Goal: Browse casually: Explore the website without a specific task or goal

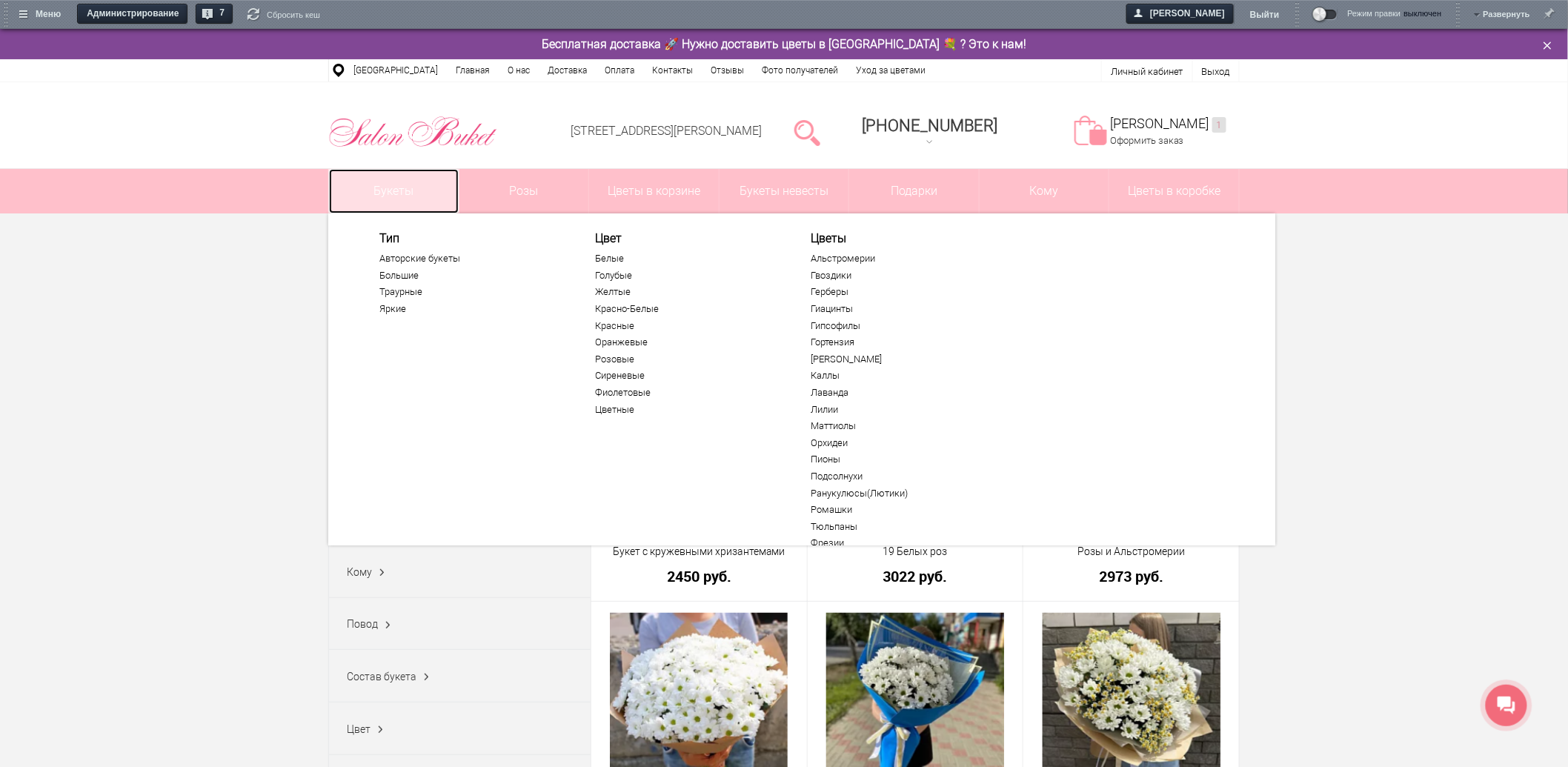
click at [406, 194] on link "Букеты" at bounding box center [394, 191] width 130 height 45
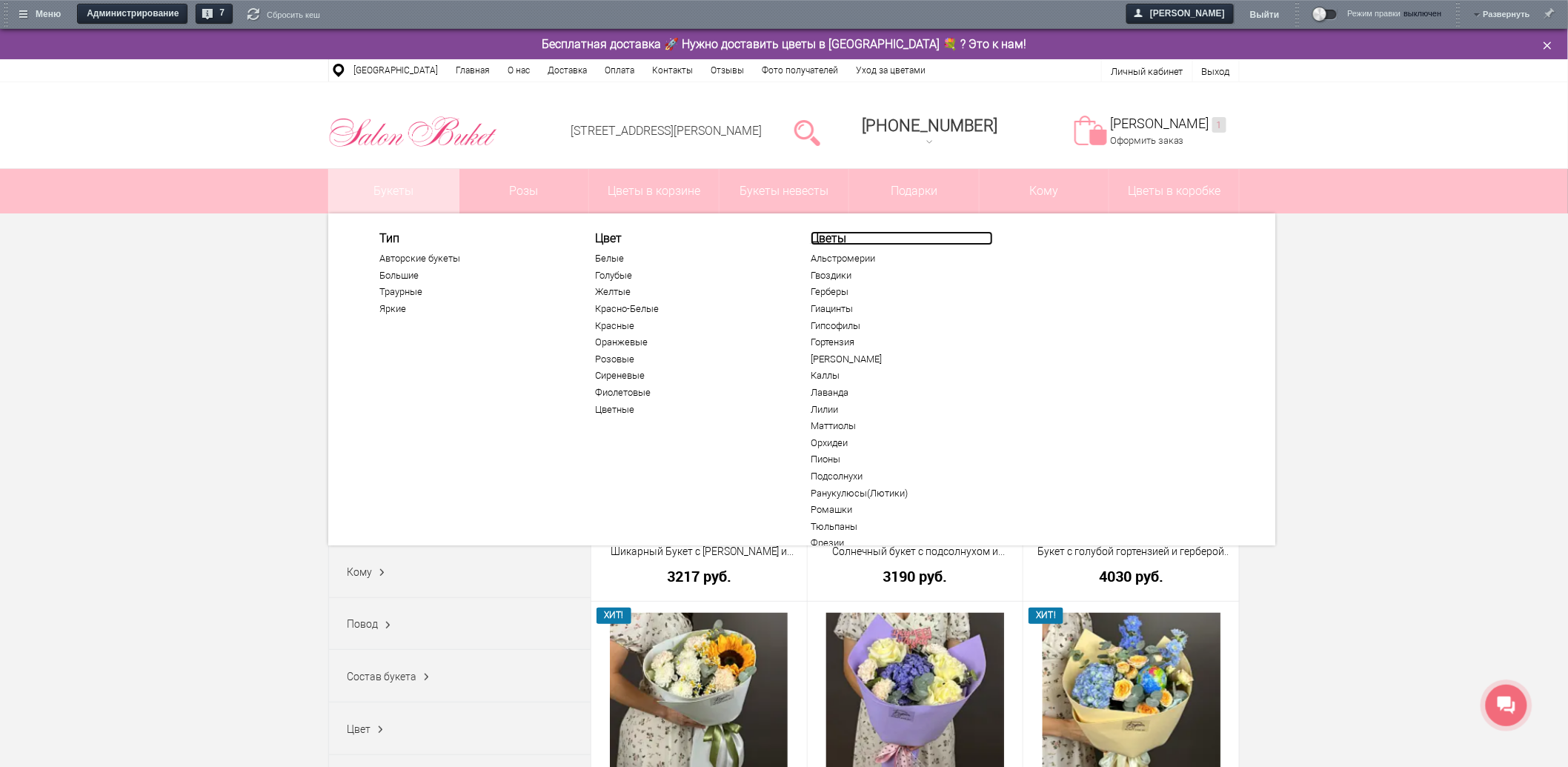
click at [814, 239] on link "Цветы" at bounding box center [902, 237] width 183 height 14
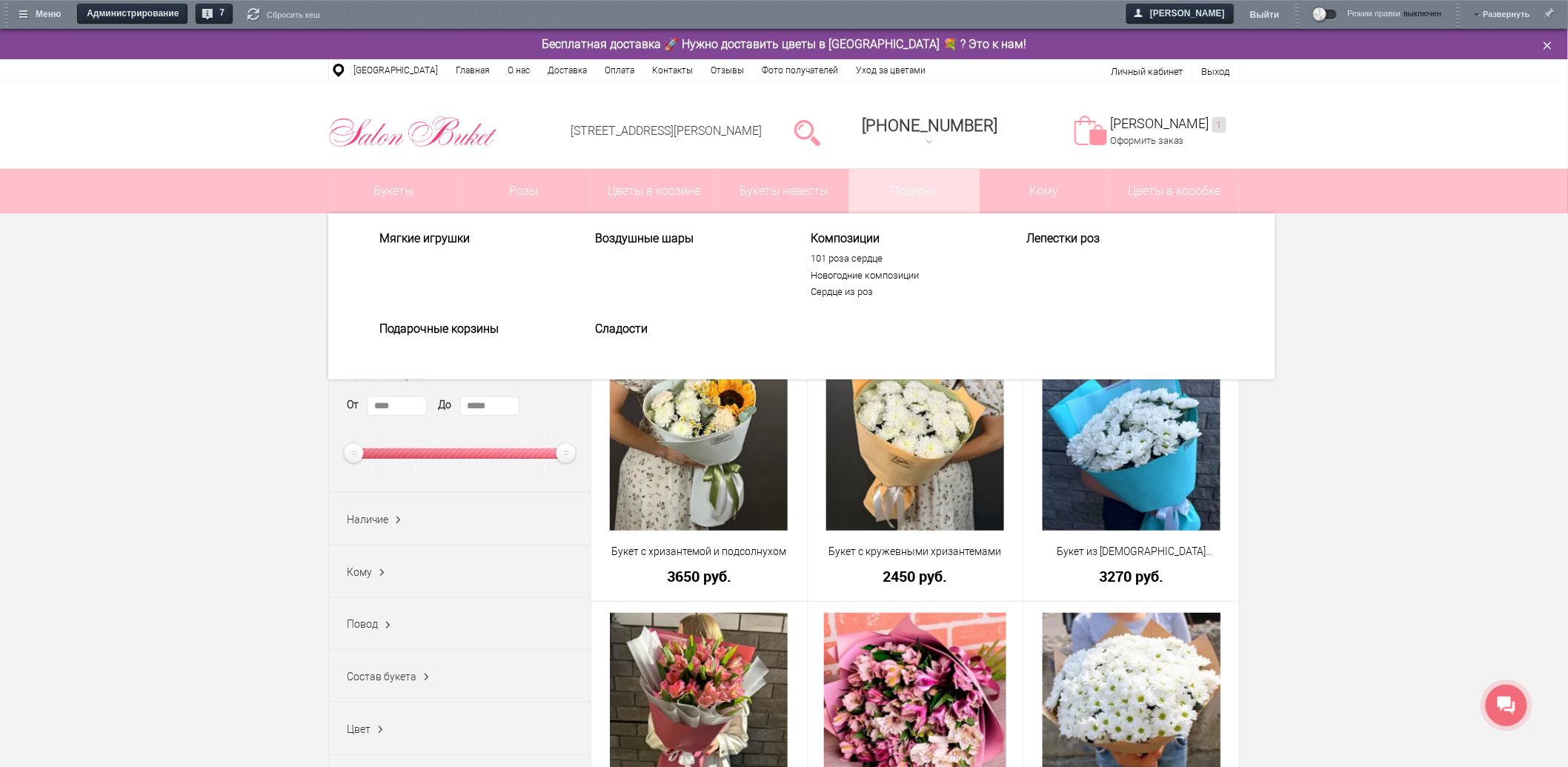
click at [860, 237] on span "Композиции" at bounding box center [902, 237] width 183 height 14
click at [852, 236] on span "Композиции" at bounding box center [902, 237] width 183 height 14
click at [909, 191] on link "Подарки" at bounding box center [914, 191] width 130 height 45
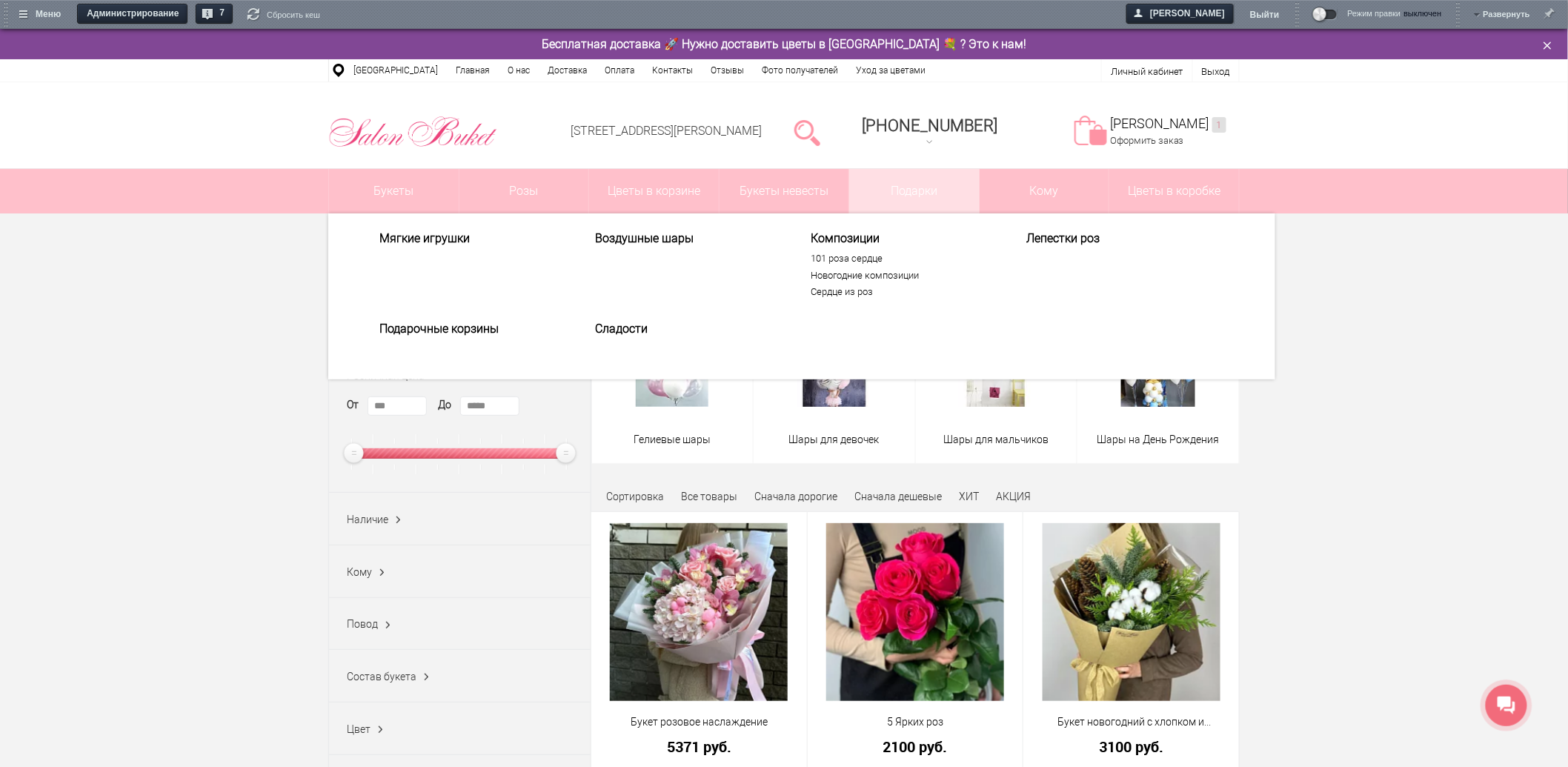
click at [833, 234] on span "Композиции" at bounding box center [902, 237] width 183 height 14
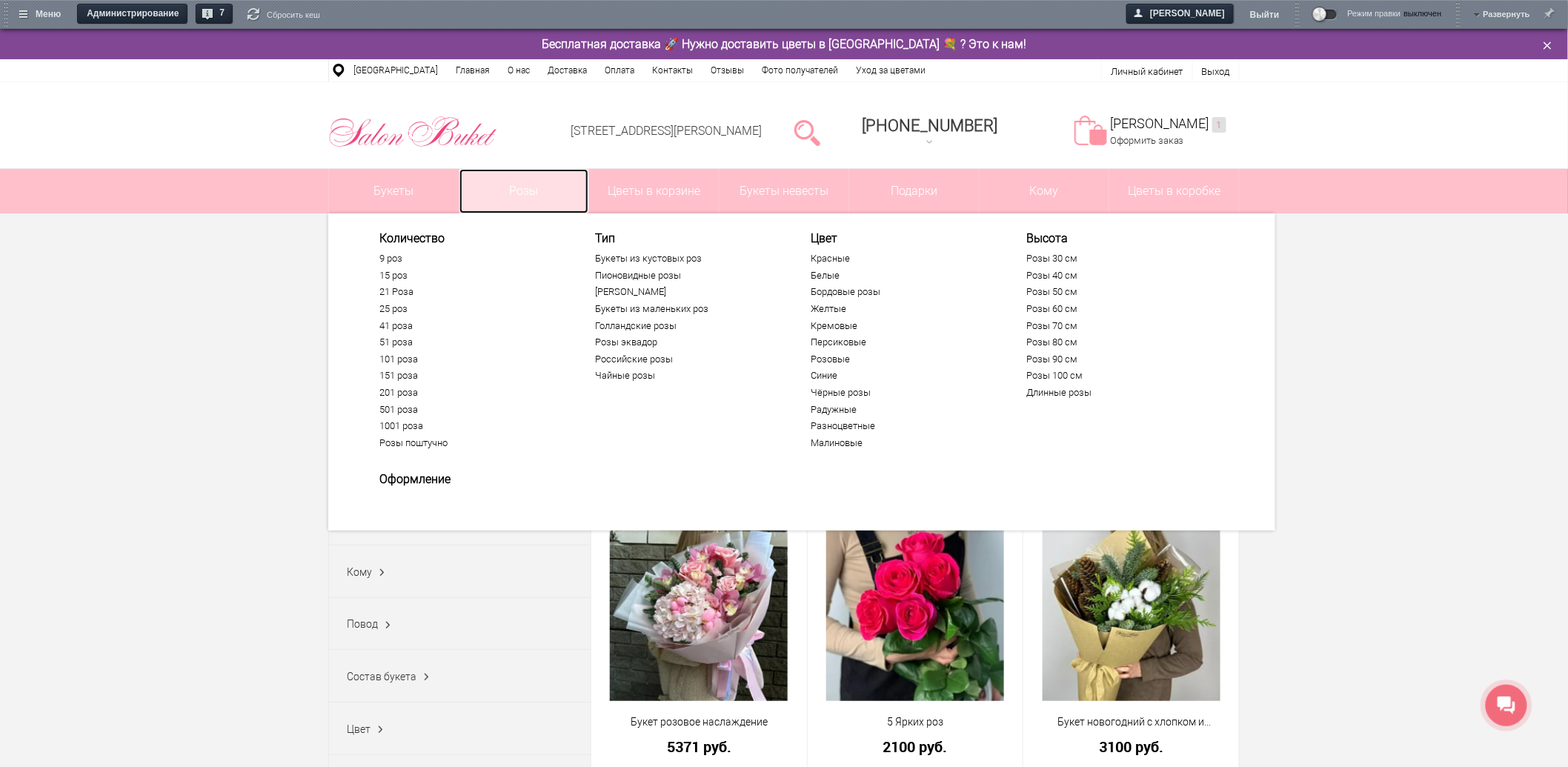
click at [512, 195] on link "Розы" at bounding box center [524, 191] width 130 height 45
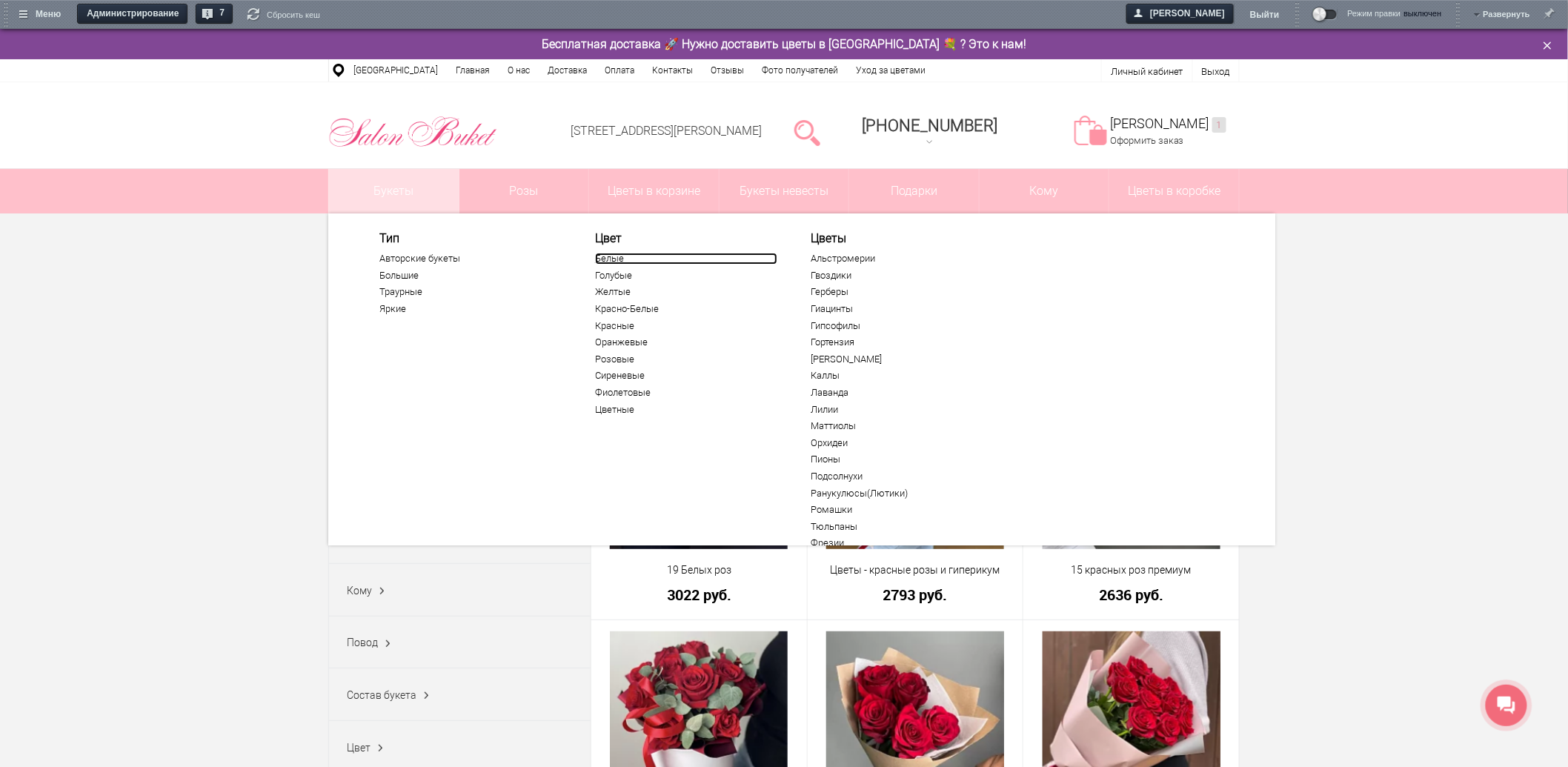
click at [612, 259] on link "Белые" at bounding box center [686, 258] width 183 height 12
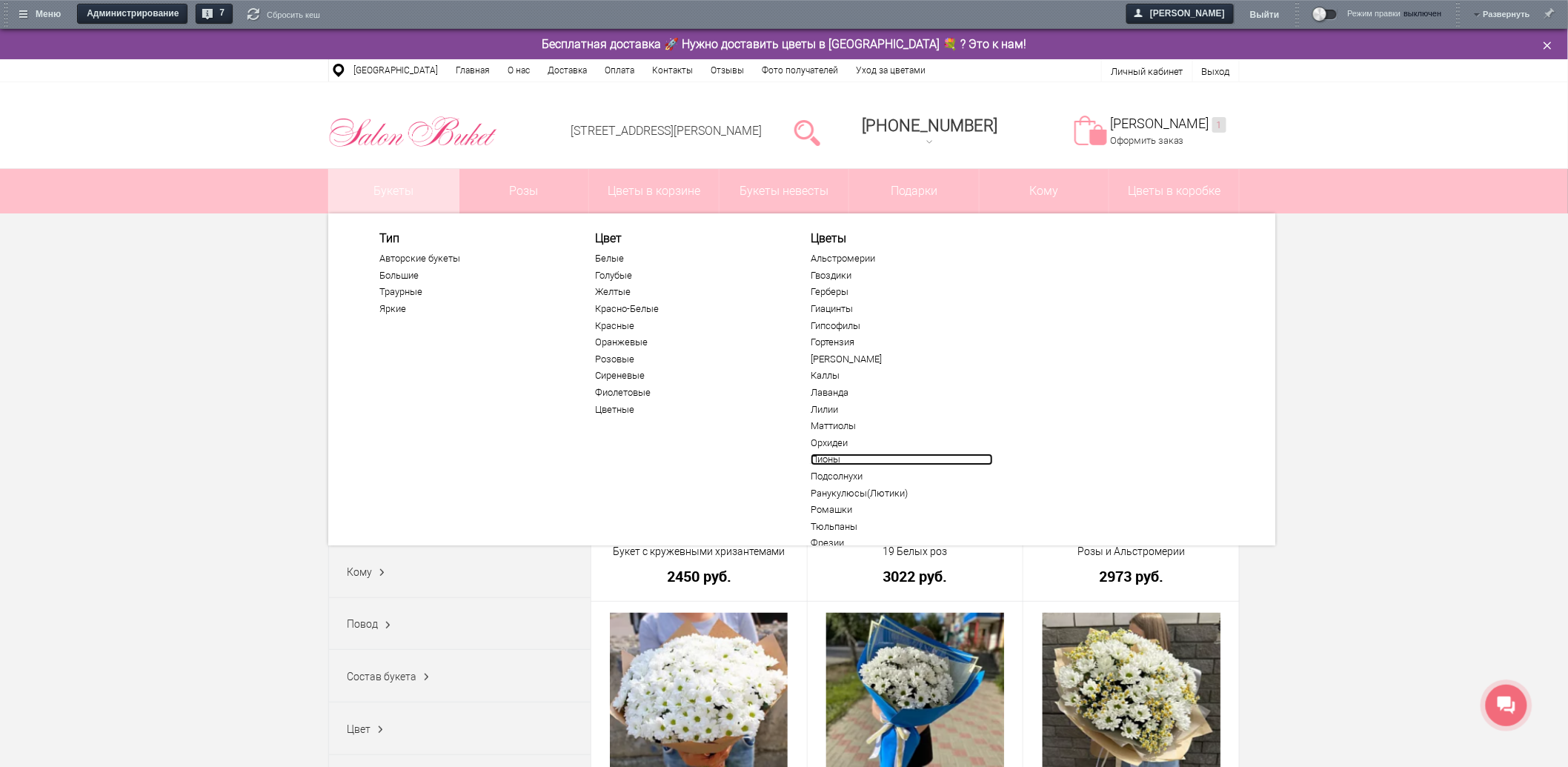
click at [832, 457] on link "Пионы" at bounding box center [902, 459] width 183 height 12
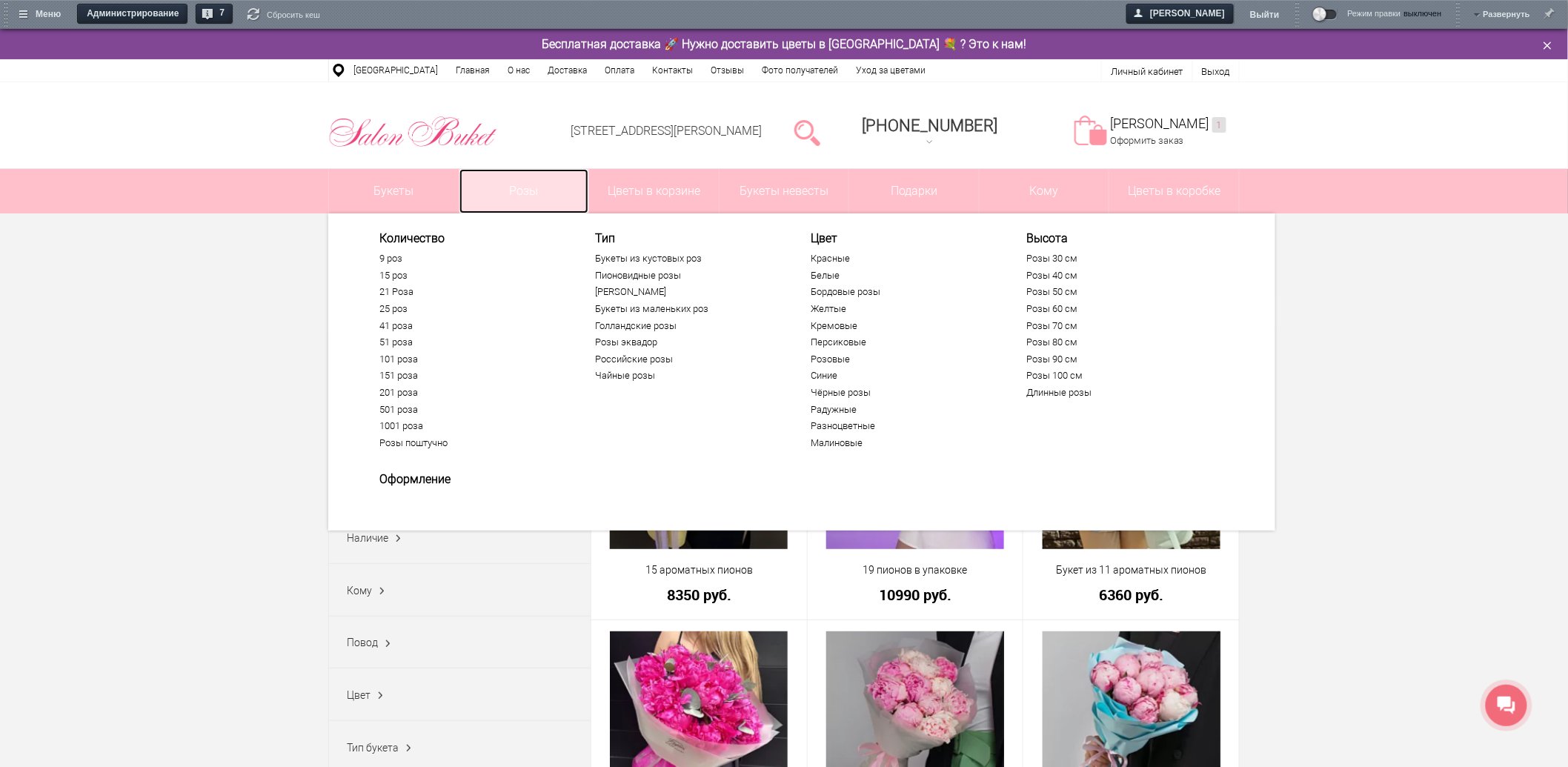
click at [524, 188] on link "Розы" at bounding box center [524, 191] width 130 height 45
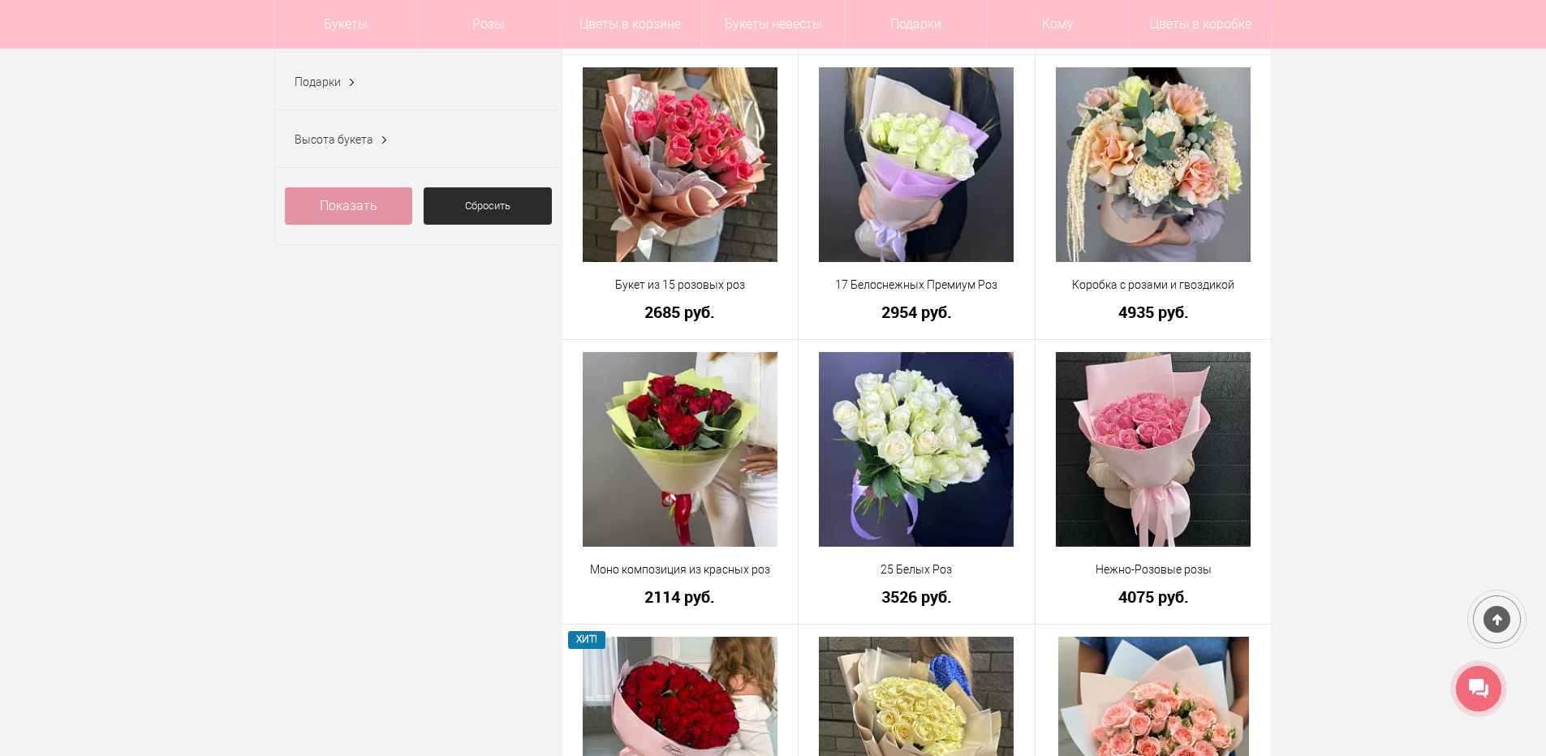
scroll to position [974, 0]
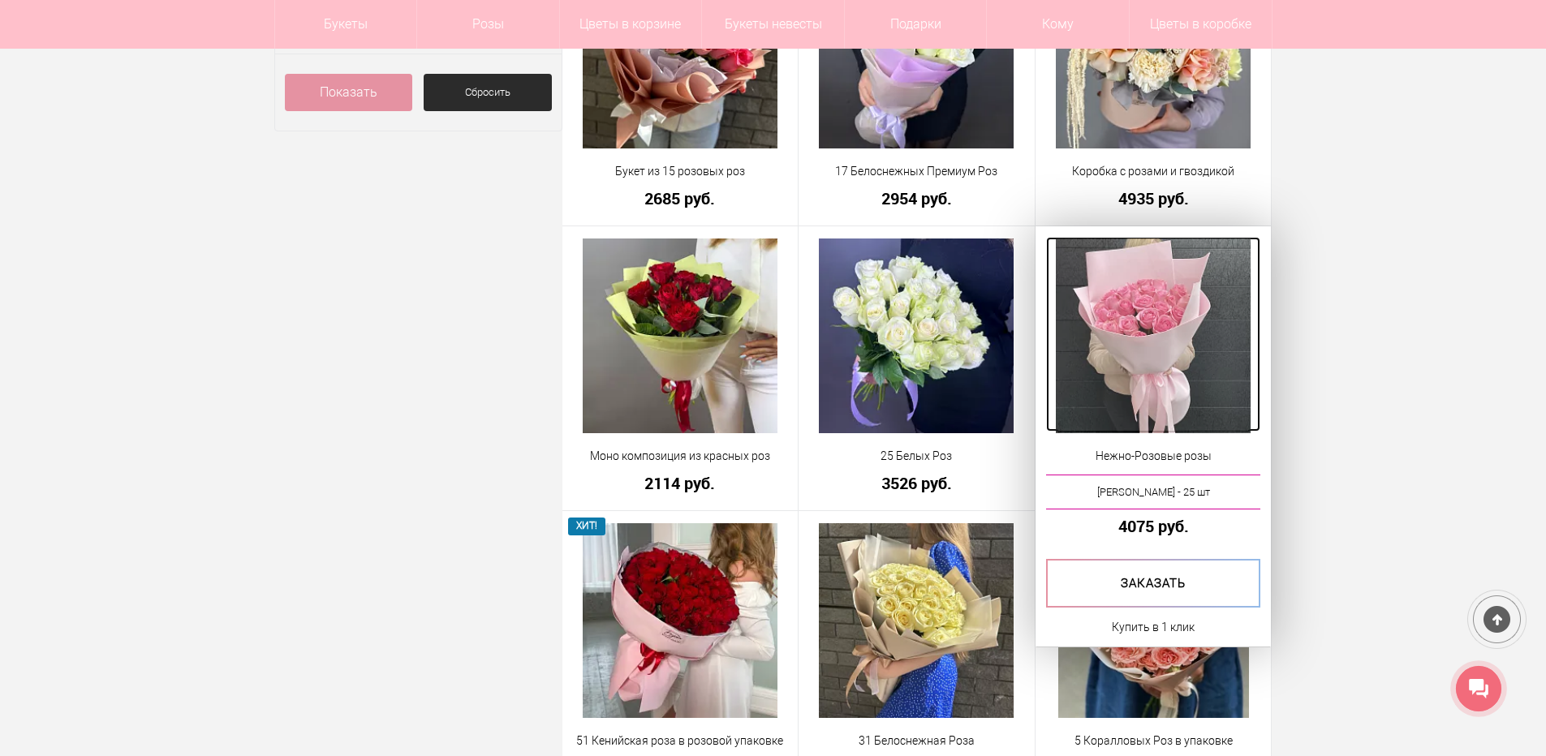
click at [1155, 354] on img at bounding box center [1152, 336] width 195 height 195
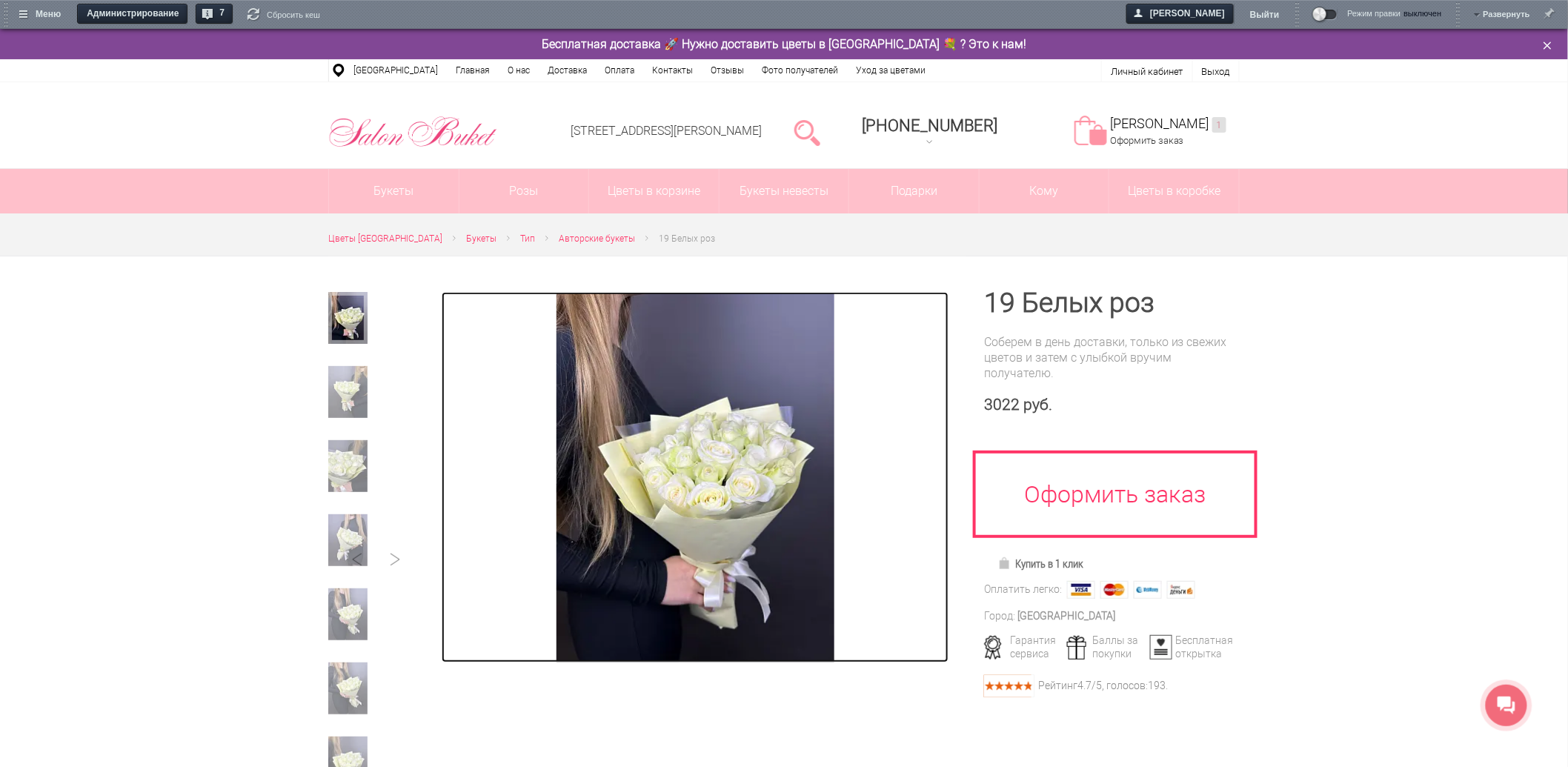
click at [664, 425] on img at bounding box center [695, 478] width 278 height 371
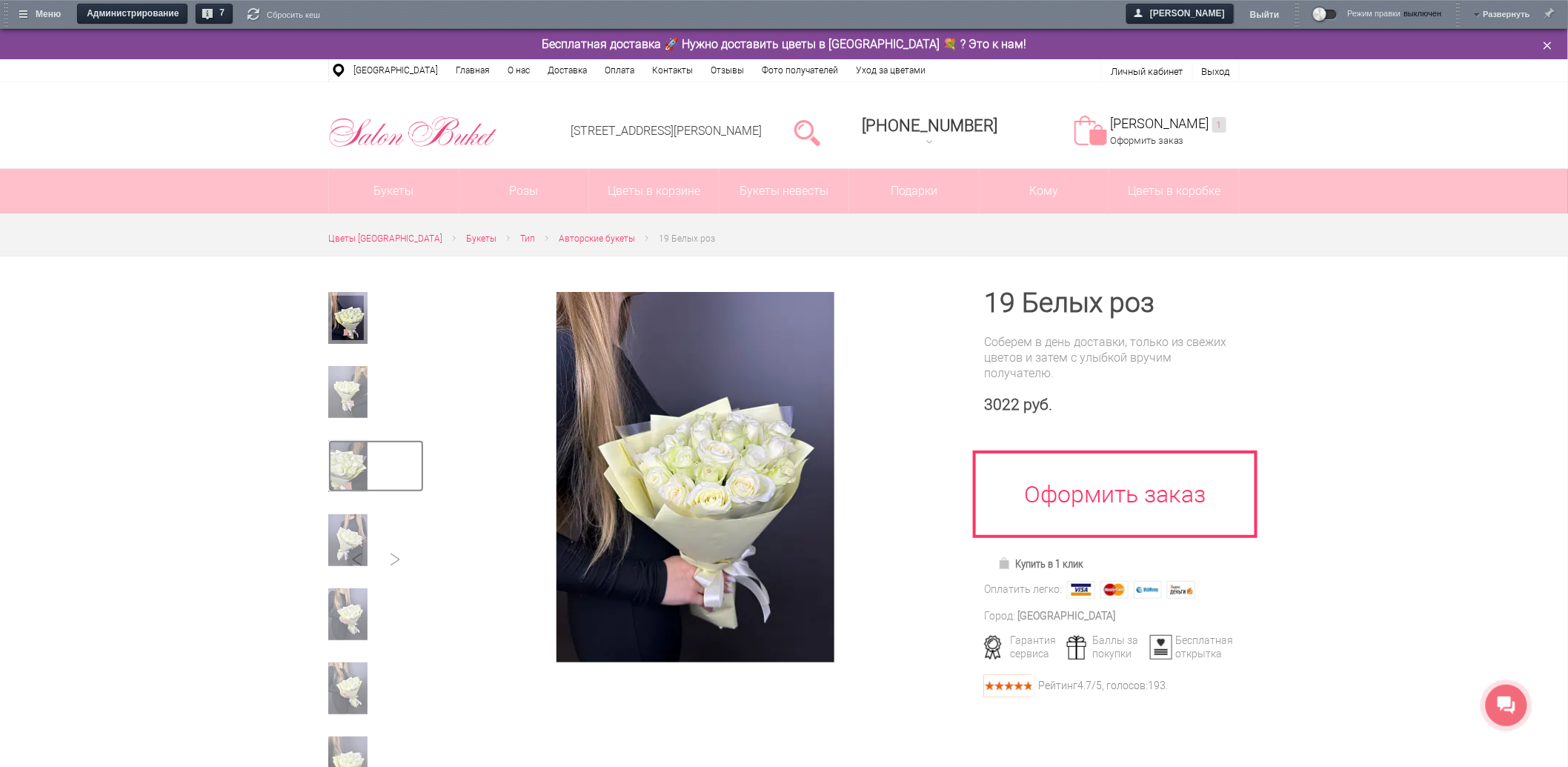
click at [356, 473] on img at bounding box center [347, 466] width 39 height 52
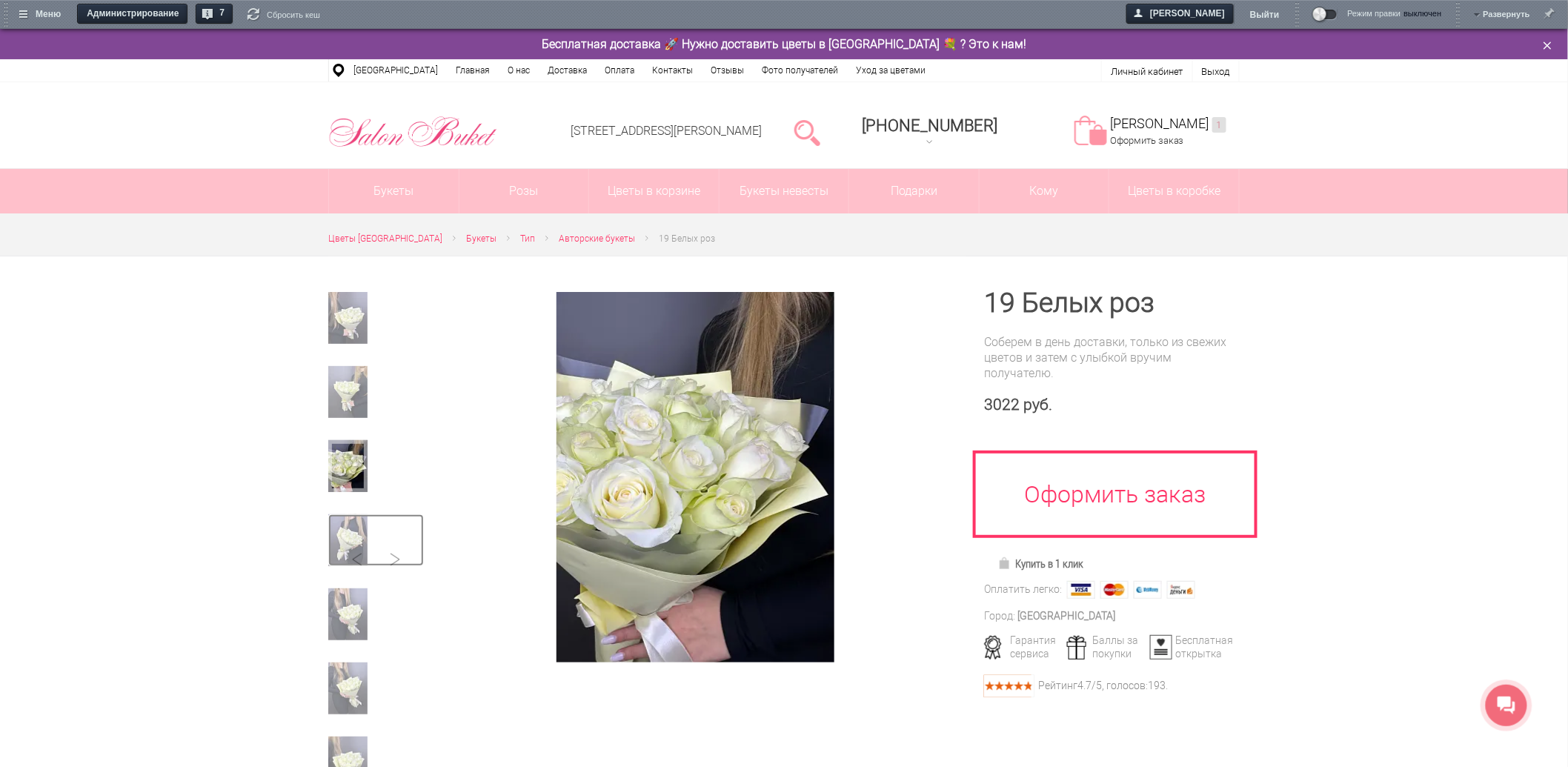
click at [363, 524] on img at bounding box center [347, 540] width 39 height 52
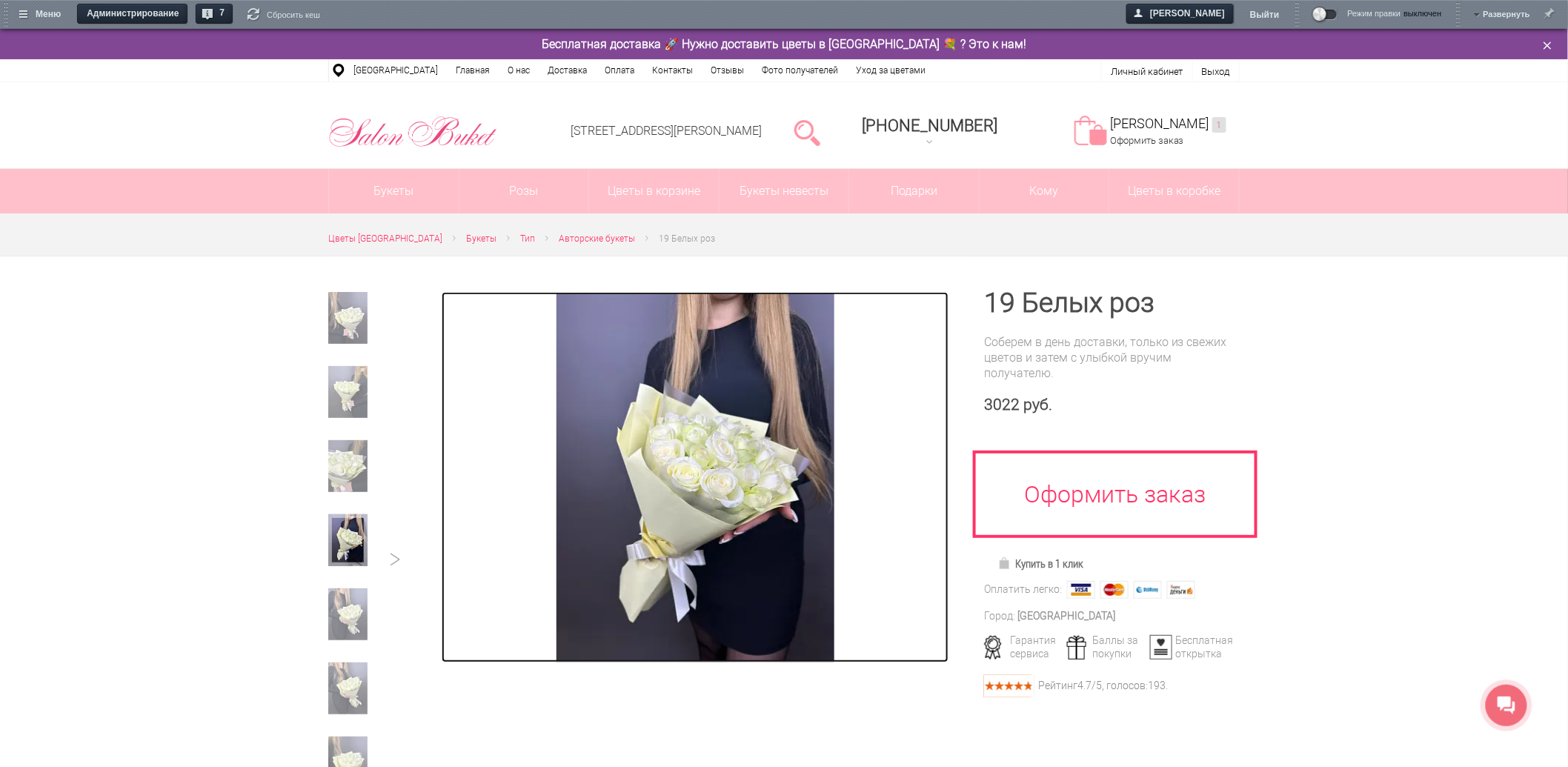
click at [717, 430] on img at bounding box center [695, 478] width 278 height 371
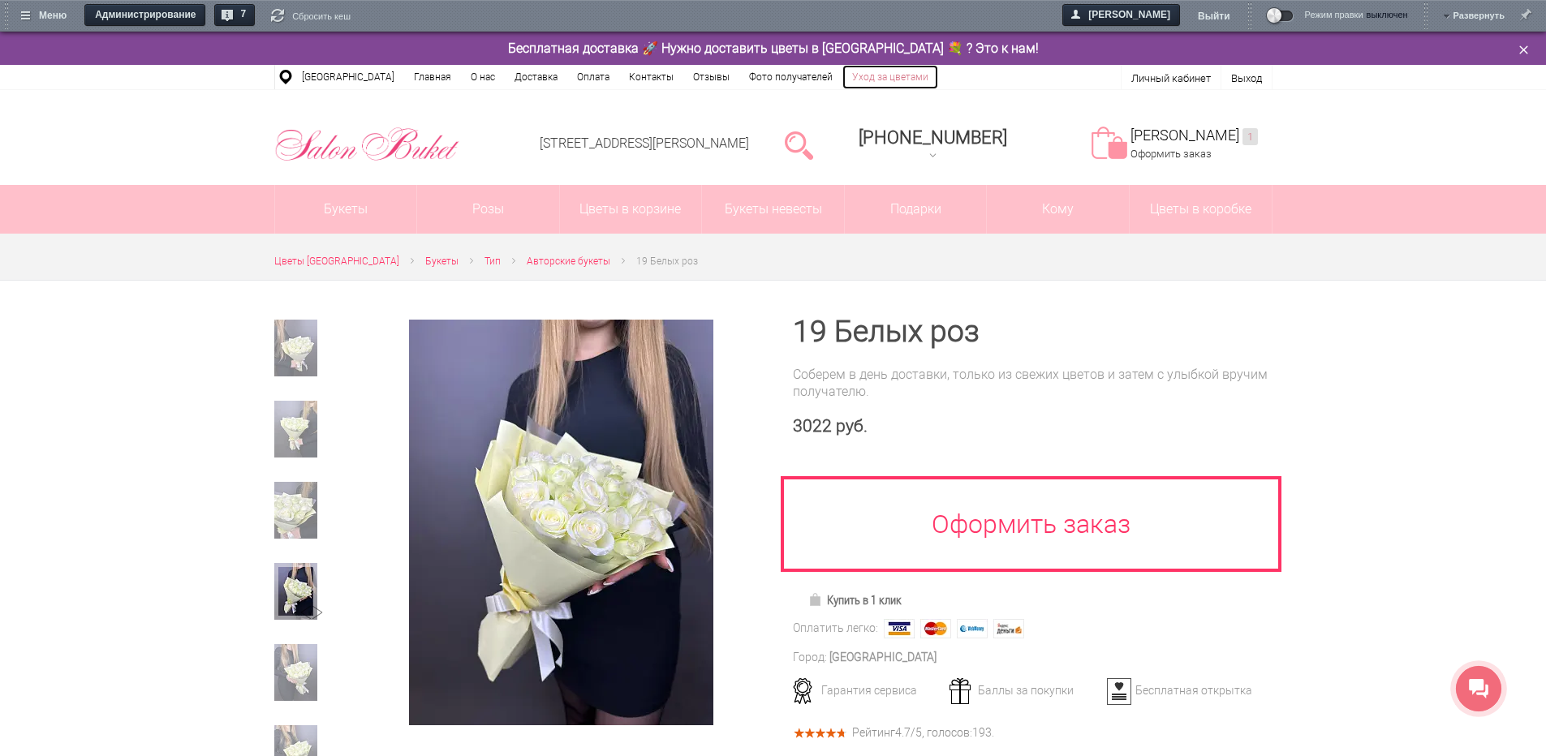
click at [865, 79] on link "Уход за цветами" at bounding box center [890, 77] width 96 height 24
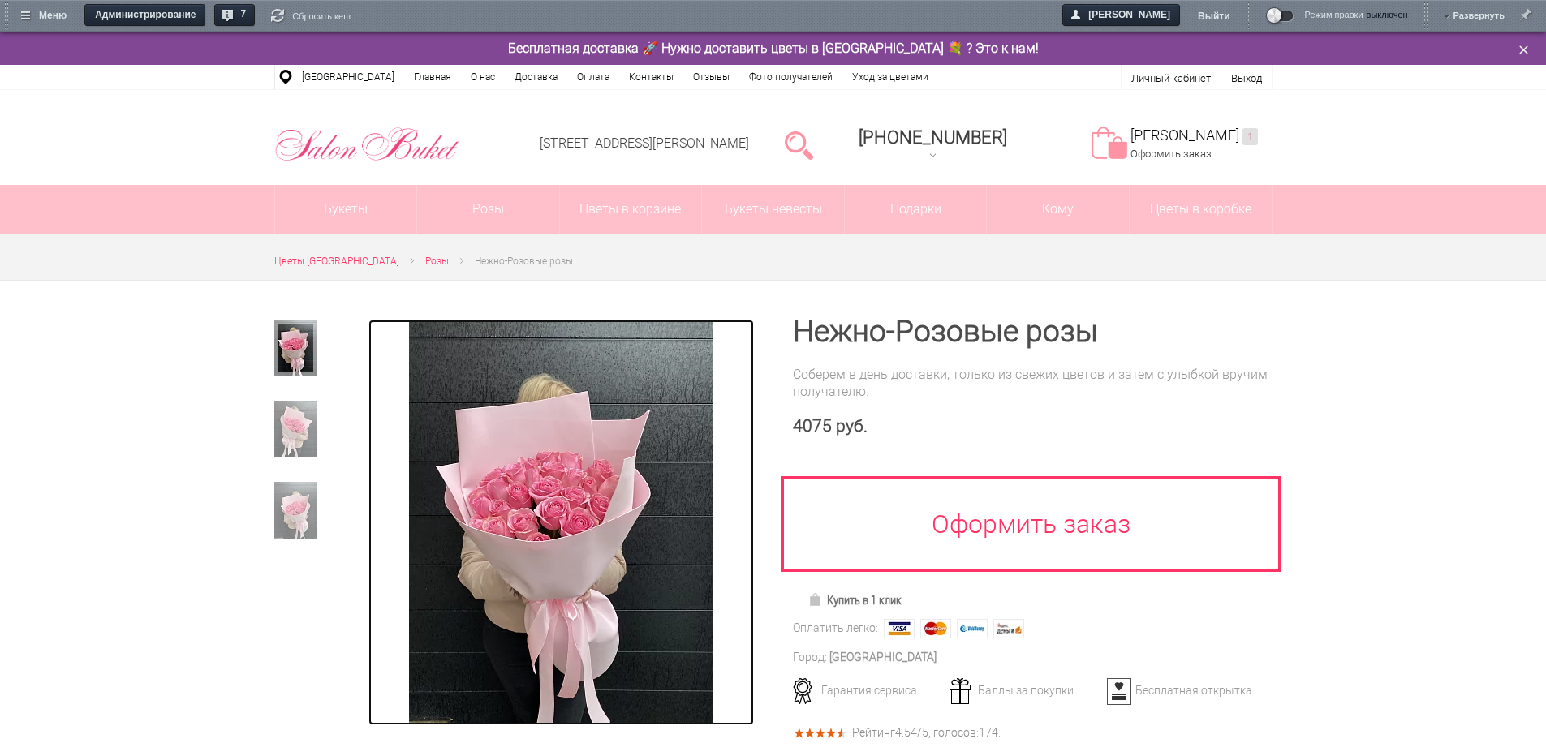
click at [561, 475] on img at bounding box center [561, 523] width 304 height 406
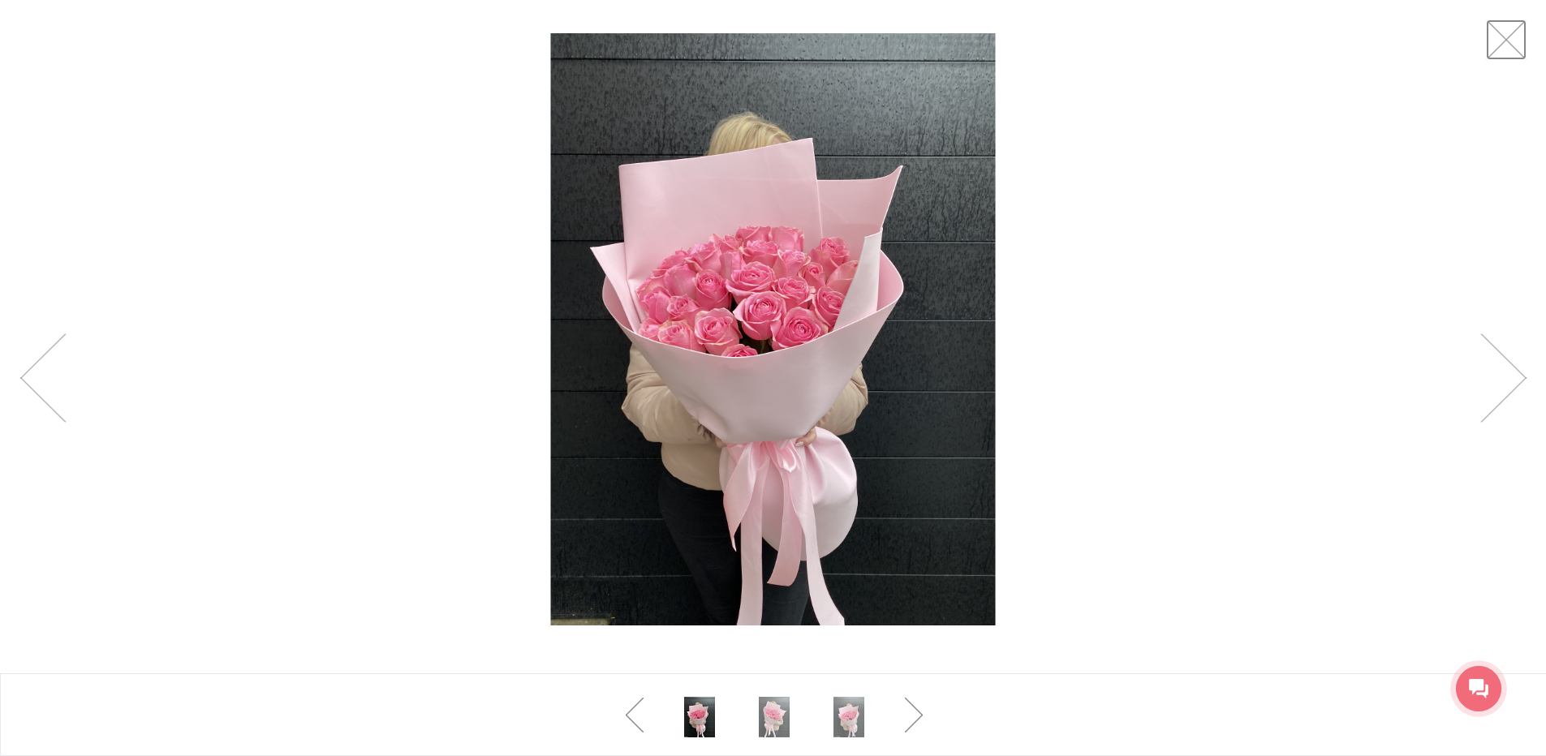
click at [1486, 37] on link at bounding box center [1505, 39] width 41 height 41
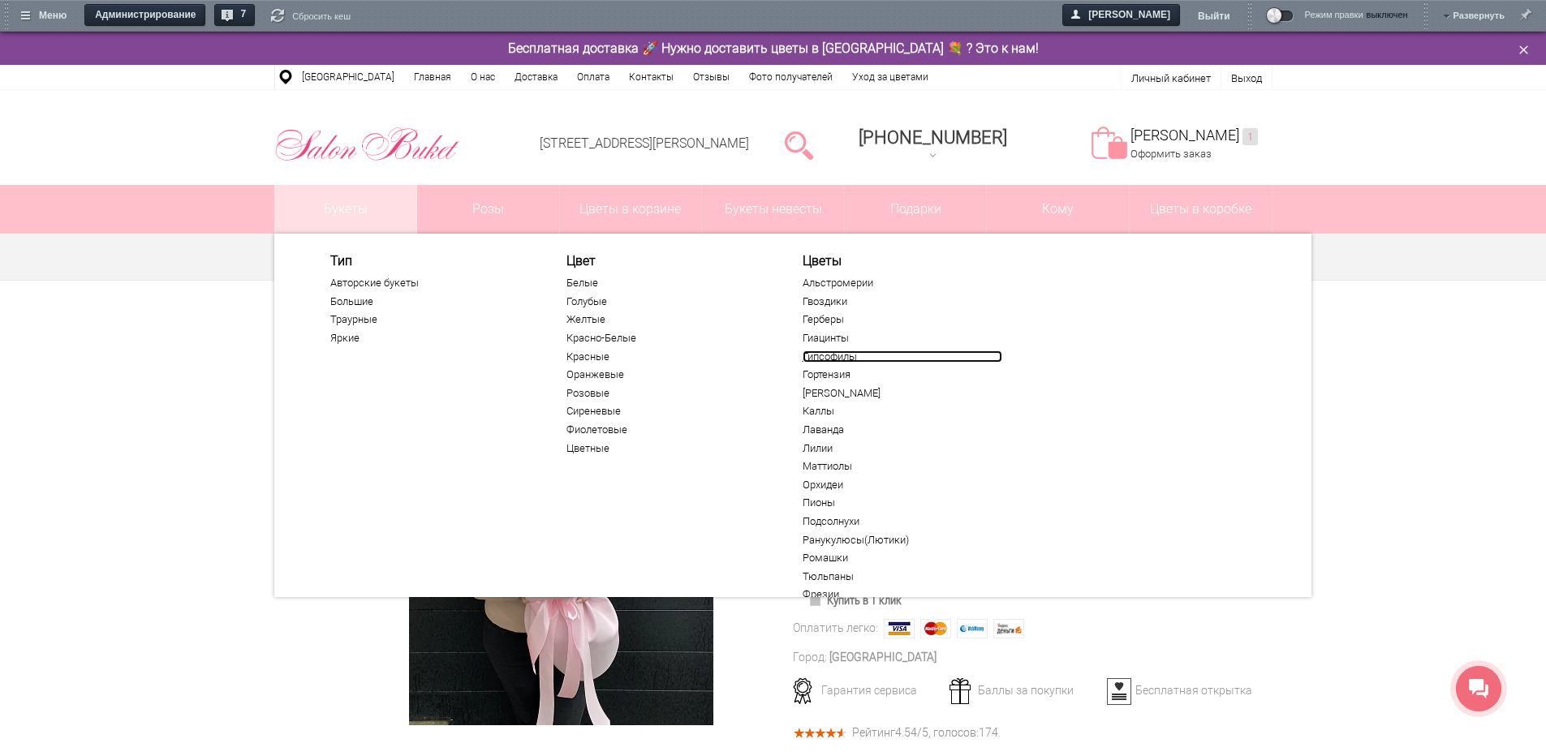
click at [812, 356] on link "Гипсофилы" at bounding box center [902, 356] width 200 height 13
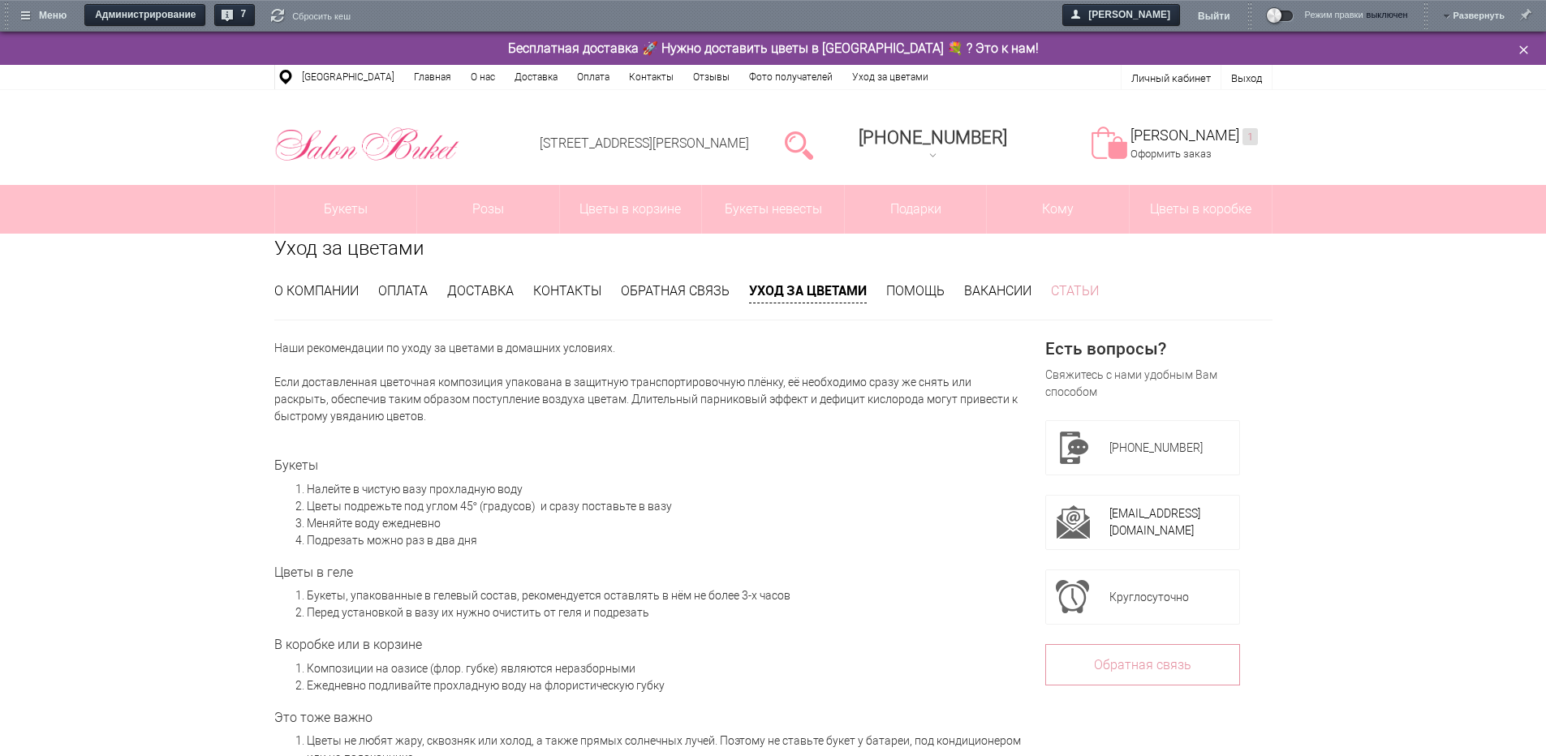
drag, startPoint x: 1082, startPoint y: 280, endPoint x: 1081, endPoint y: 290, distance: 9.9
click at [1082, 281] on div "Уход за цветами О компании Оплата Доставка Контакты Обратная связь Уход за цвет…" at bounding box center [773, 707] width 1022 height 946
click at [1081, 290] on link "Статьи" at bounding box center [1075, 290] width 48 height 15
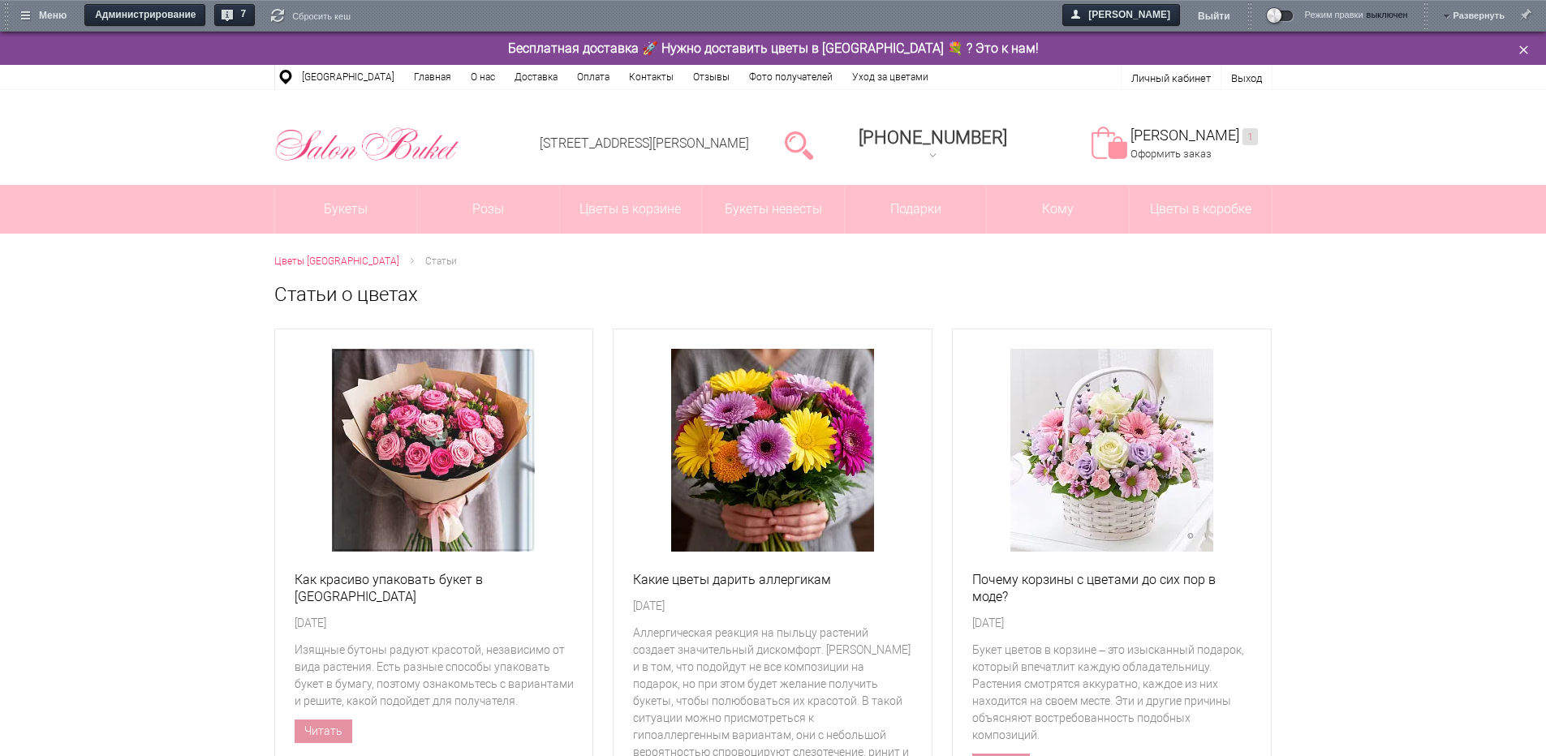
click at [367, 441] on img at bounding box center [433, 450] width 203 height 203
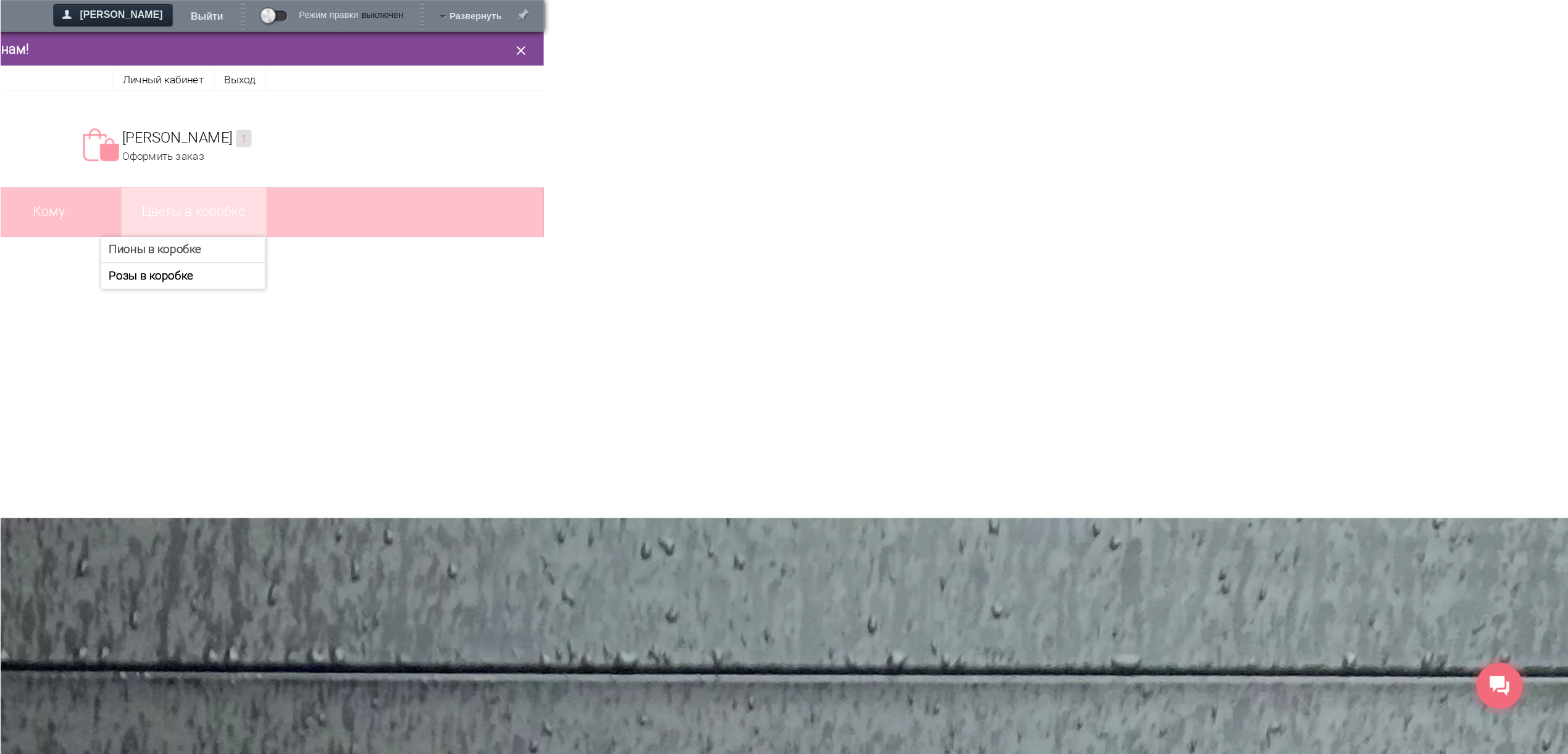
scroll to position [0, 702]
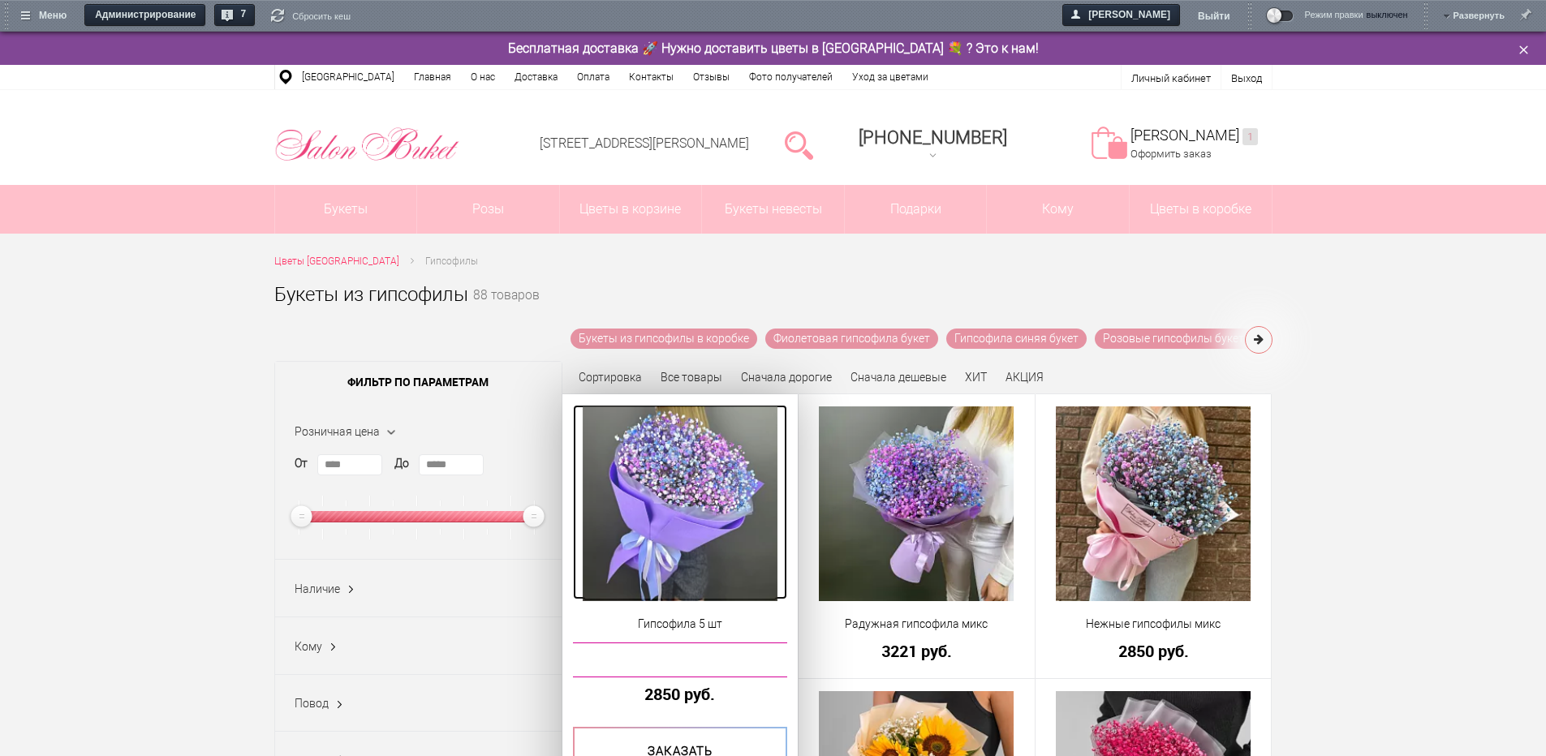
click at [737, 472] on img at bounding box center [680, 503] width 195 height 195
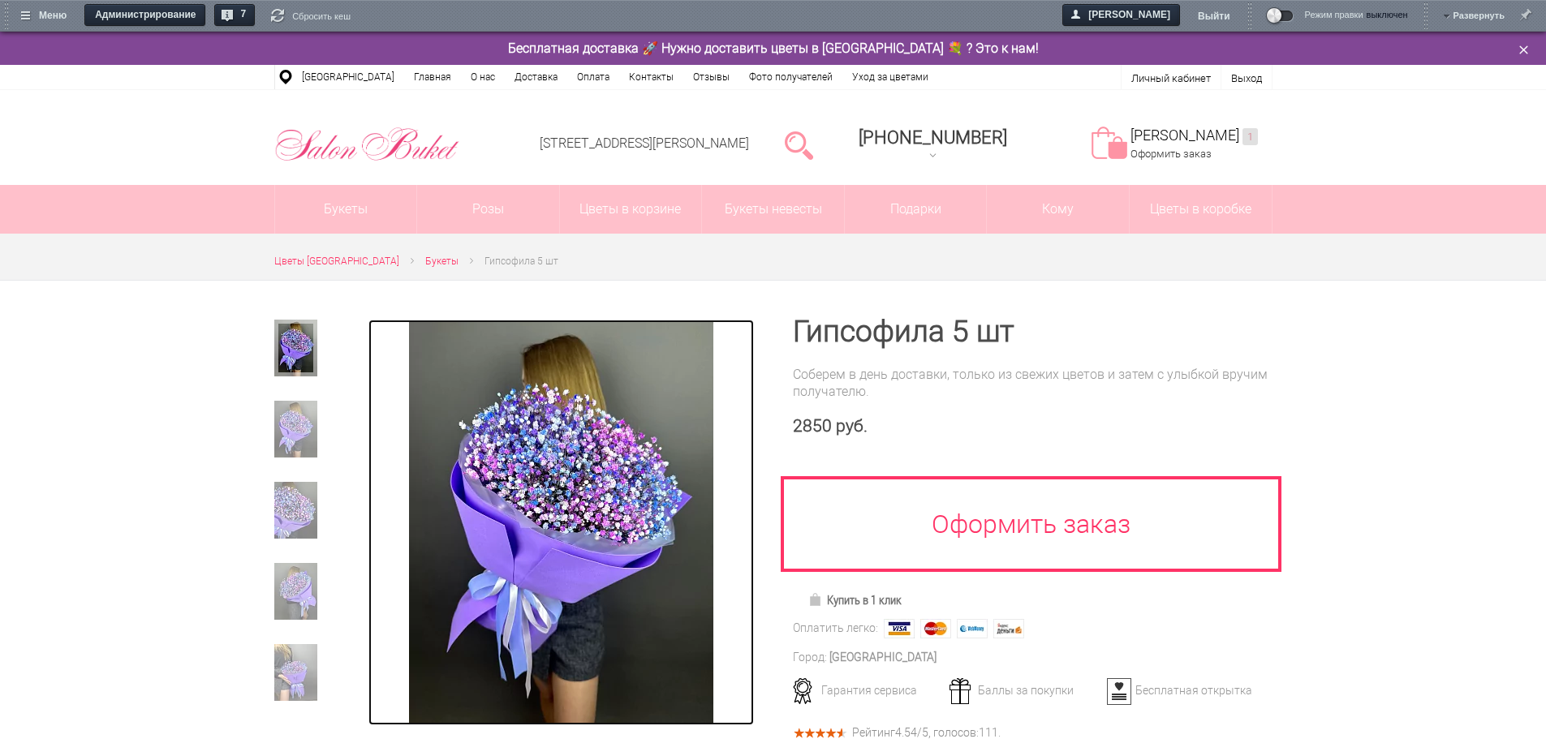
click at [544, 462] on img at bounding box center [561, 523] width 304 height 406
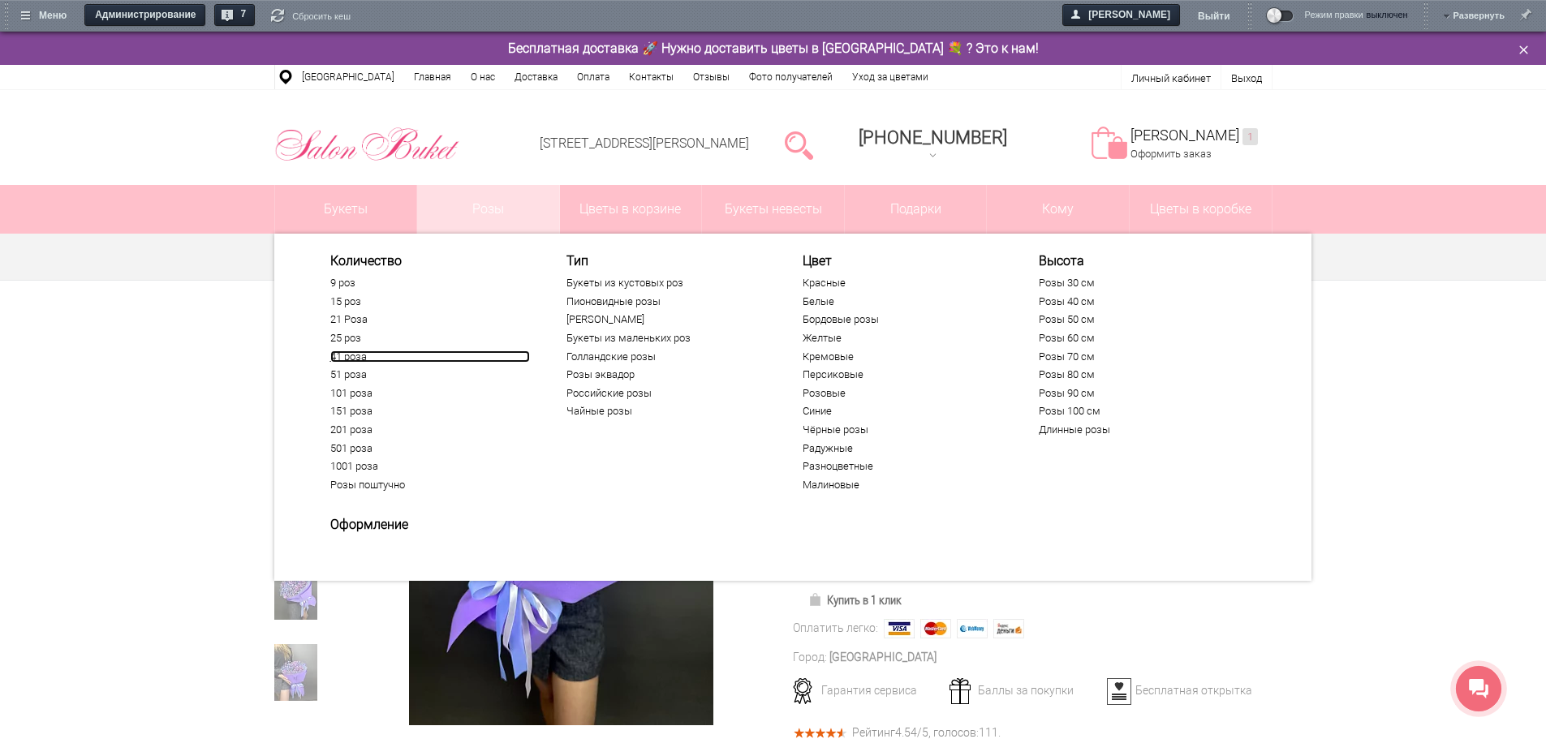
click at [373, 361] on link "41 роза" at bounding box center [430, 356] width 200 height 13
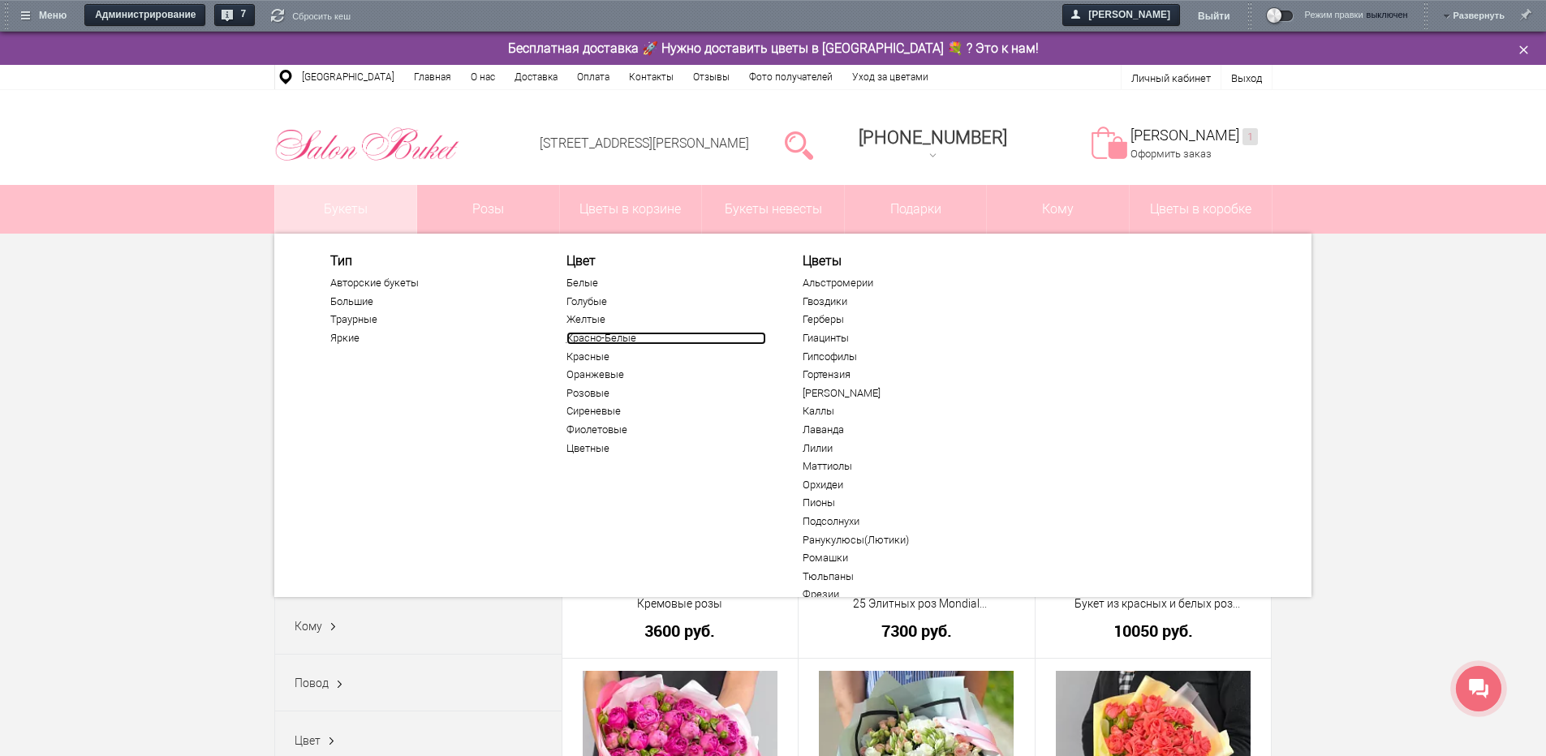
click at [594, 342] on link "Красно-Белые" at bounding box center [666, 338] width 200 height 13
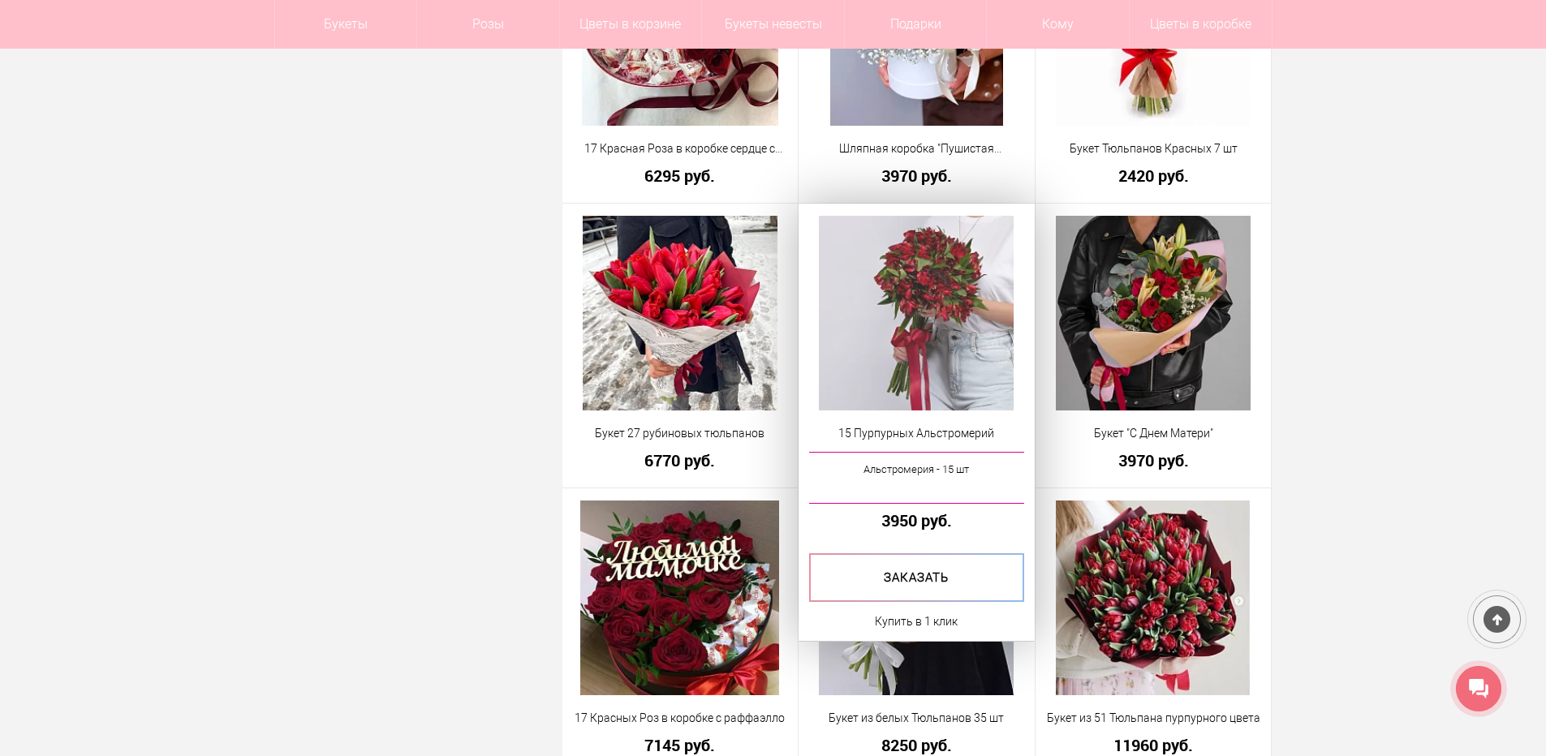
scroll to position [3255, 0]
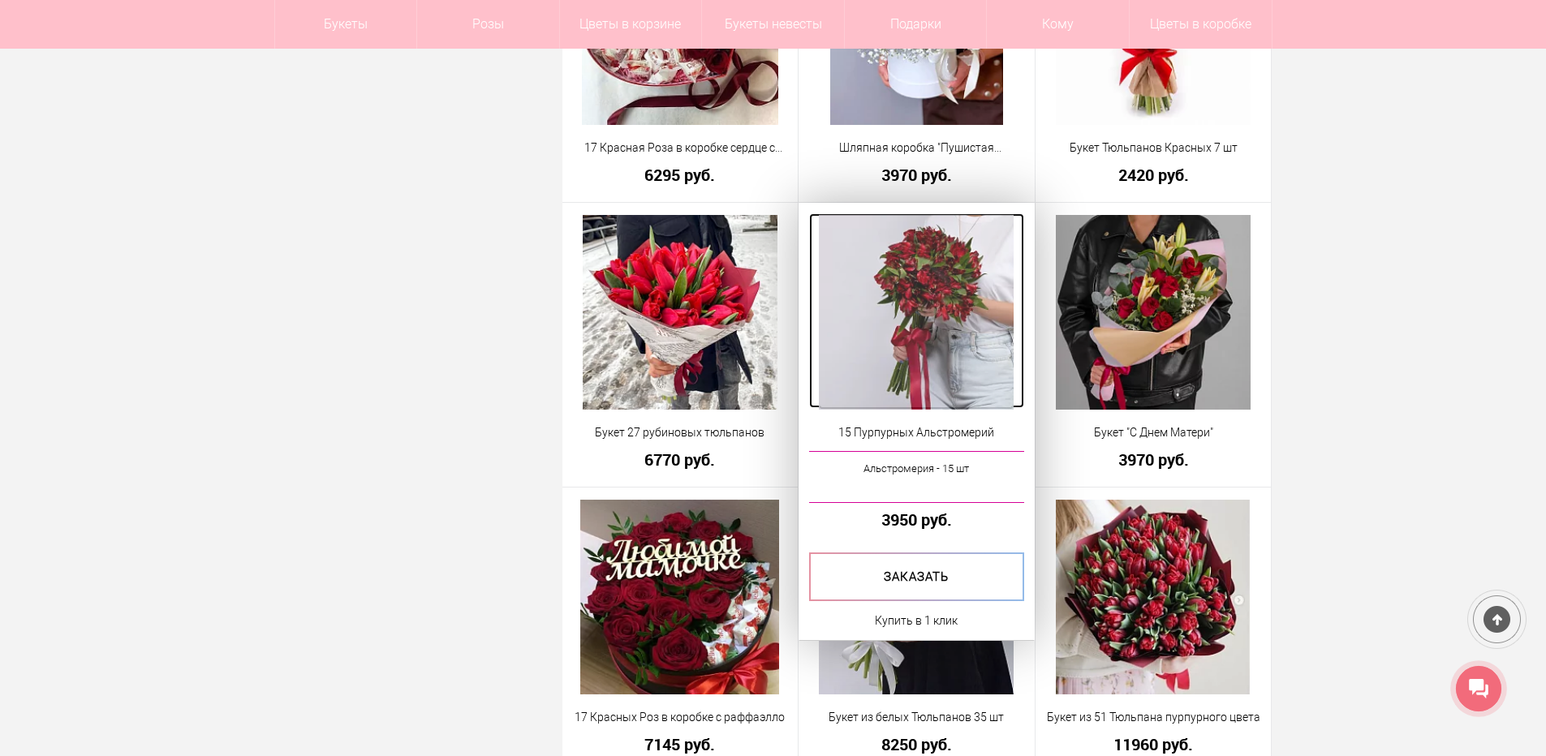
click at [952, 291] on img at bounding box center [916, 312] width 195 height 195
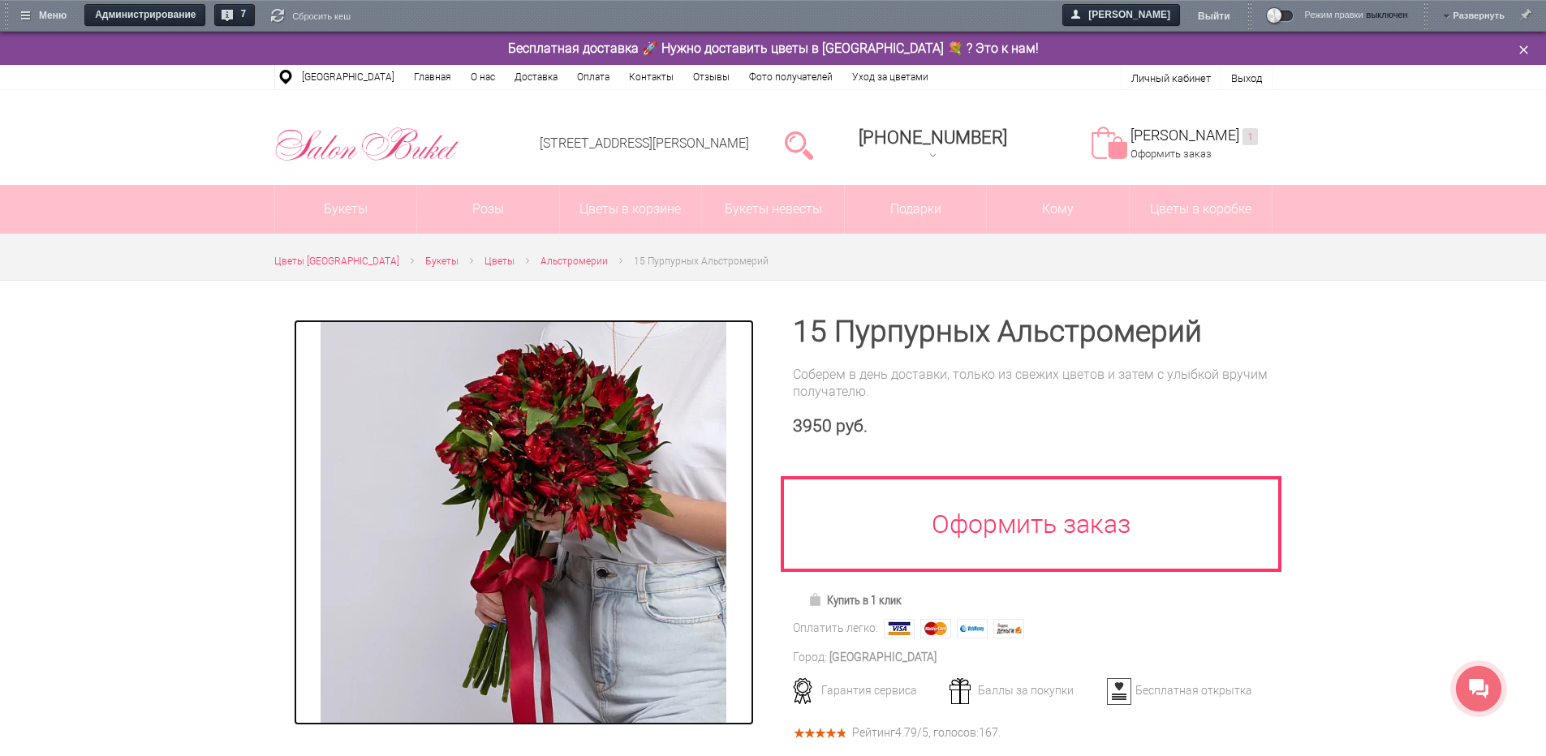
click at [523, 557] on img at bounding box center [523, 523] width 406 height 406
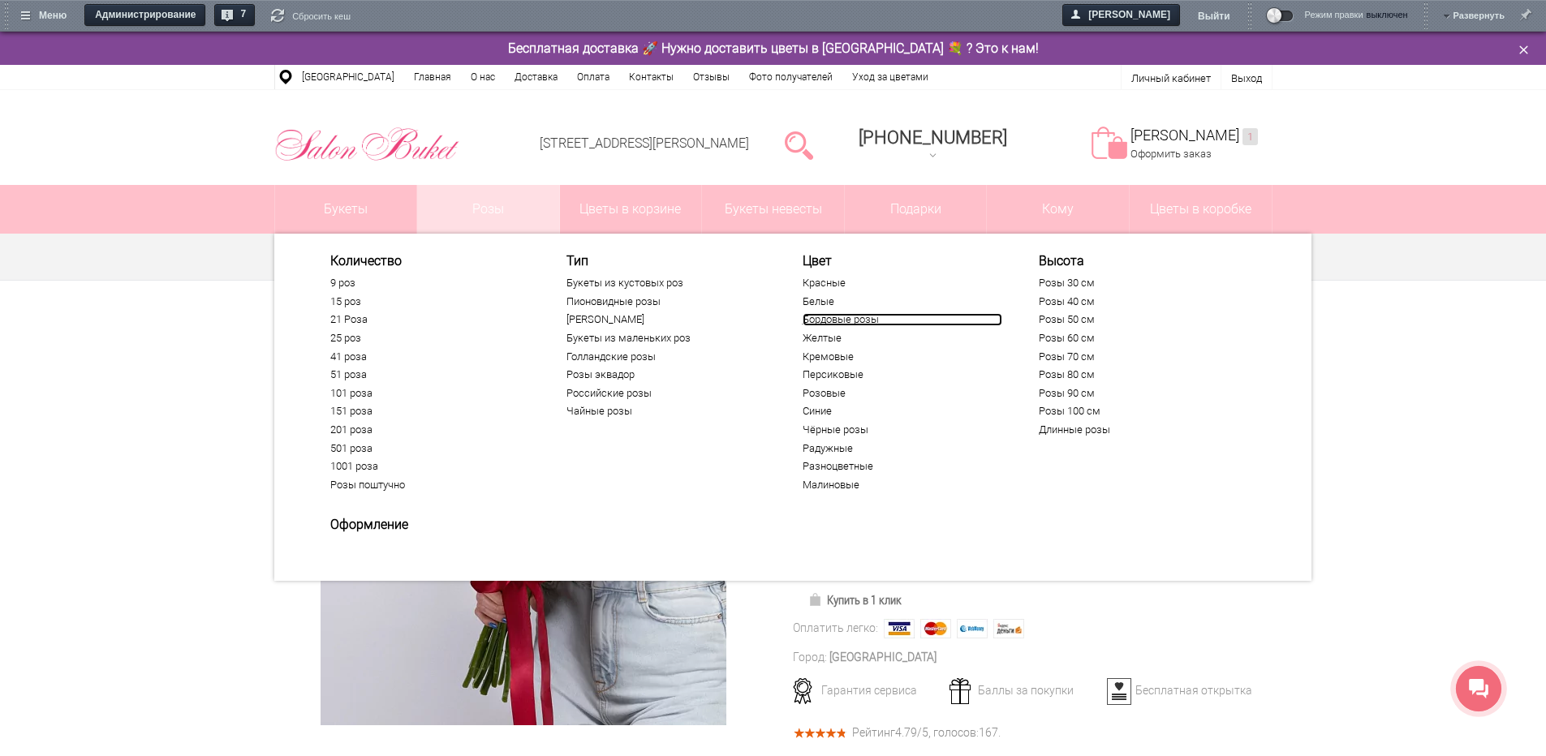
click at [832, 315] on link "Бордовые розы" at bounding box center [902, 319] width 200 height 13
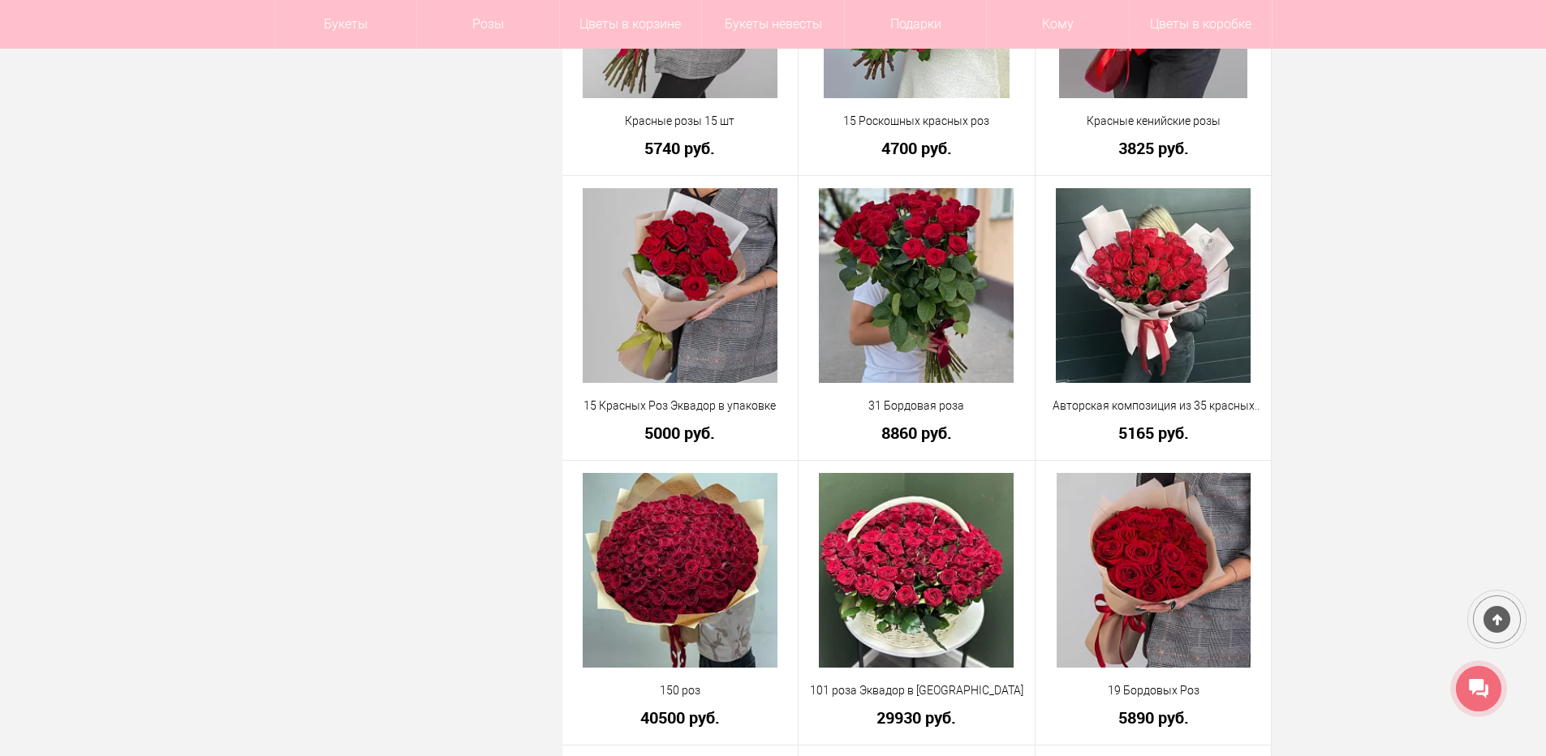
scroll to position [1136, 0]
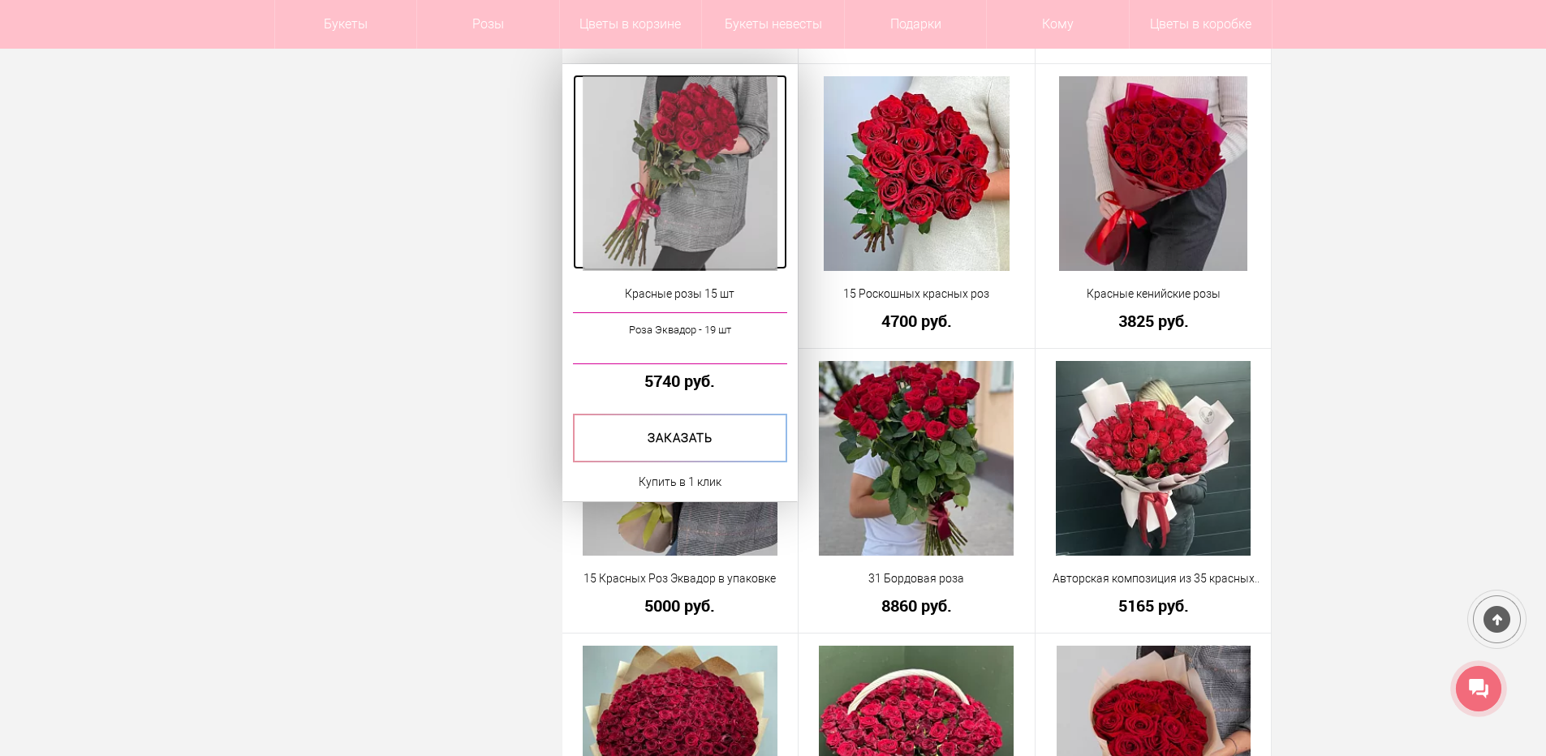
click at [733, 156] on img at bounding box center [680, 173] width 195 height 195
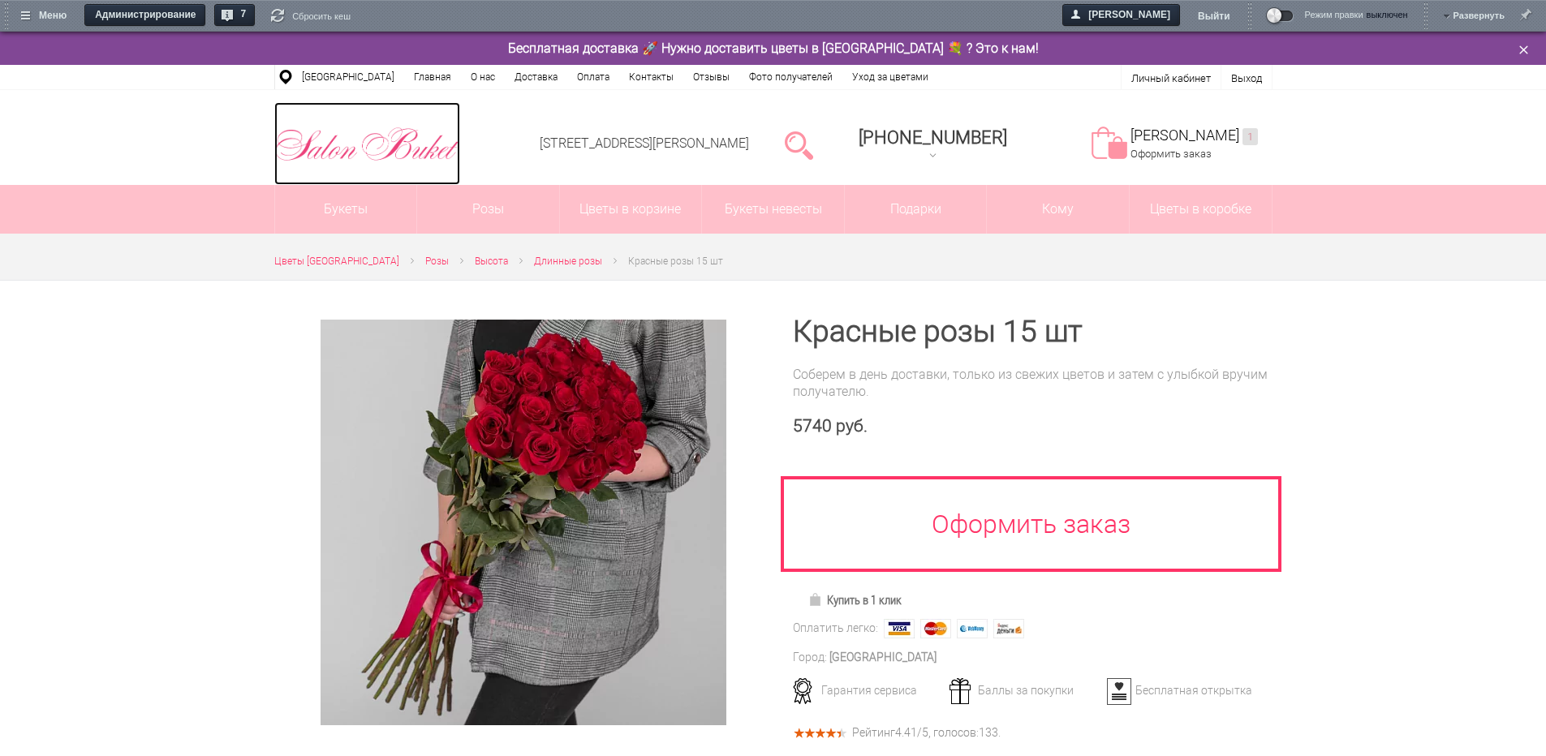
click at [366, 139] on img at bounding box center [367, 144] width 186 height 42
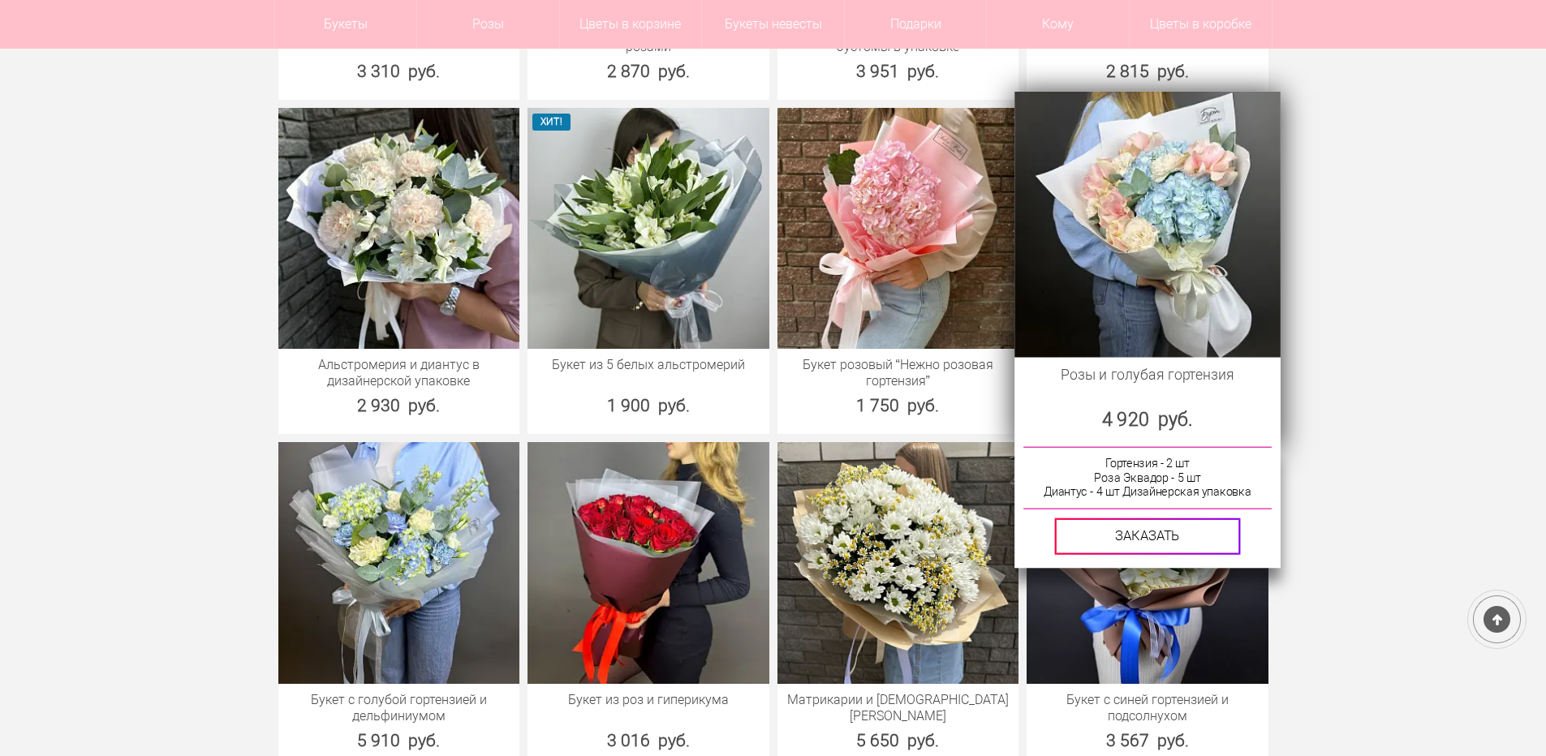
scroll to position [2028, 0]
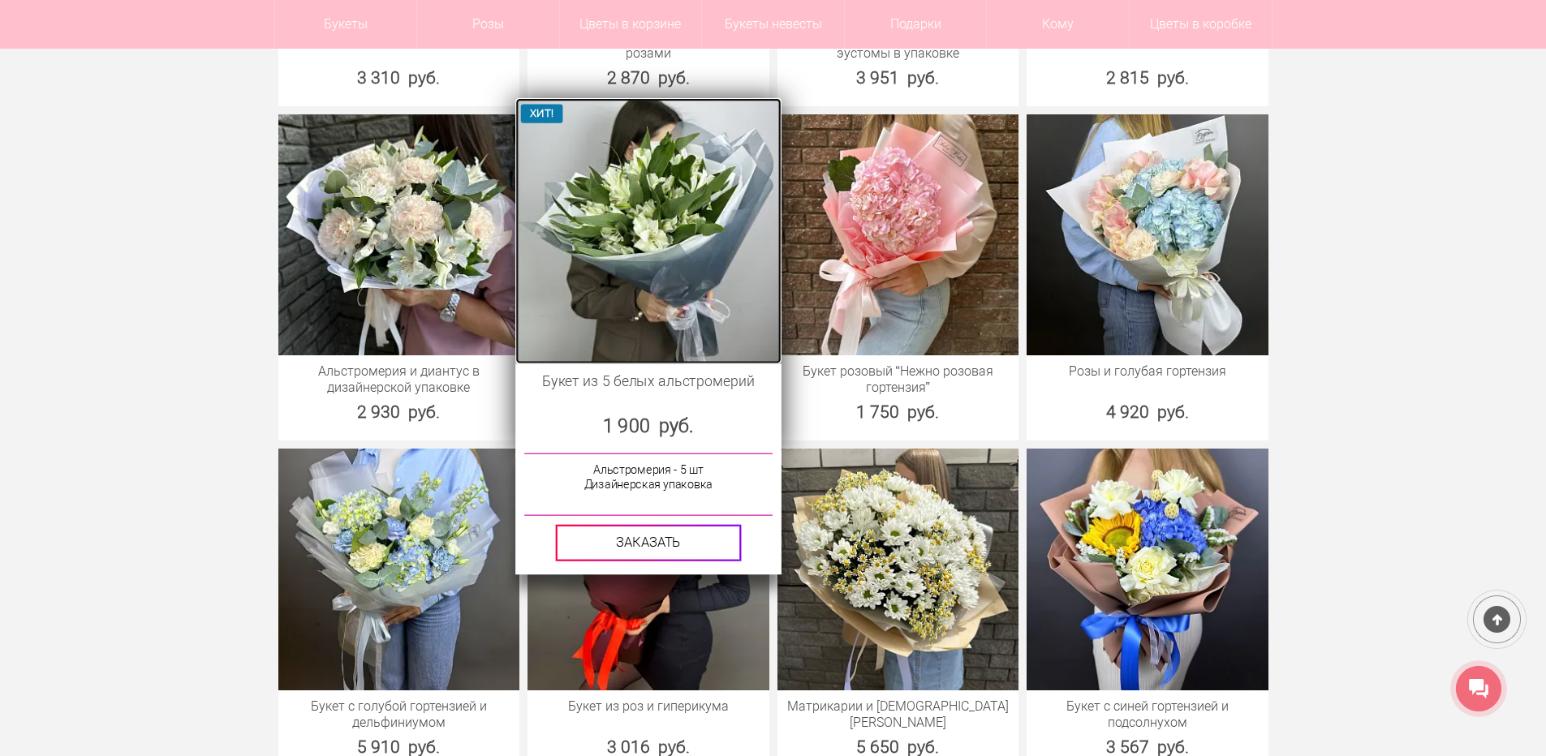
click at [664, 220] on img at bounding box center [647, 229] width 265 height 265
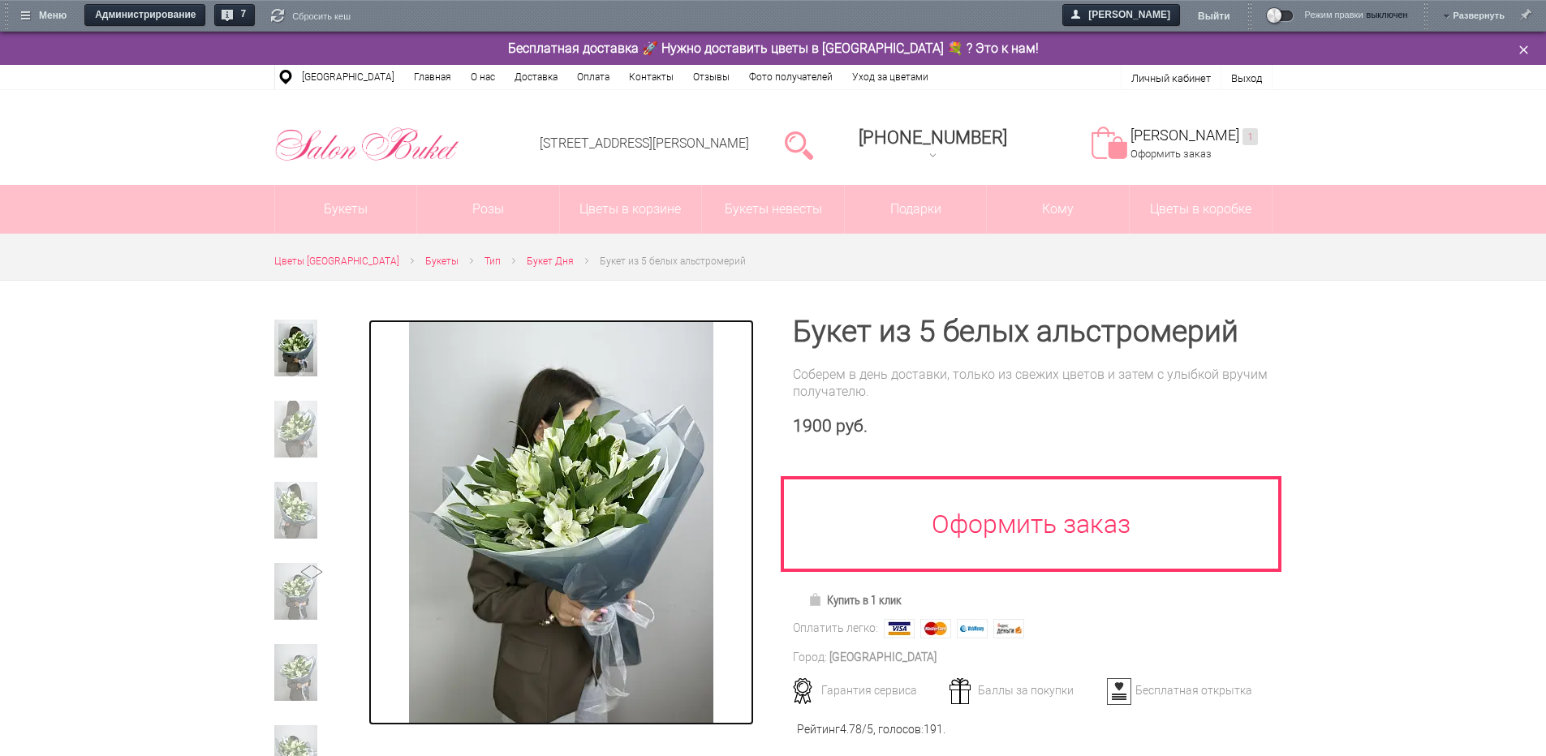
click at [569, 508] on img at bounding box center [561, 523] width 304 height 406
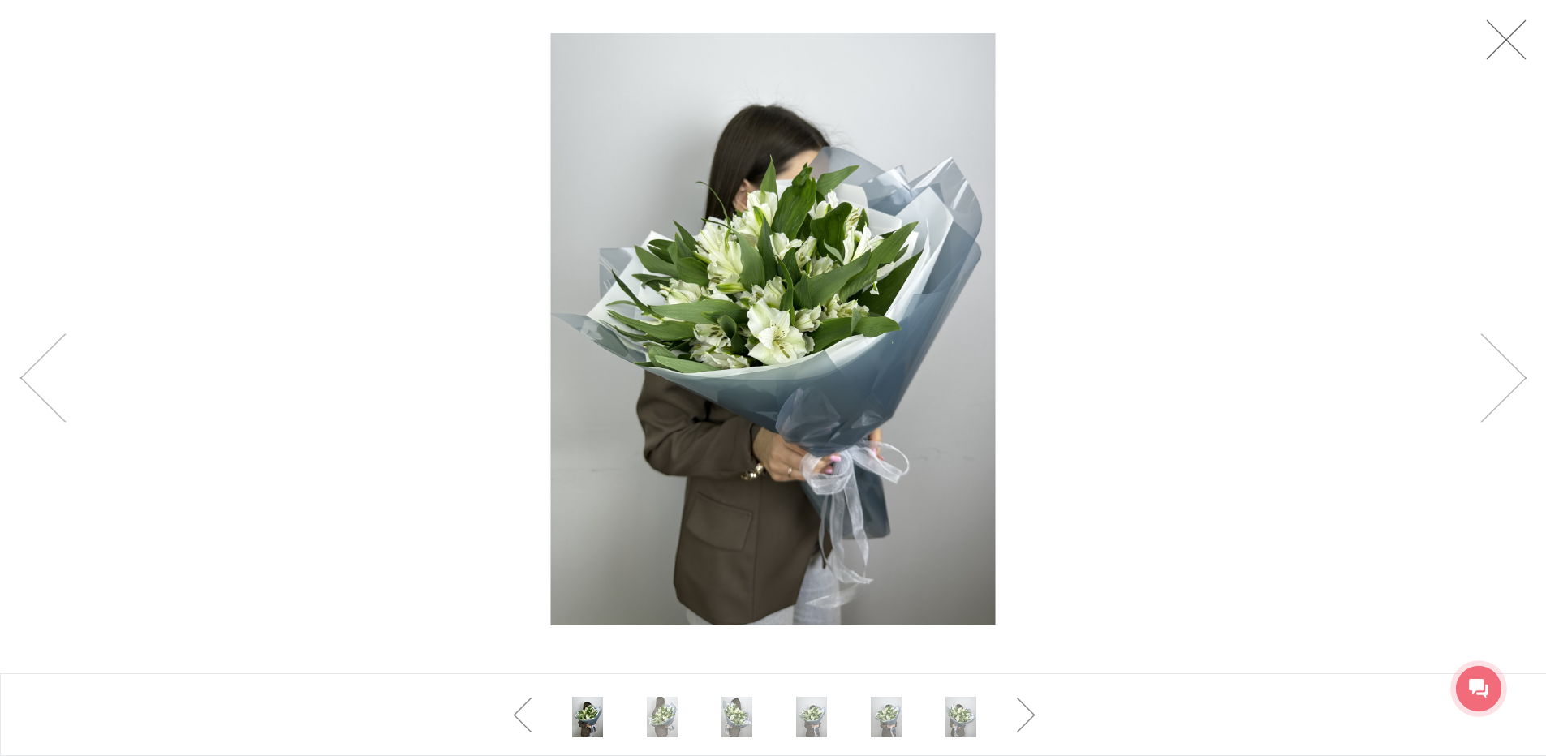
click at [1498, 35] on div at bounding box center [773, 378] width 1546 height 756
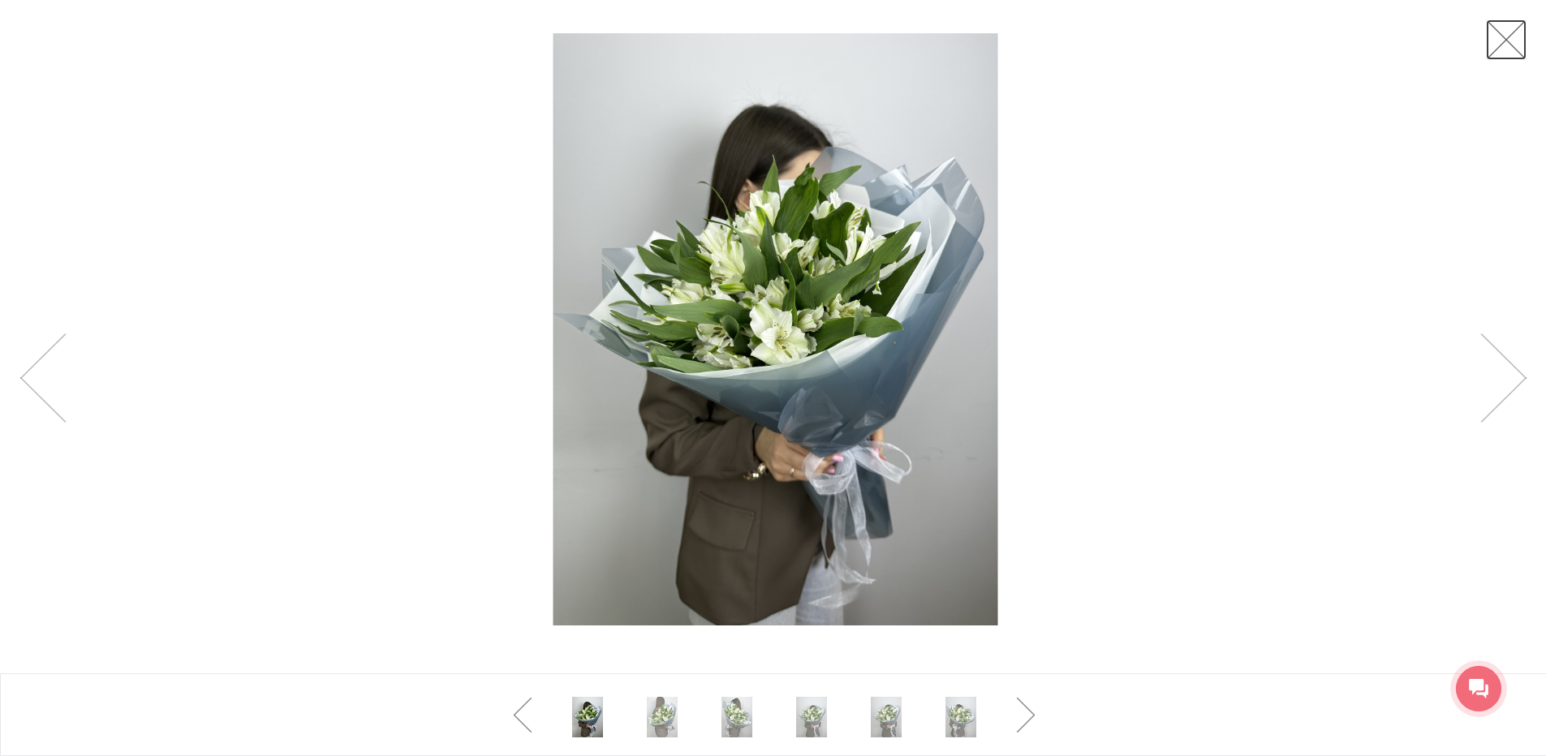
click at [1498, 35] on link at bounding box center [1505, 39] width 41 height 41
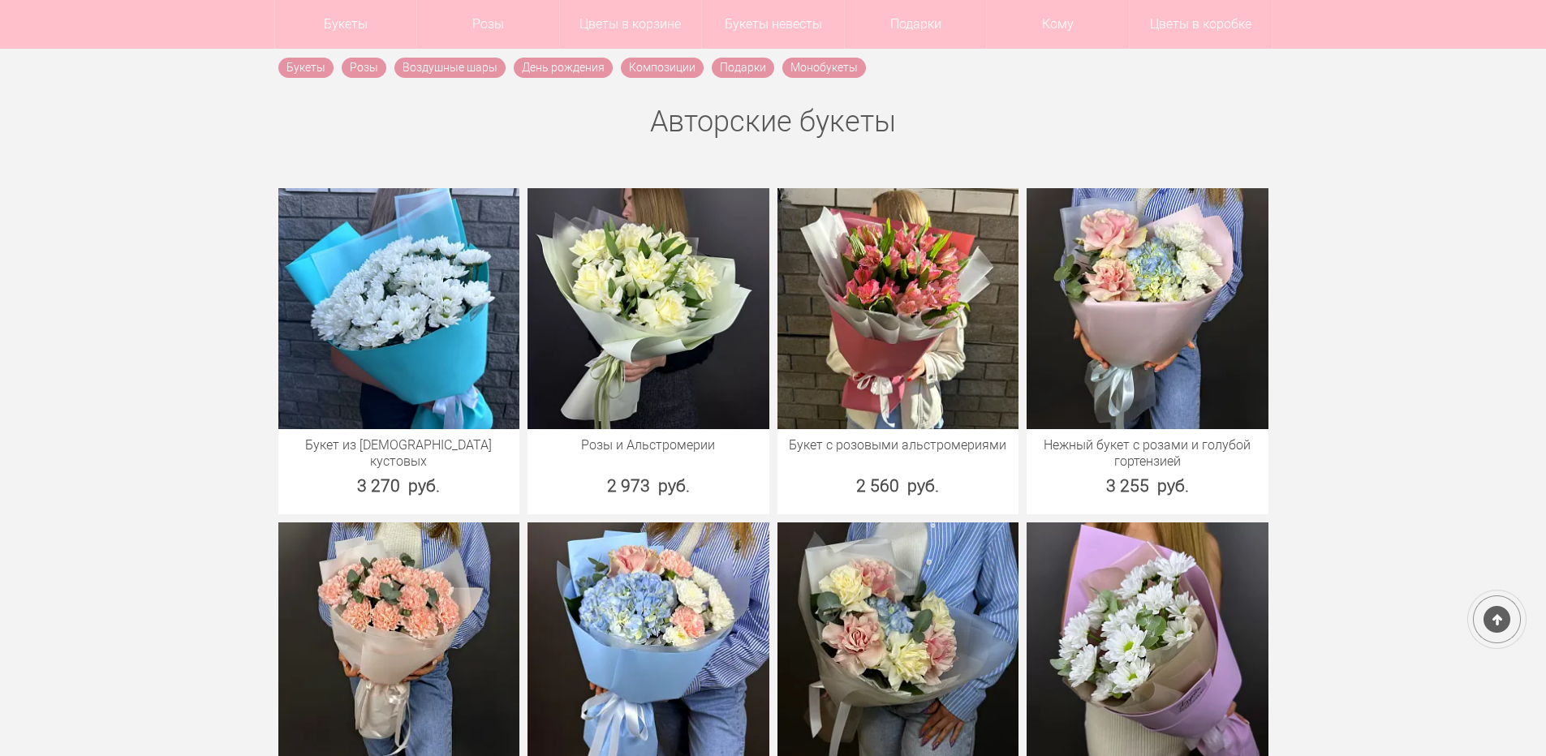
scroll to position [613, 0]
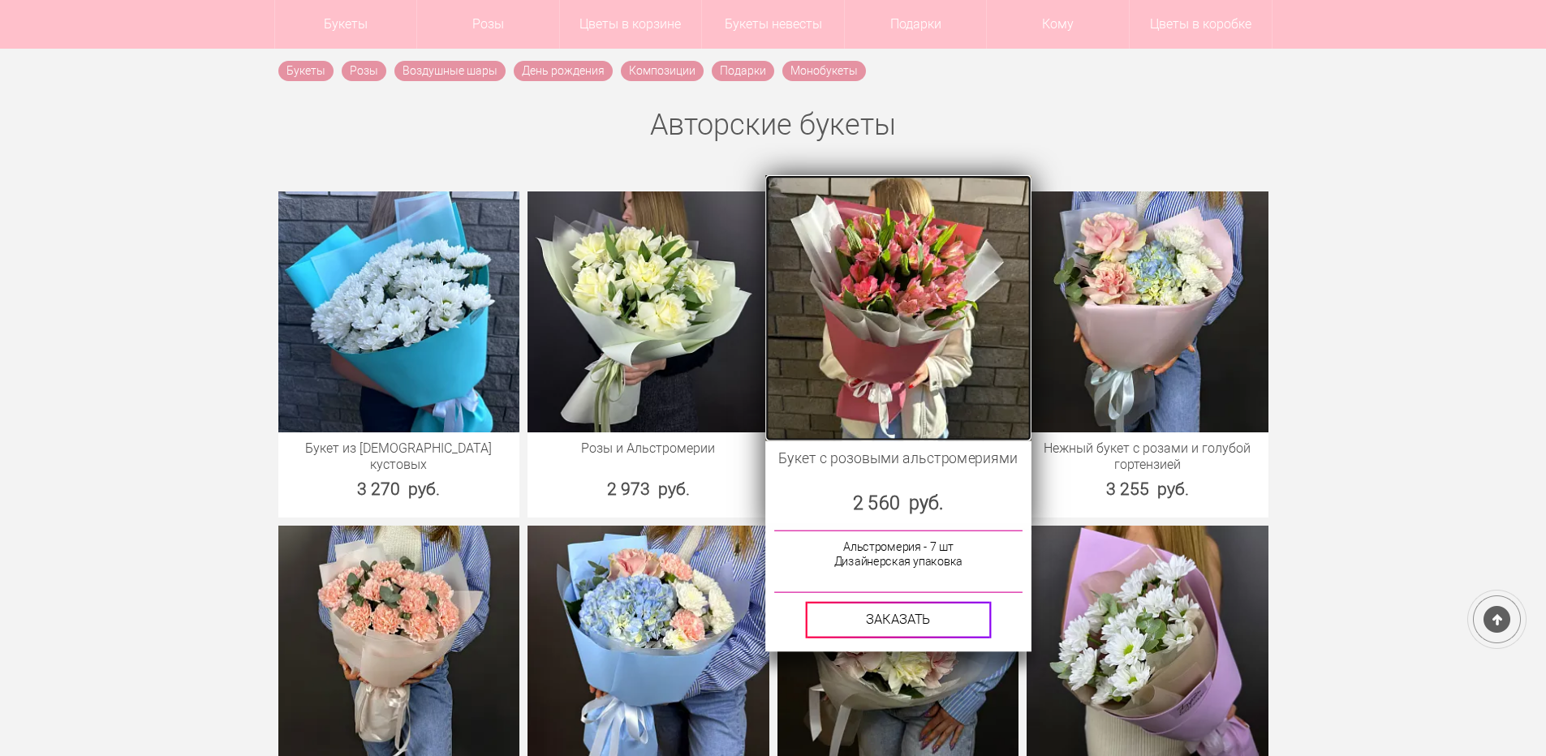
click at [918, 276] on img at bounding box center [897, 306] width 265 height 265
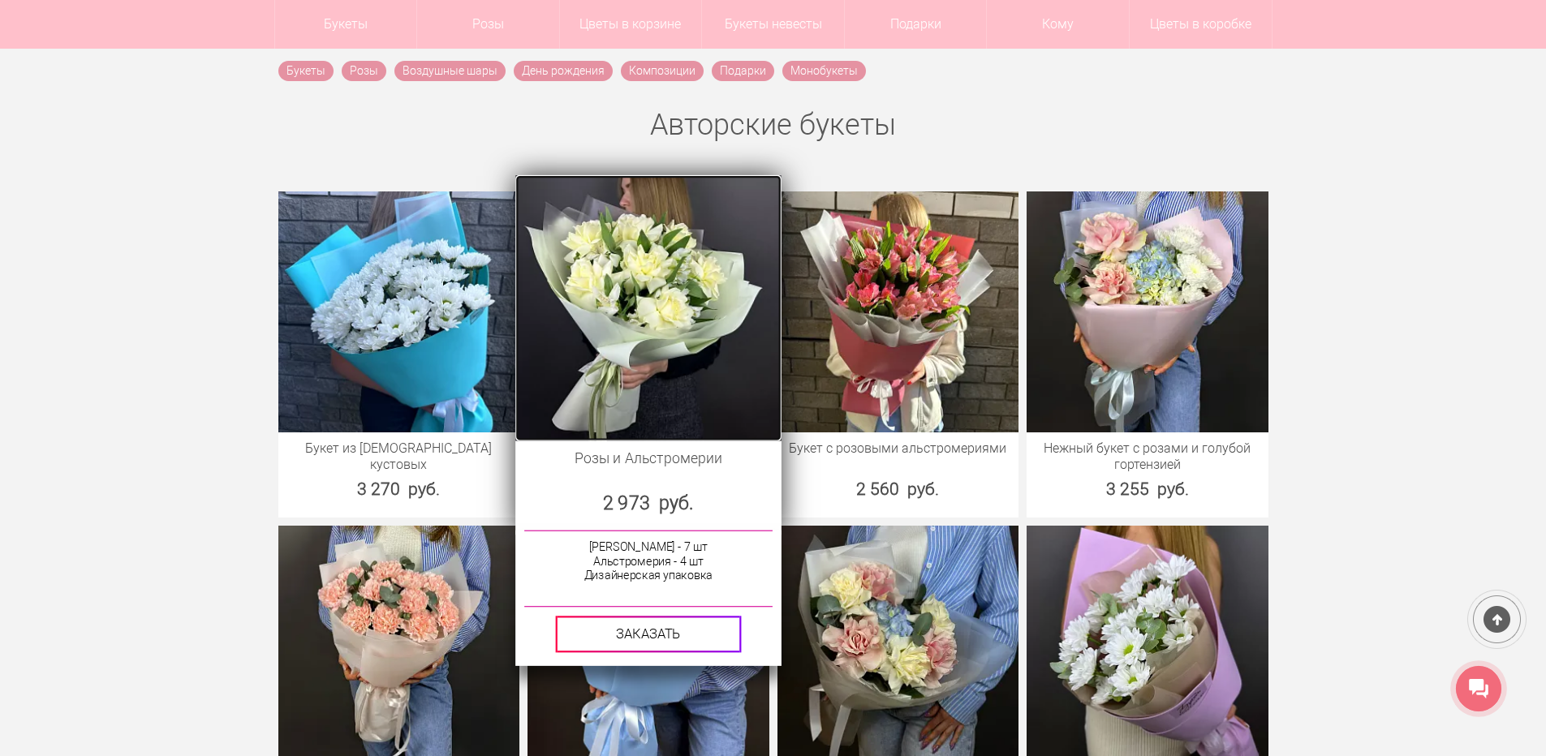
click at [745, 354] on img at bounding box center [647, 306] width 265 height 265
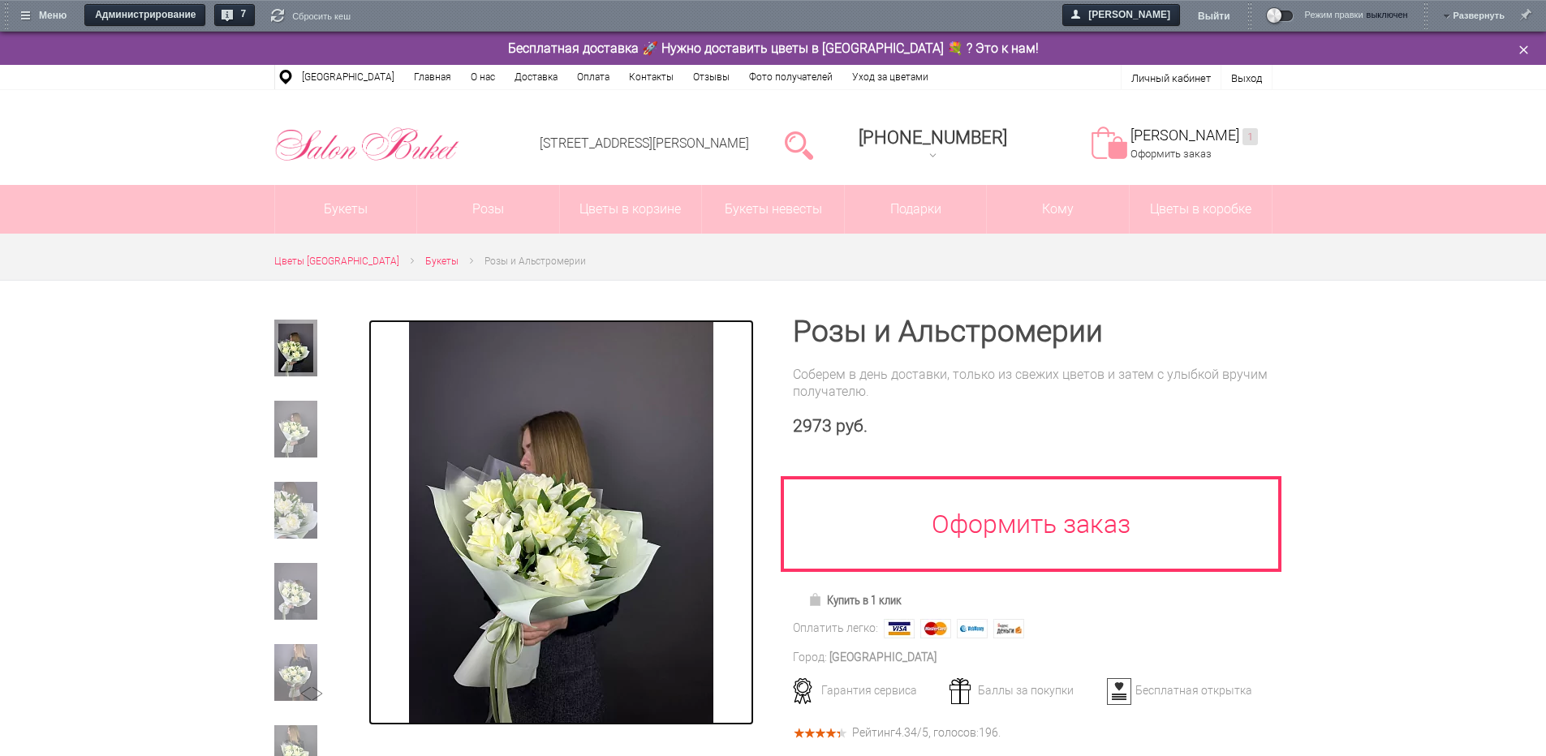
click at [575, 519] on img at bounding box center [561, 523] width 304 height 406
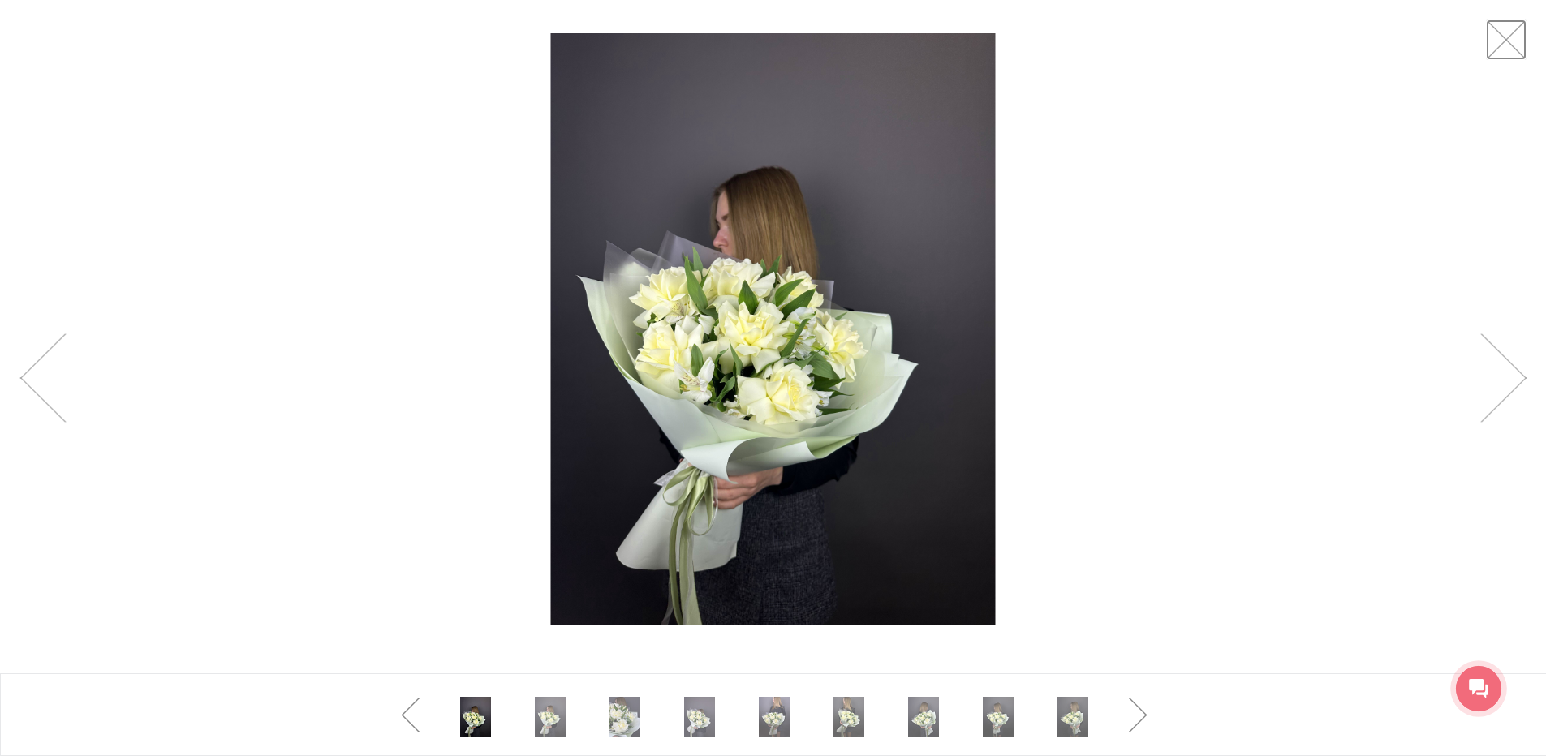
drag, startPoint x: 1514, startPoint y: 49, endPoint x: 1507, endPoint y: 45, distance: 8.4
click at [1513, 49] on link at bounding box center [1505, 39] width 41 height 41
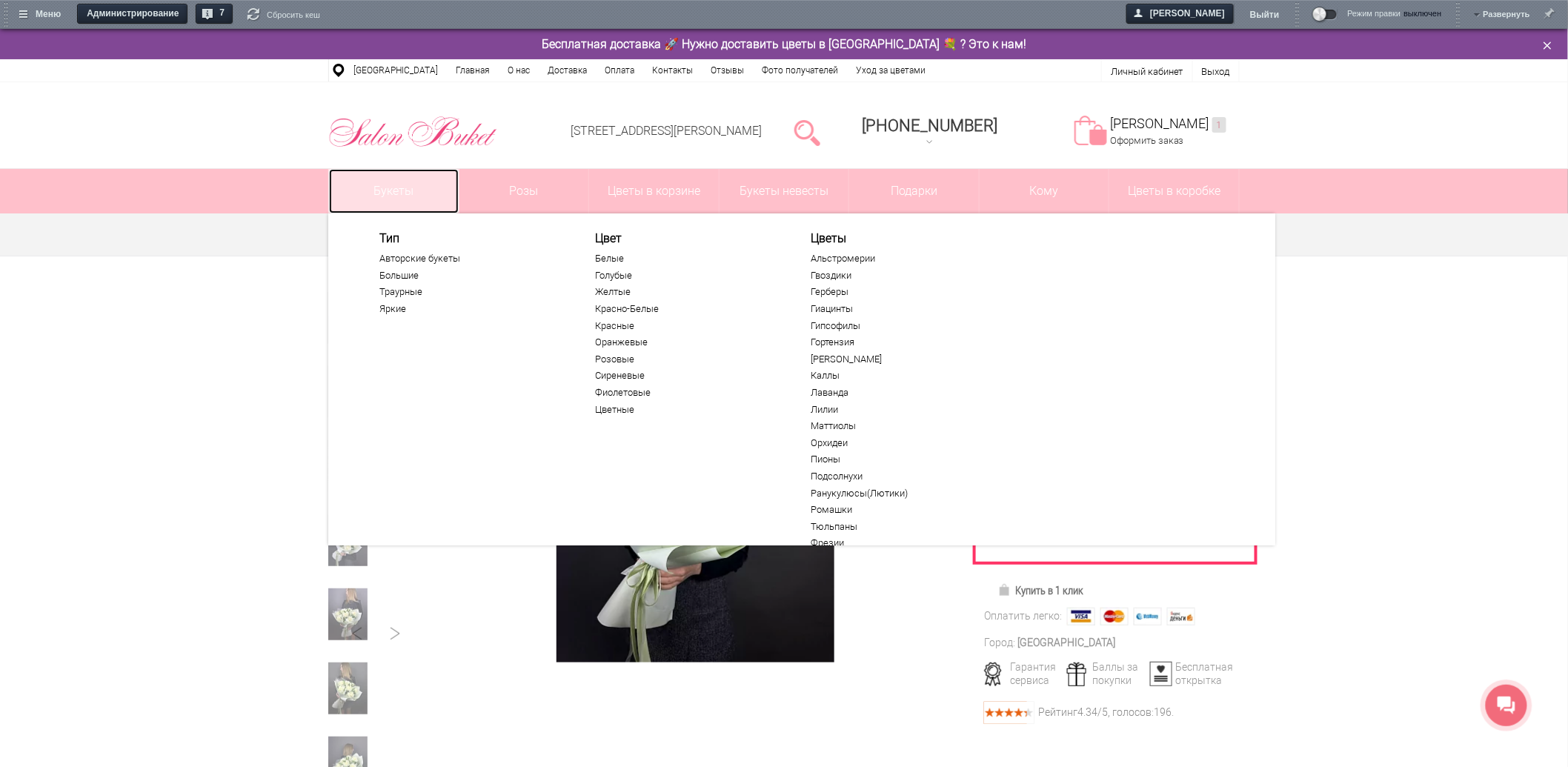
click at [411, 191] on link "Букеты" at bounding box center [394, 191] width 130 height 45
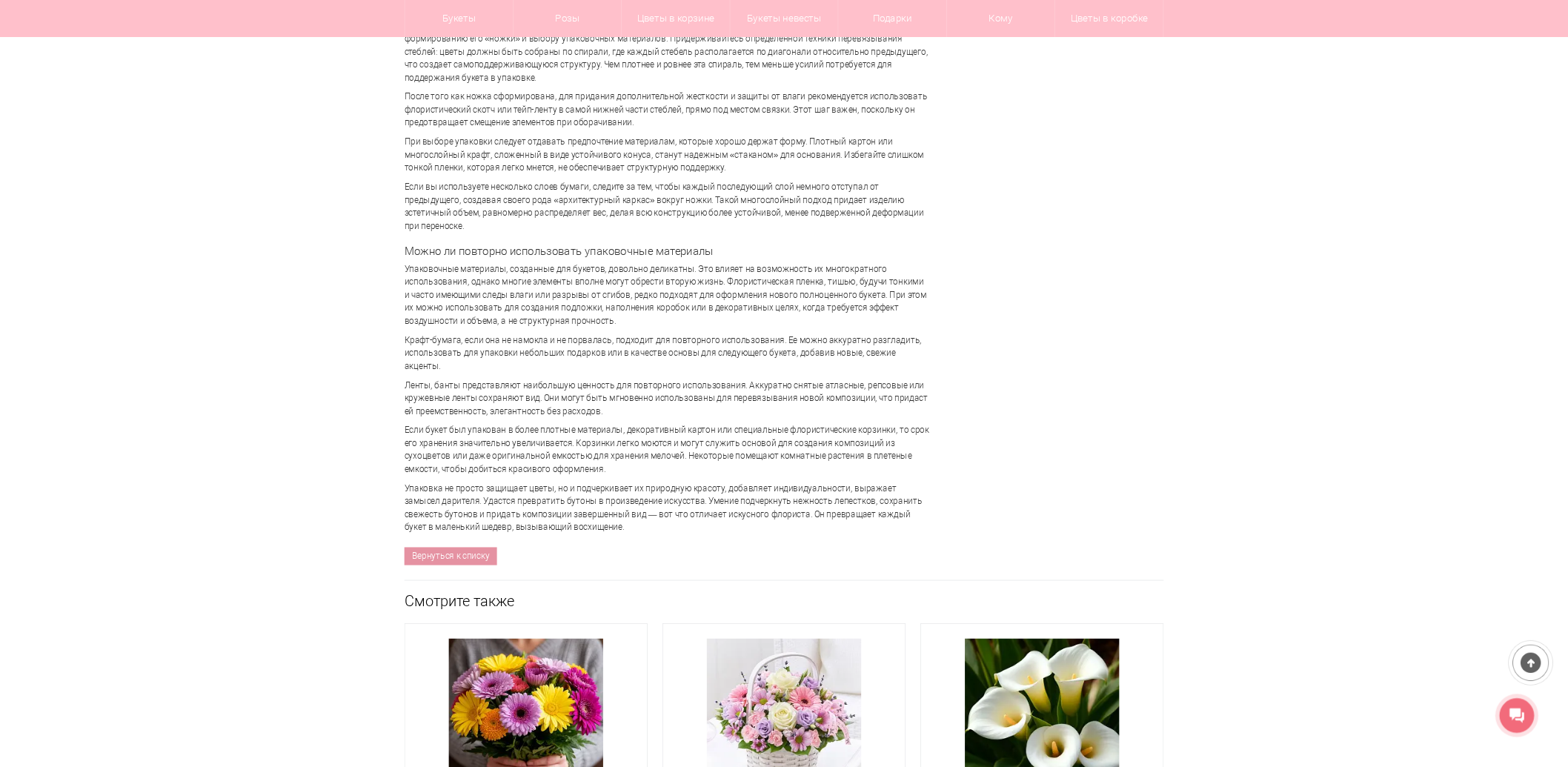
scroll to position [5136, 0]
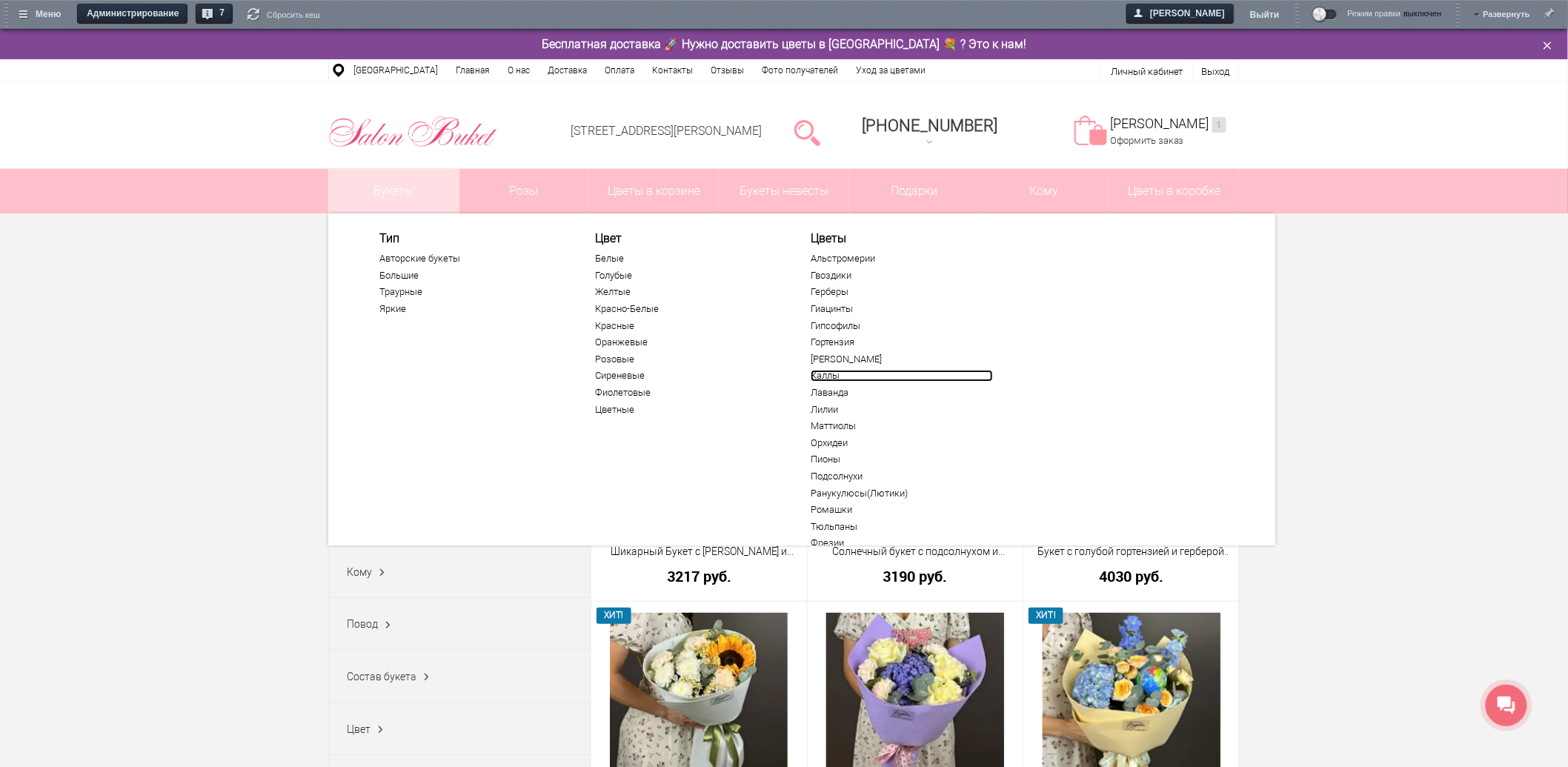
click at [826, 378] on link "Каллы" at bounding box center [902, 375] width 183 height 12
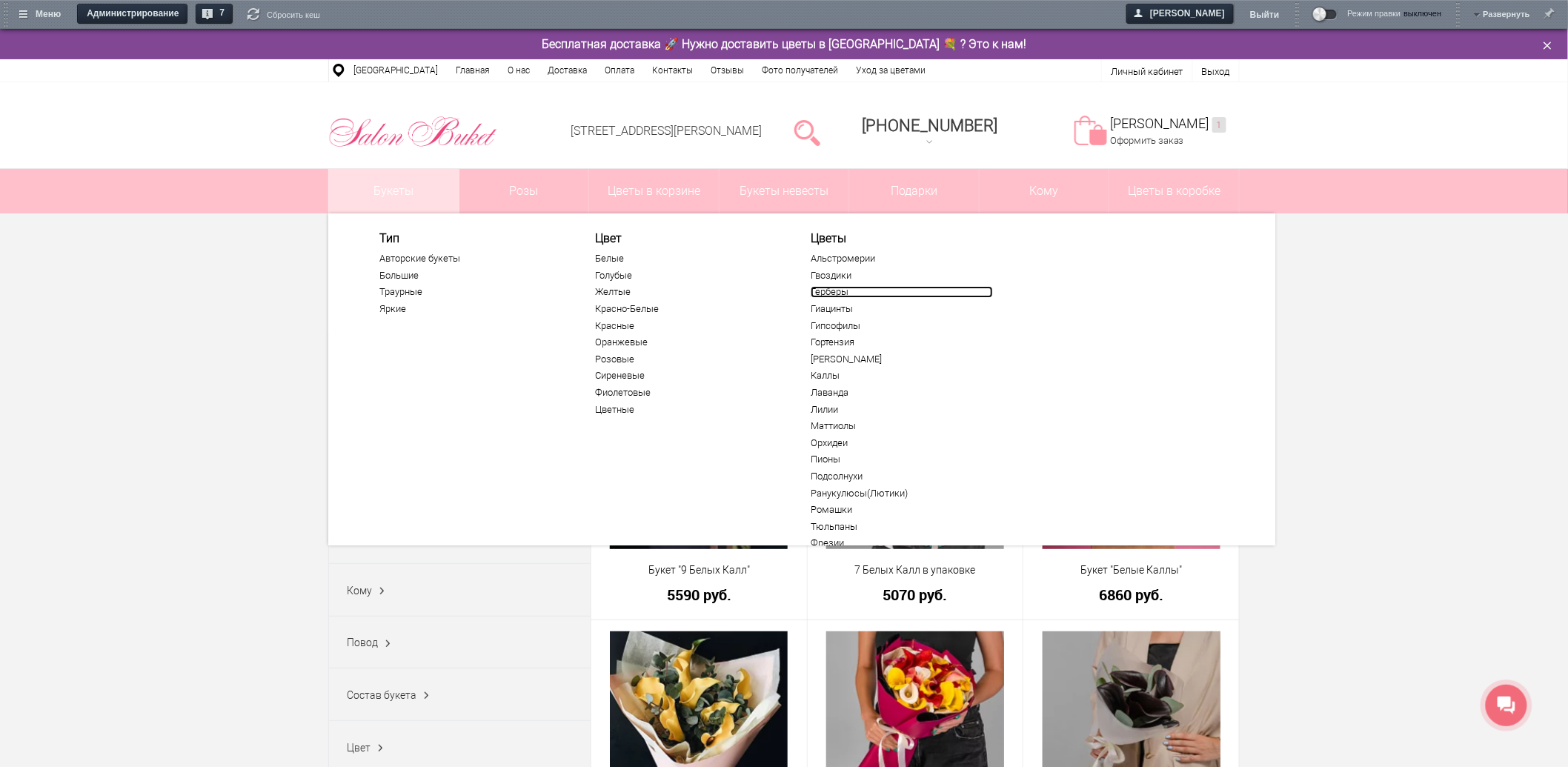
click at [846, 291] on link "Герберы" at bounding box center [902, 291] width 183 height 12
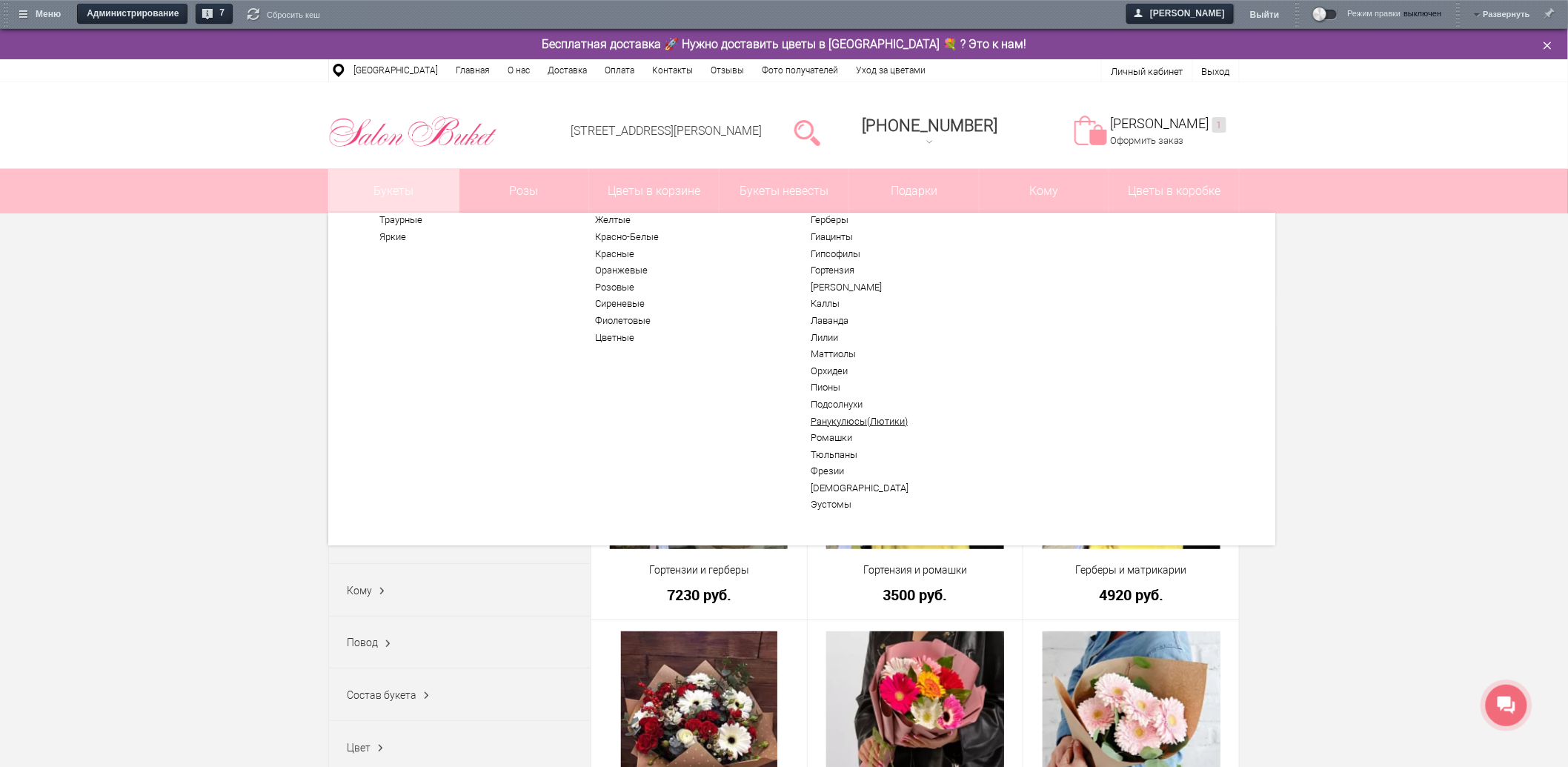
scroll to position [79, 0]
click at [837, 449] on link "Тюльпаны" at bounding box center [902, 447] width 183 height 12
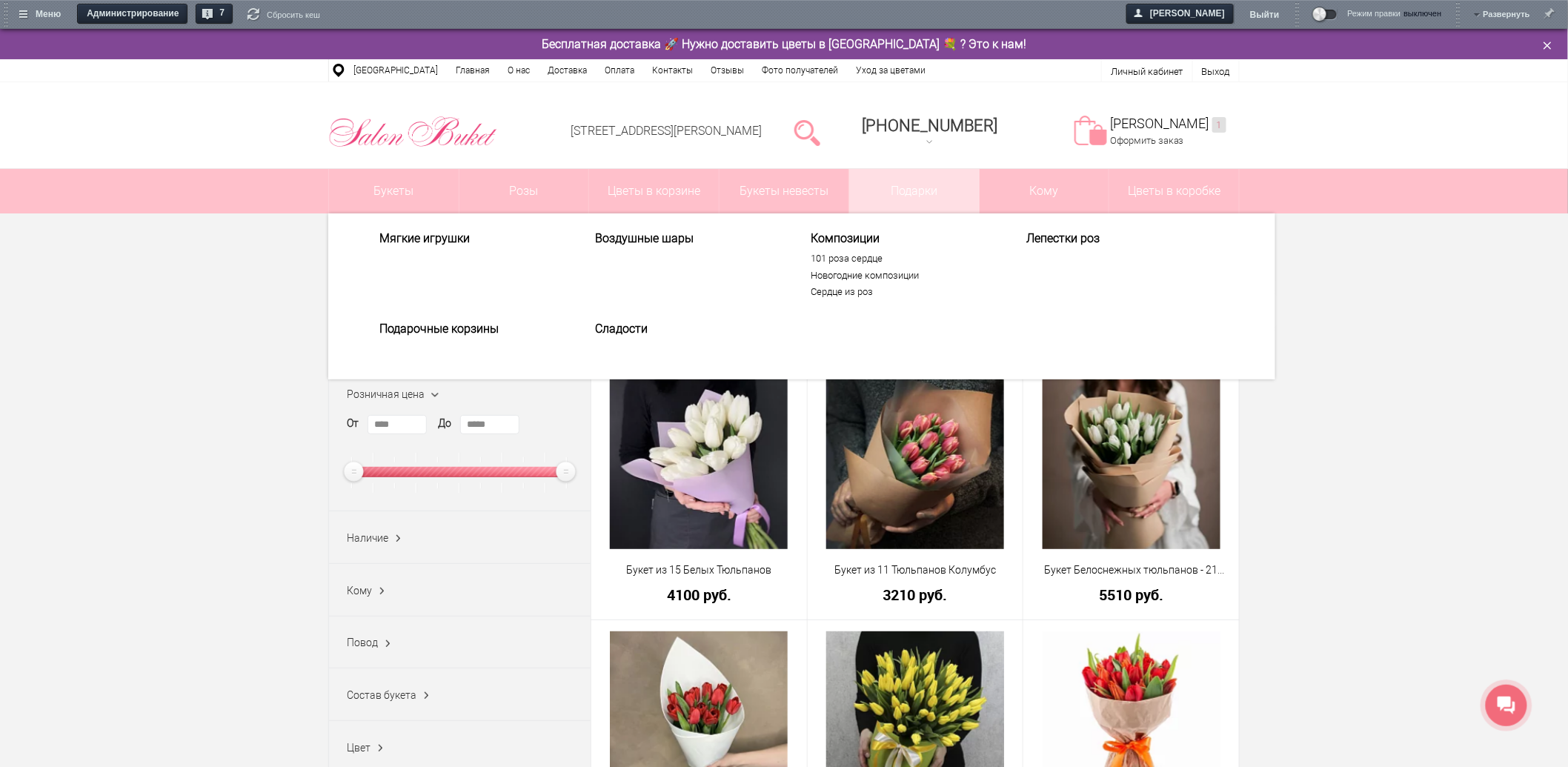
click at [861, 237] on span "Композиции" at bounding box center [902, 237] width 183 height 14
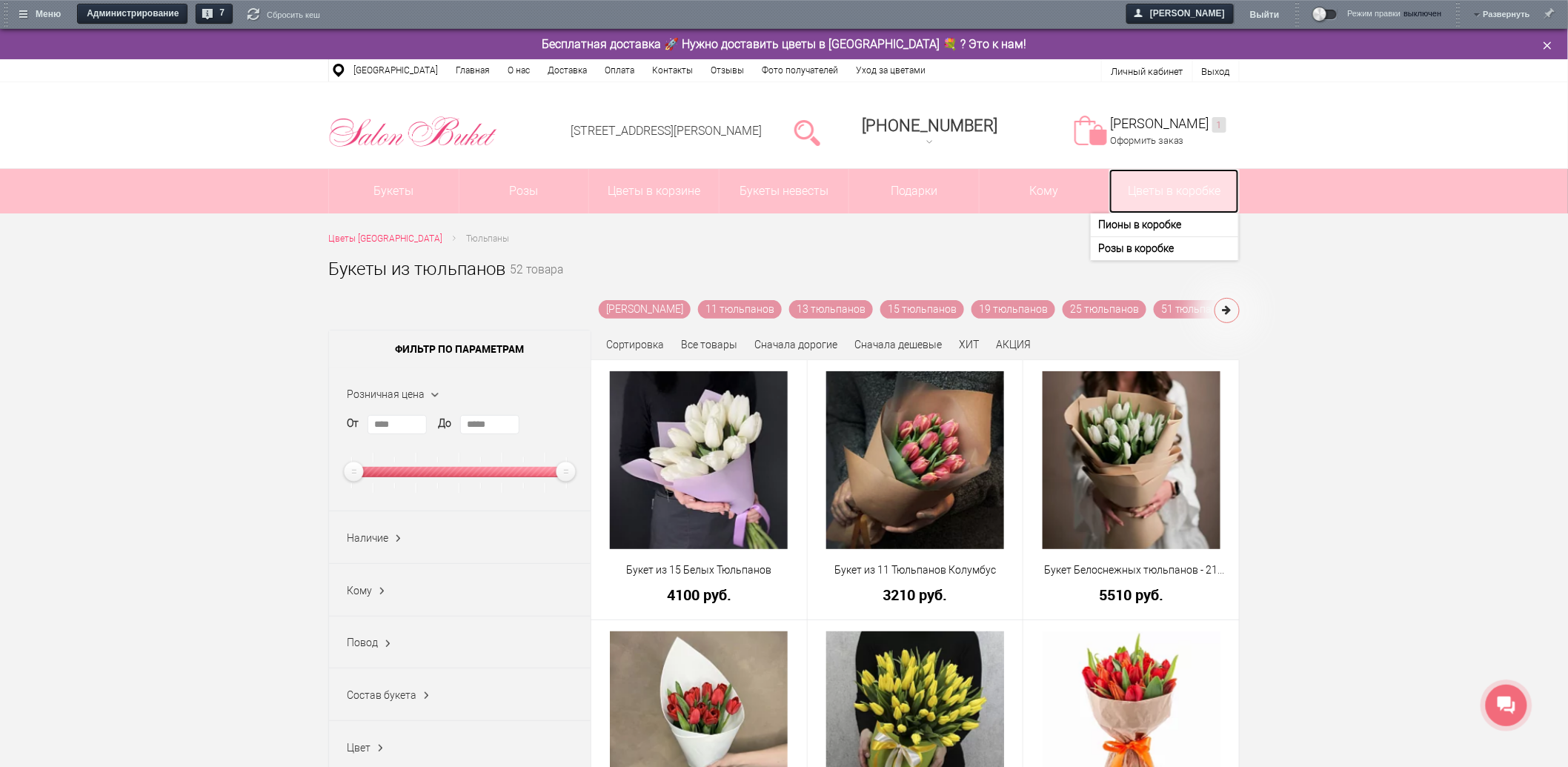
click at [1153, 194] on link "Цветы в коробке" at bounding box center [1174, 191] width 130 height 45
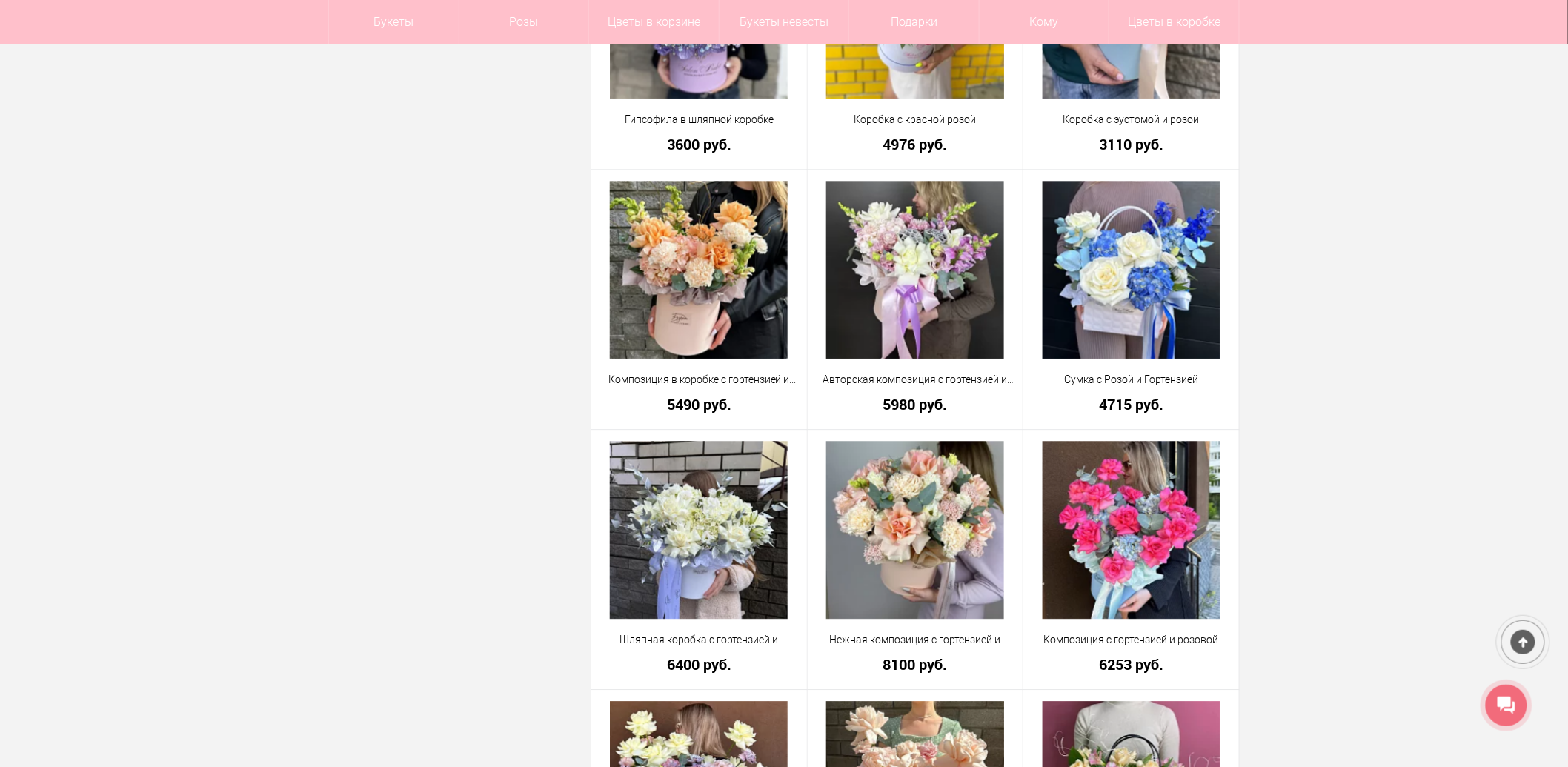
scroll to position [1482, 0]
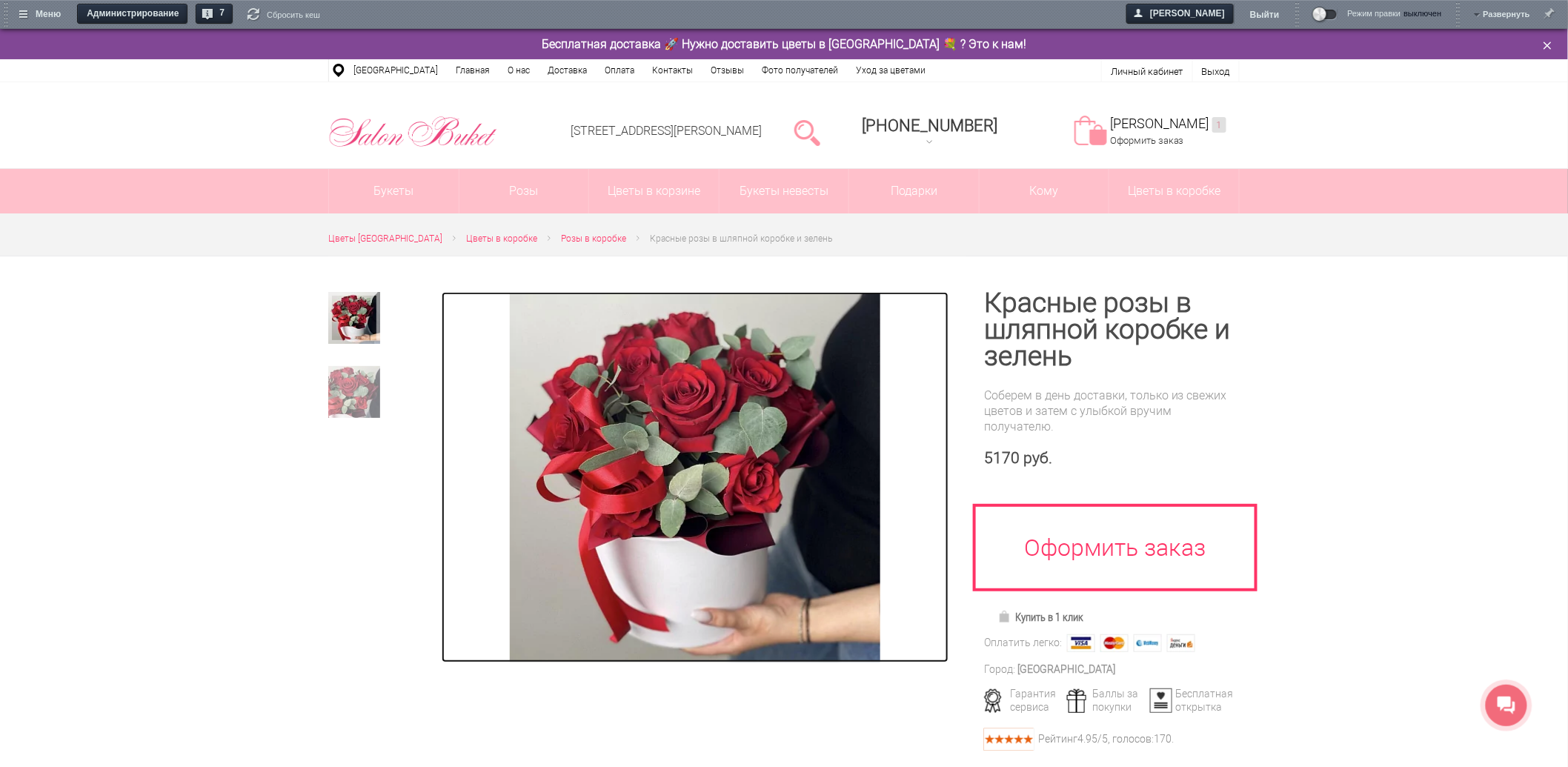
click at [683, 457] on img at bounding box center [695, 478] width 371 height 371
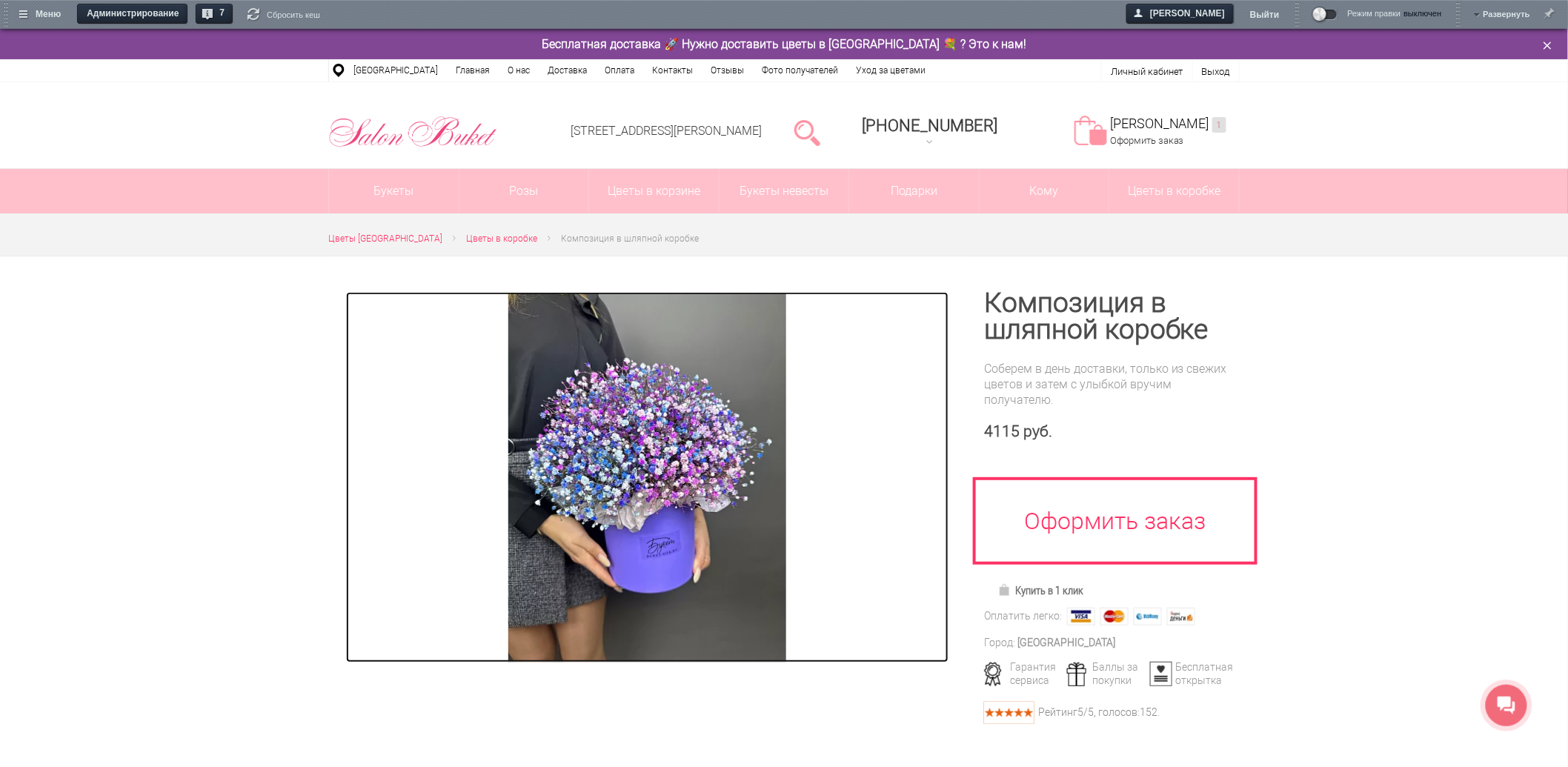
click at [630, 403] on img at bounding box center [647, 478] width 278 height 371
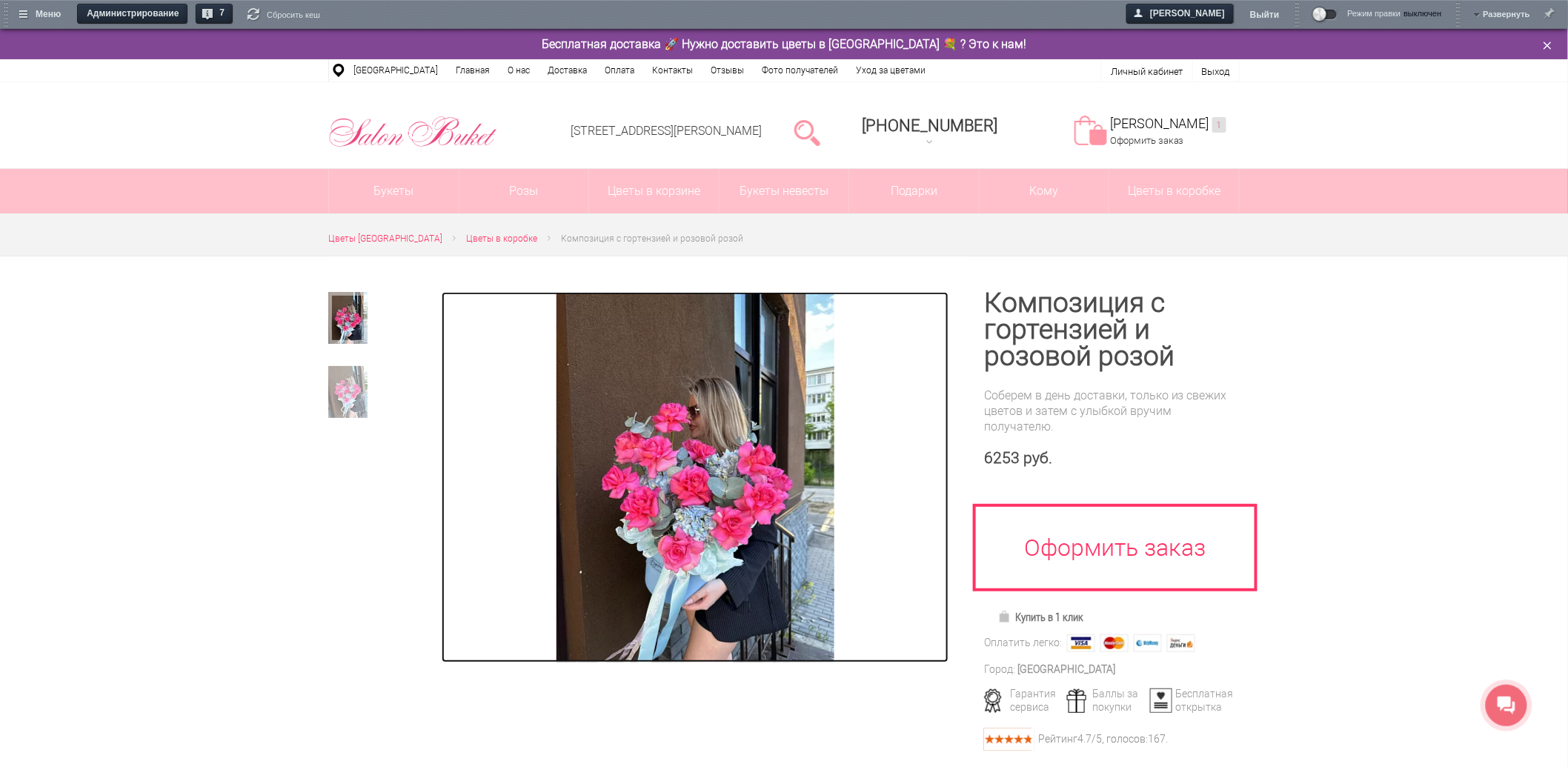
click at [646, 512] on img at bounding box center [695, 478] width 278 height 371
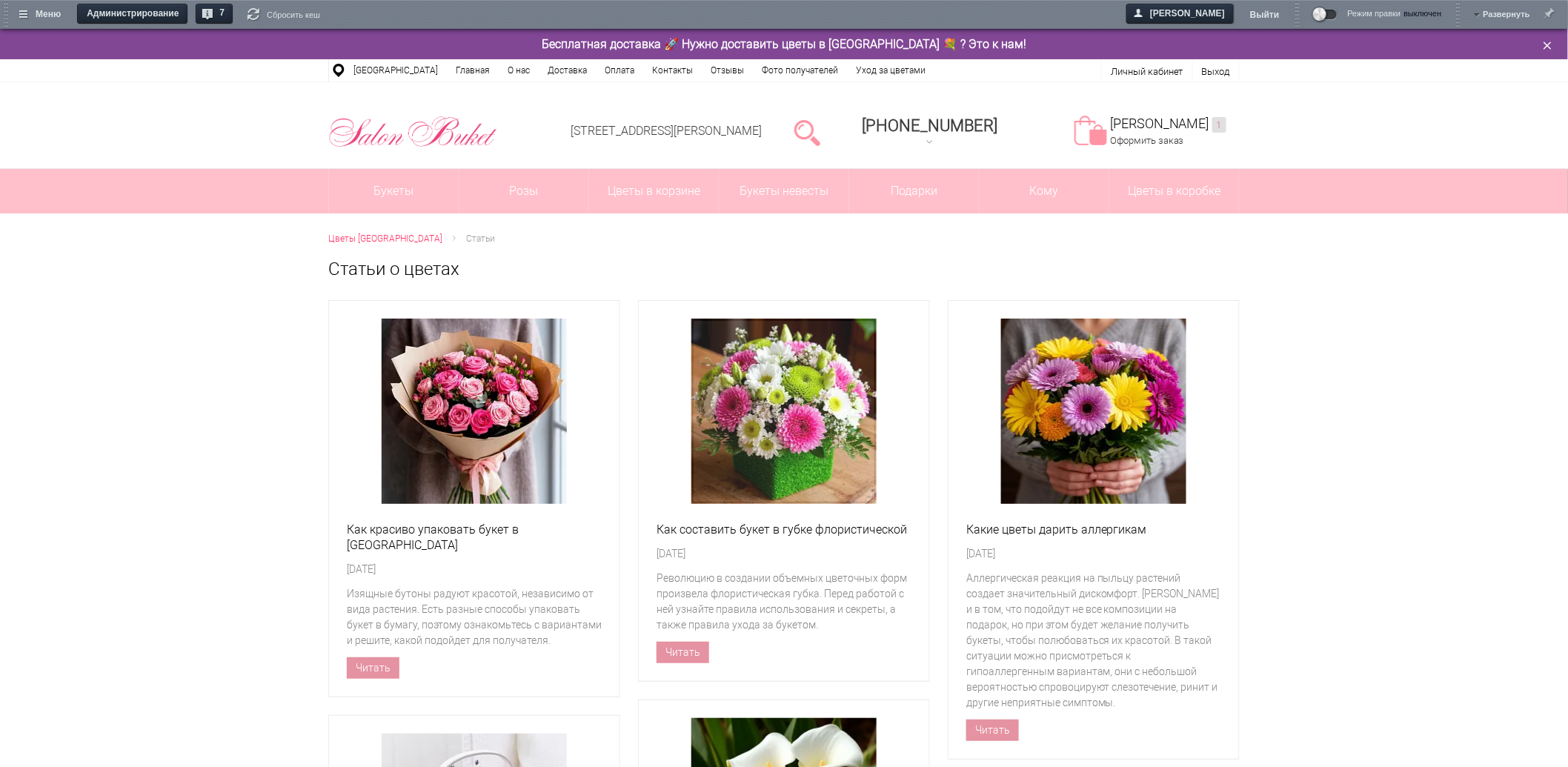
click at [812, 442] on img at bounding box center [784, 411] width 185 height 185
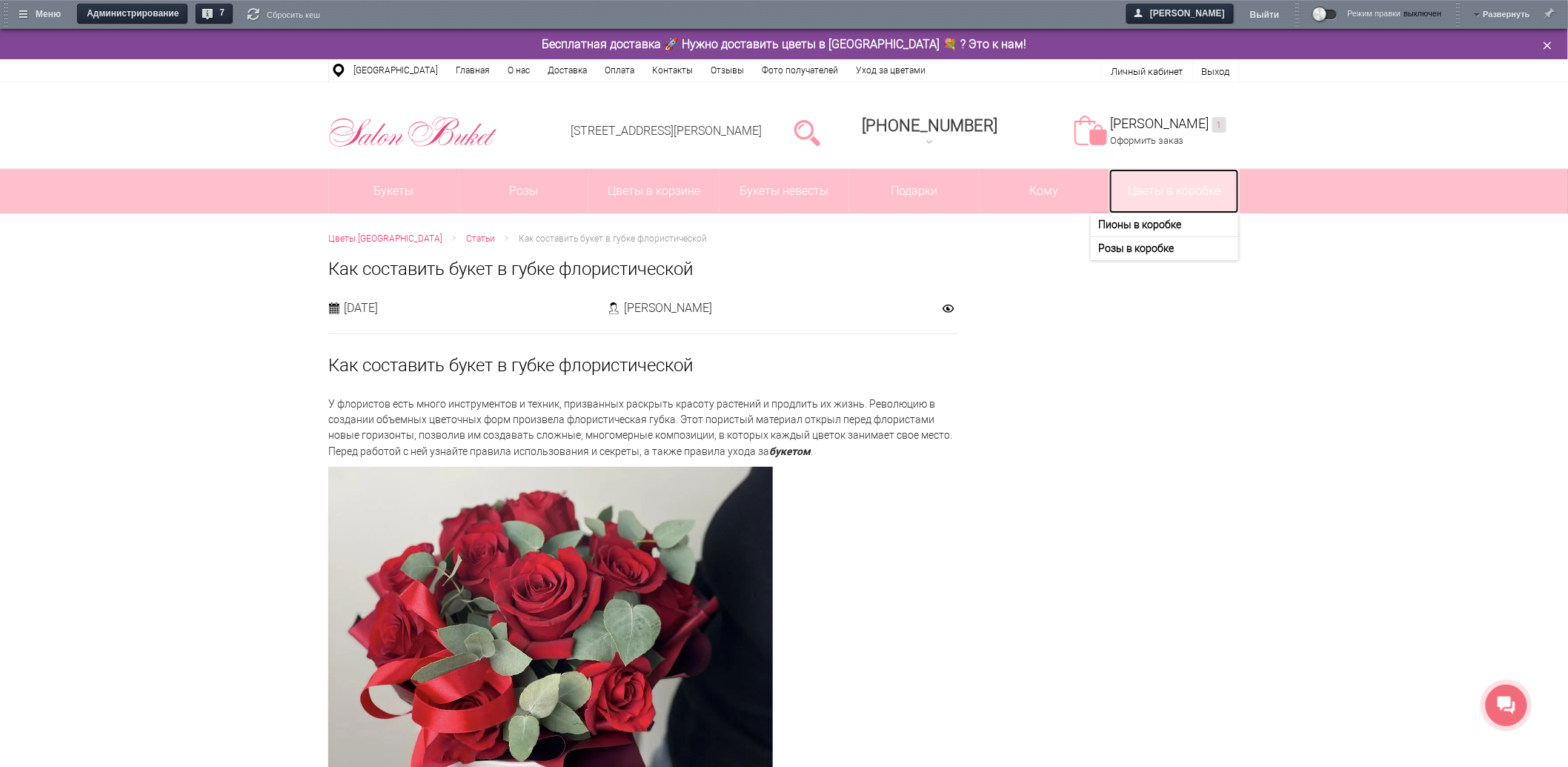
click at [1190, 194] on link "Цветы в коробке" at bounding box center [1174, 191] width 130 height 45
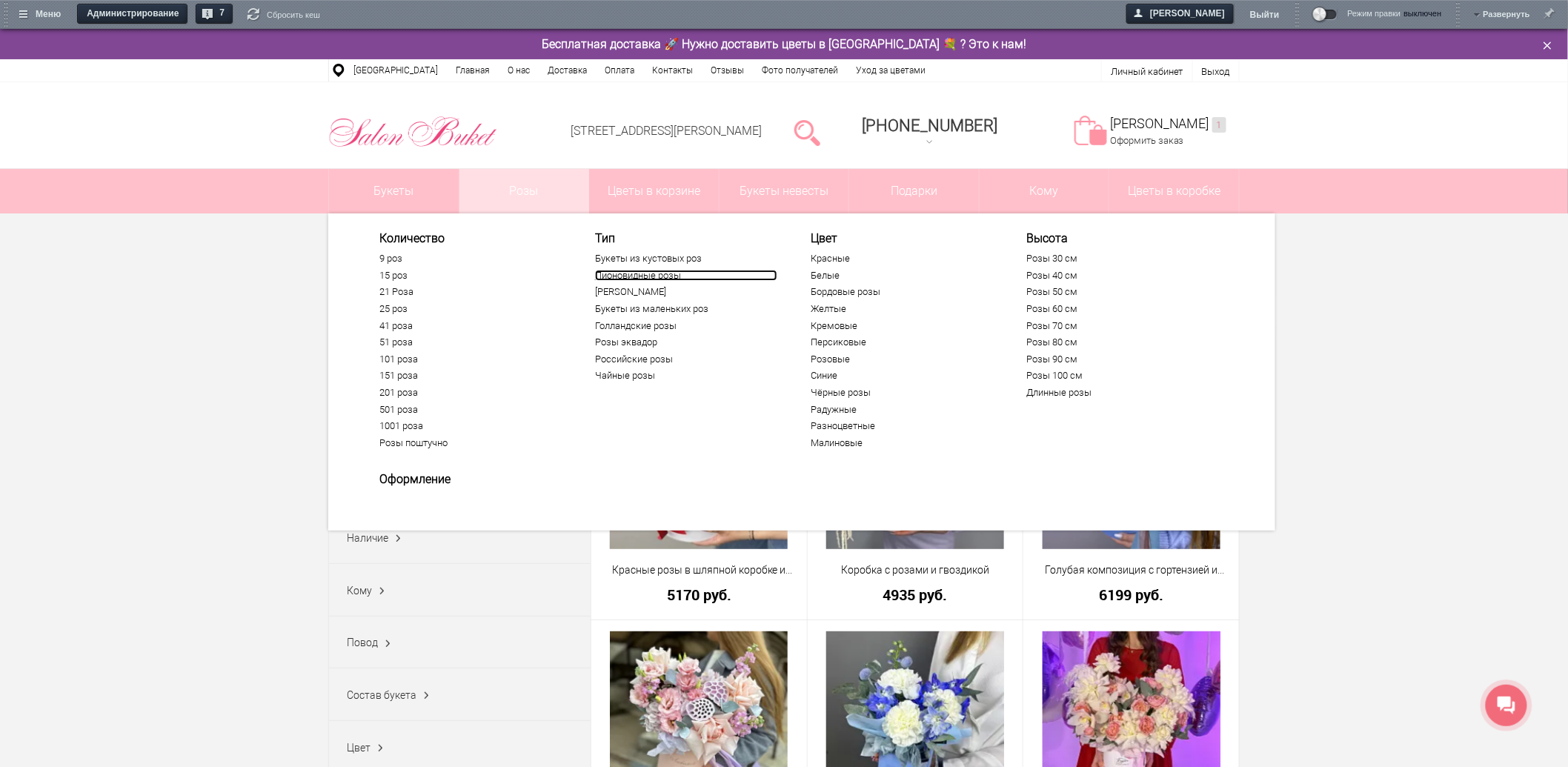
click at [652, 272] on link "Пионовидные розы" at bounding box center [686, 275] width 183 height 12
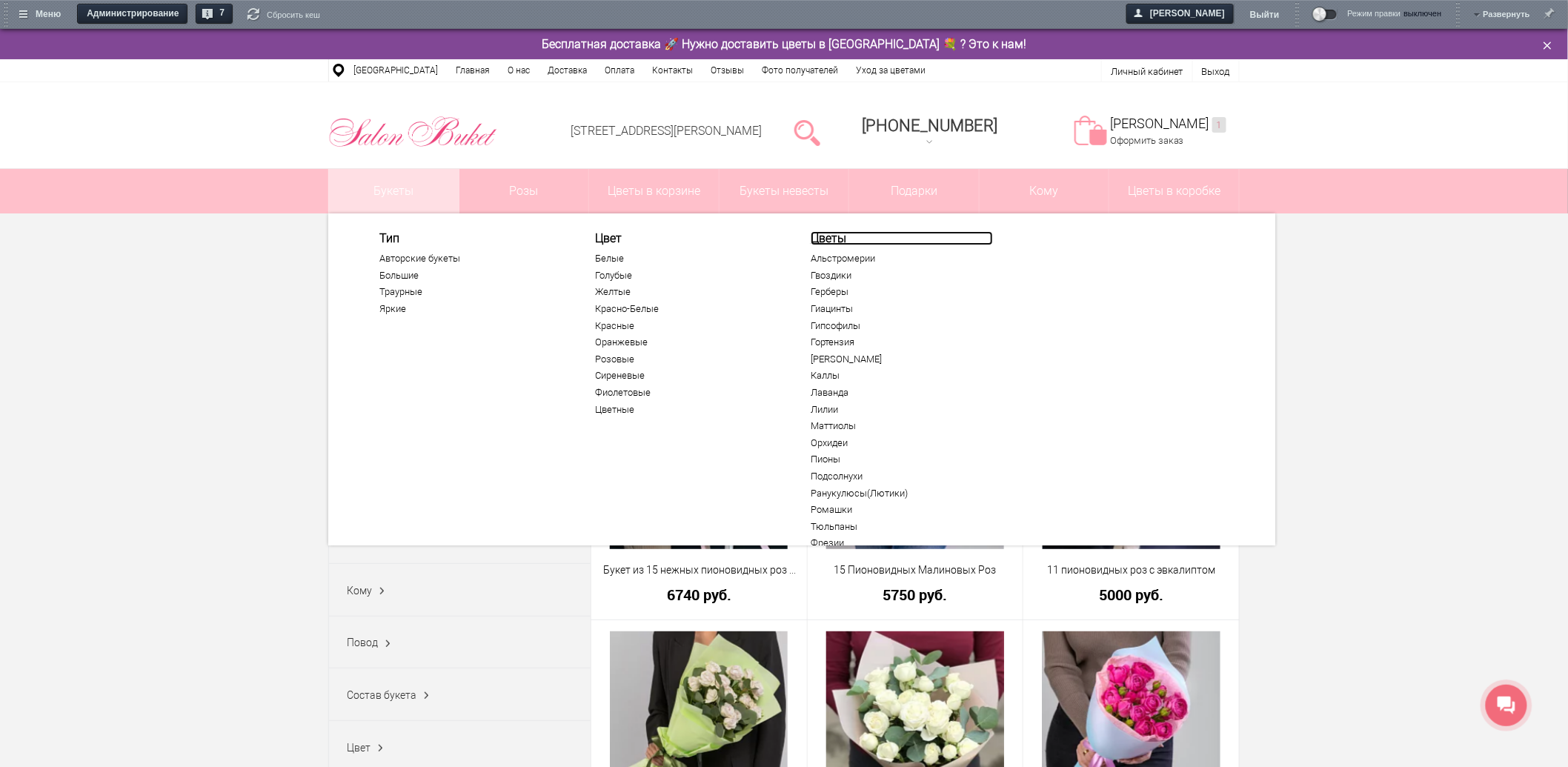
click at [839, 237] on link "Цветы" at bounding box center [902, 237] width 183 height 14
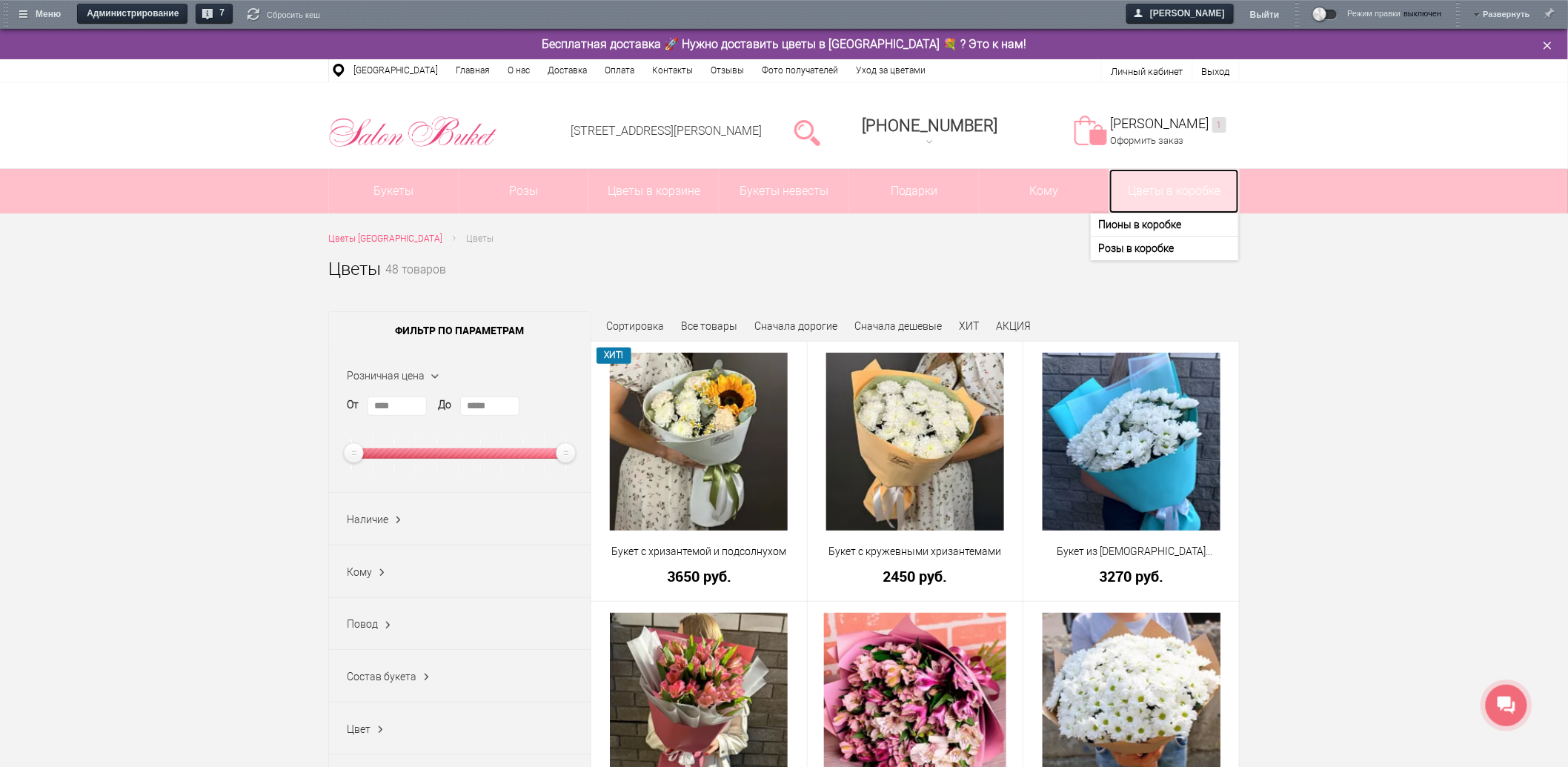
click at [1172, 172] on link "Цветы в коробке" at bounding box center [1174, 191] width 130 height 45
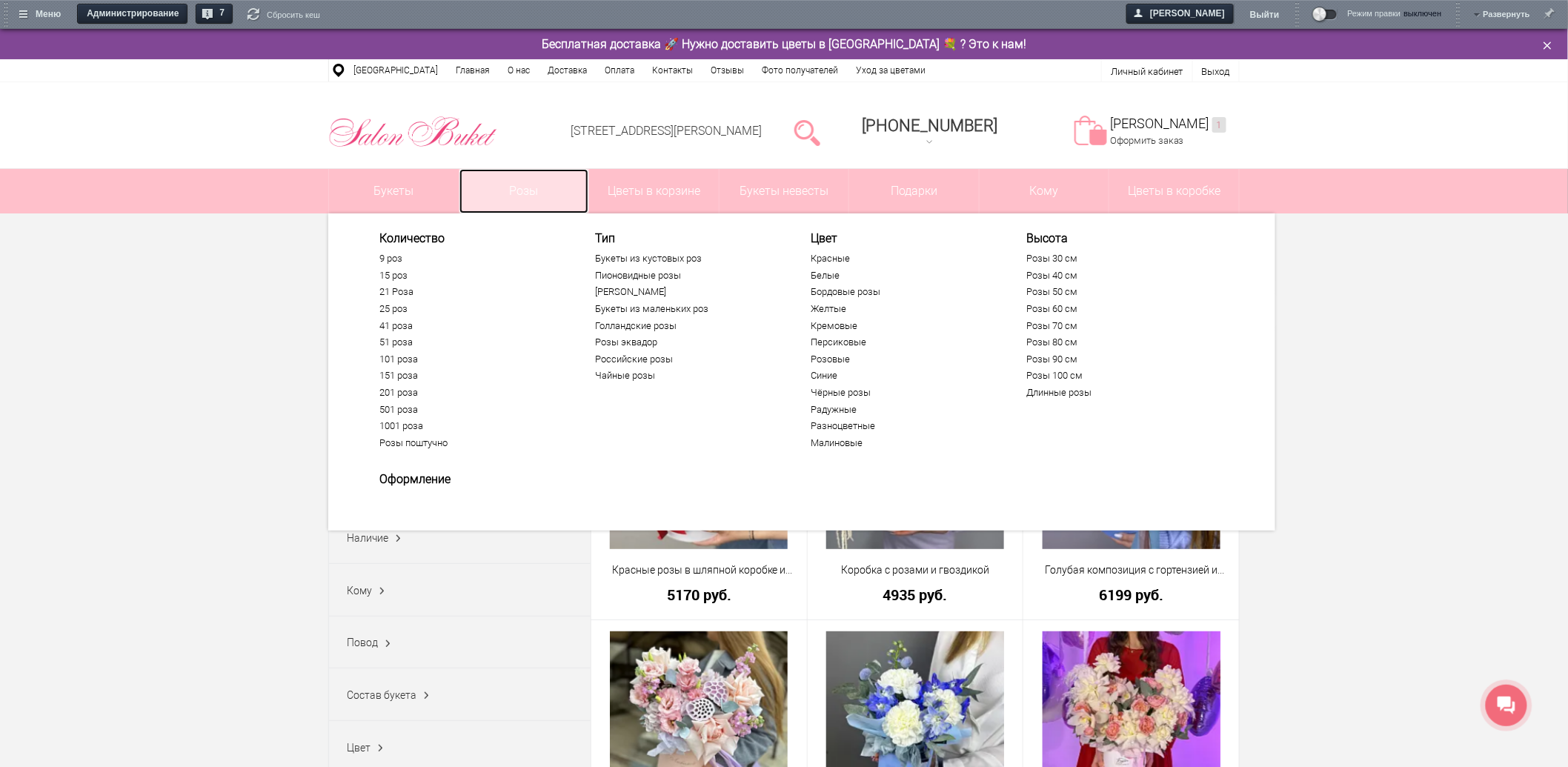
click at [541, 186] on link "Розы" at bounding box center [524, 191] width 130 height 45
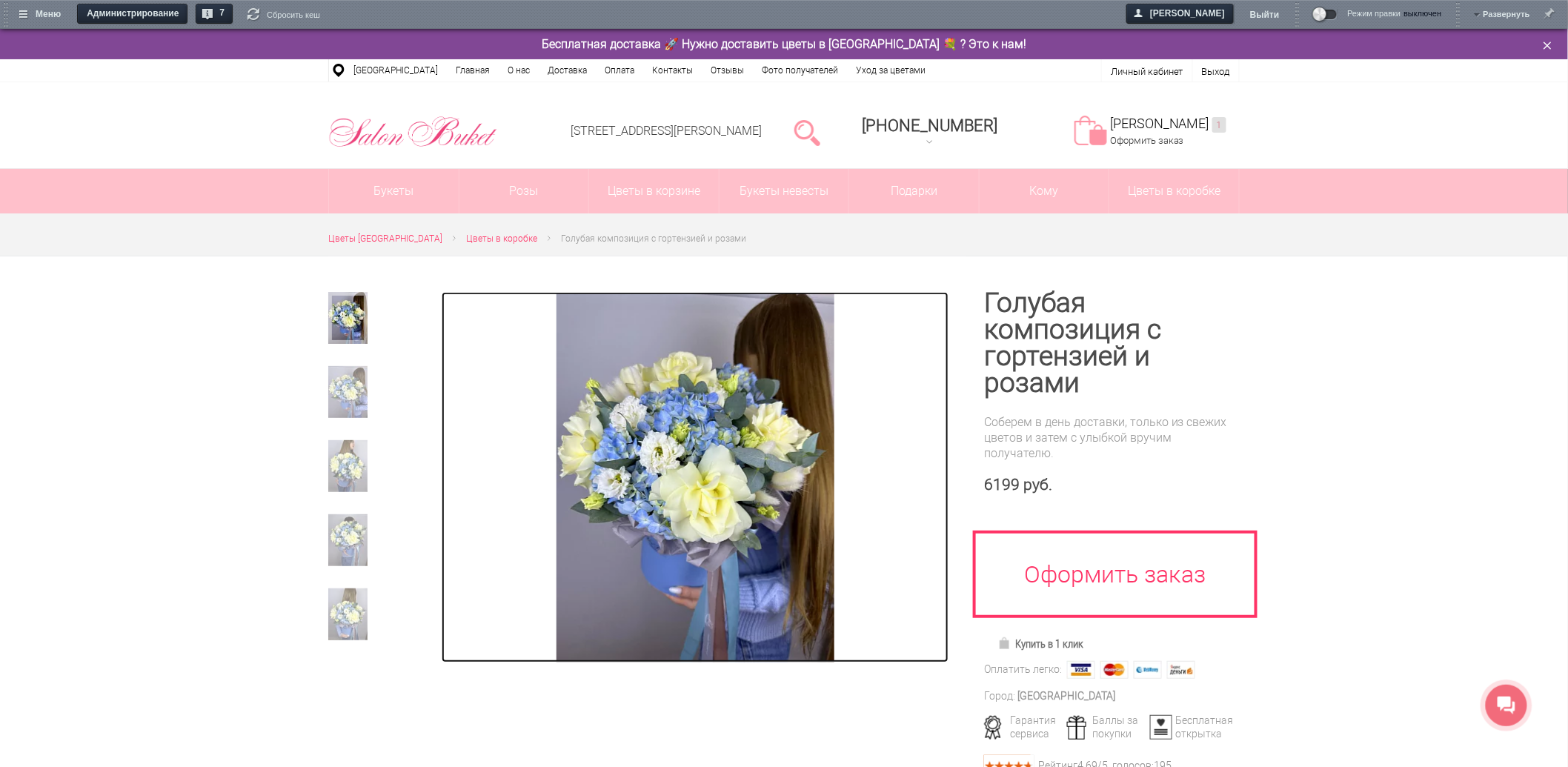
click at [708, 540] on img at bounding box center [695, 478] width 278 height 371
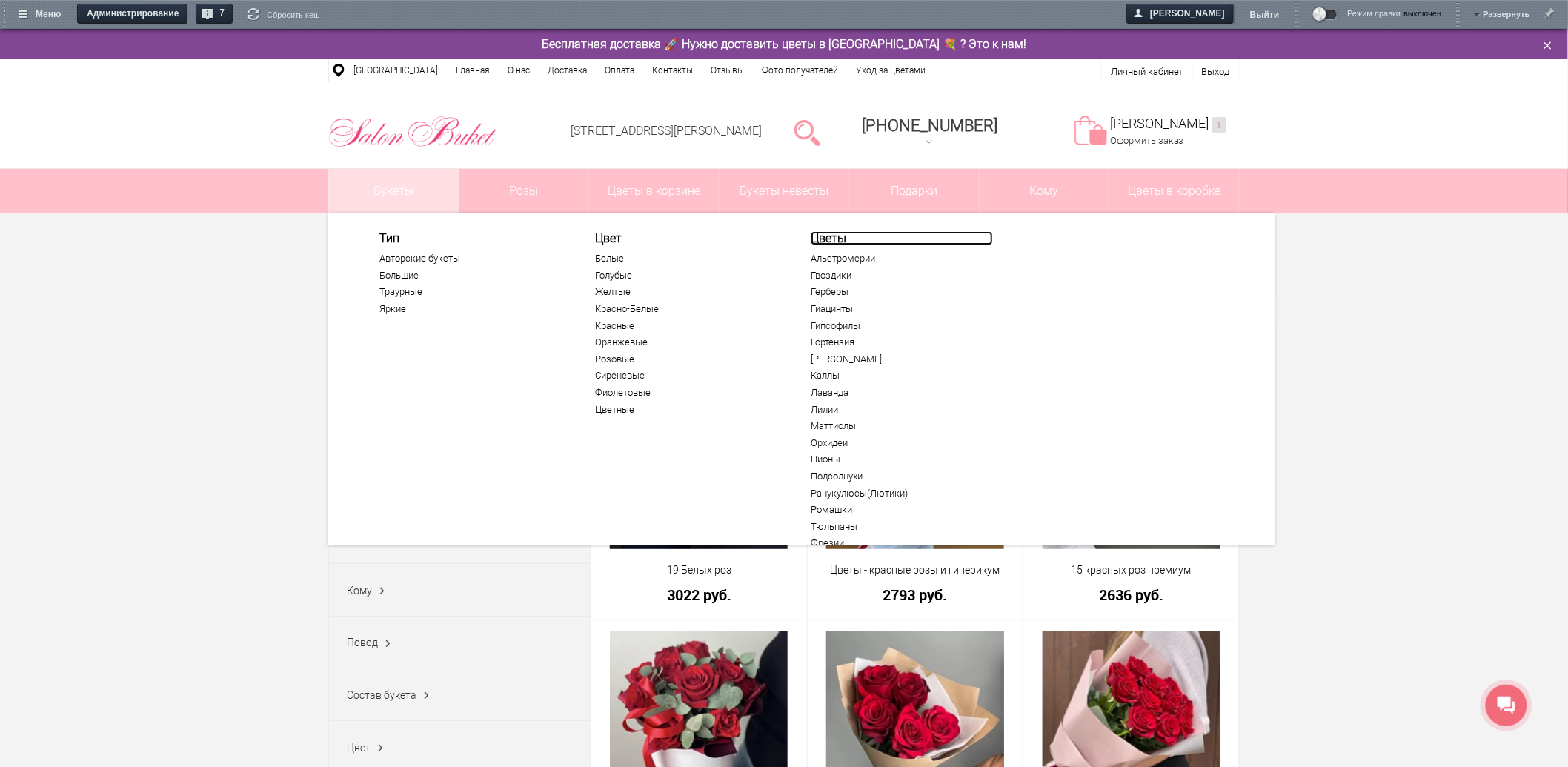
click at [840, 238] on link "Цветы" at bounding box center [902, 237] width 183 height 14
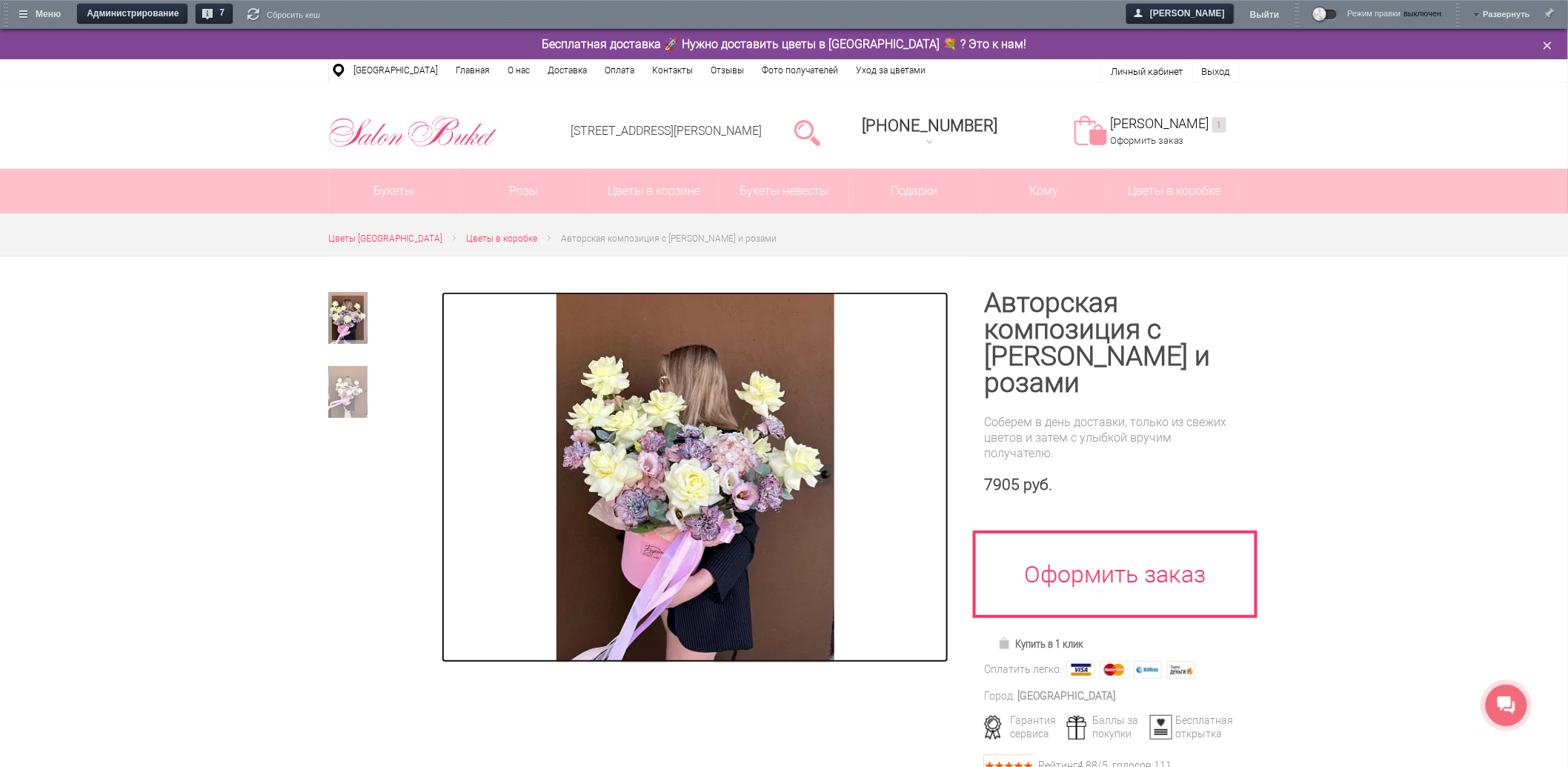
click at [676, 541] on img at bounding box center [695, 478] width 278 height 371
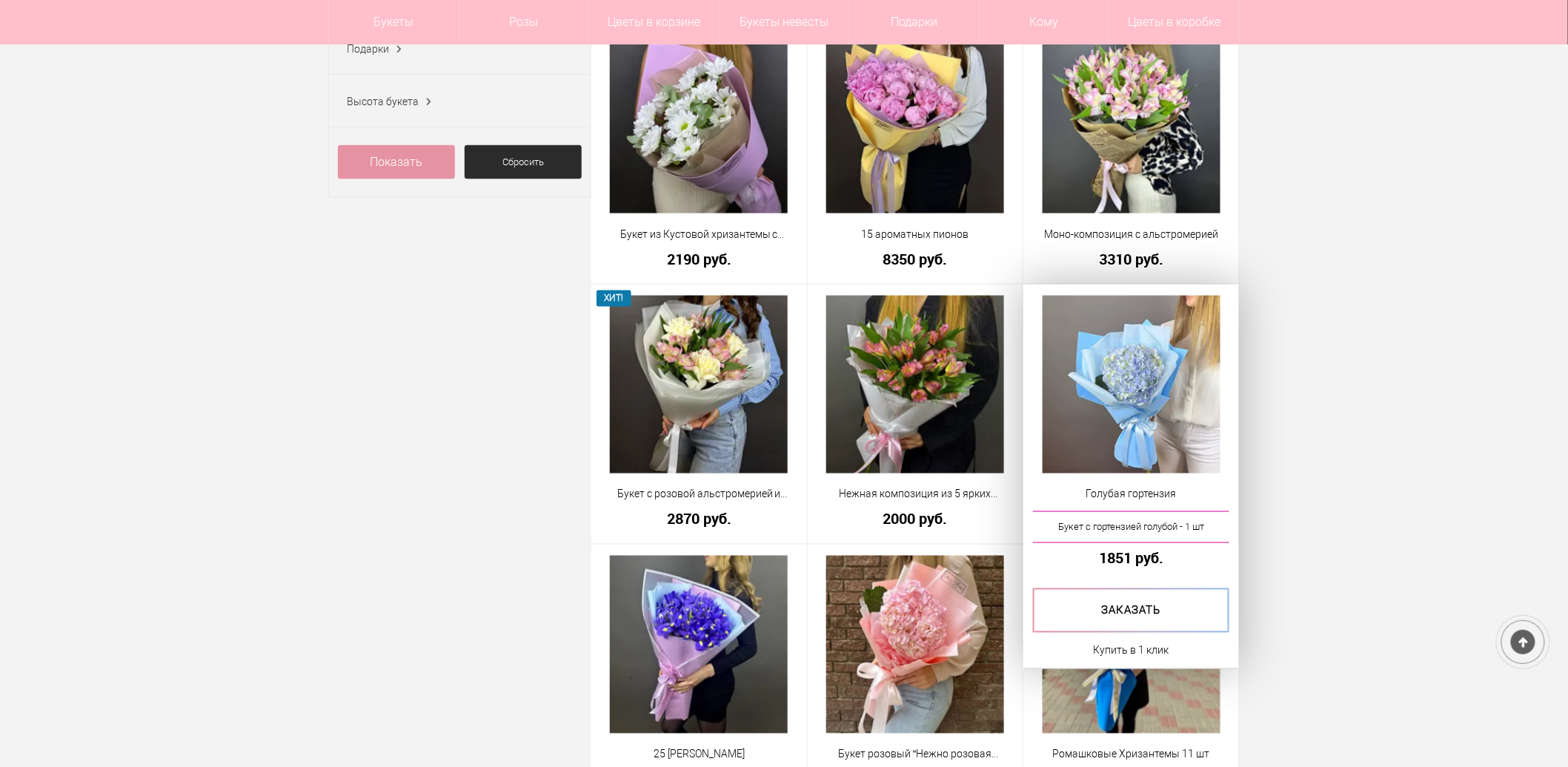
scroll to position [823, 0]
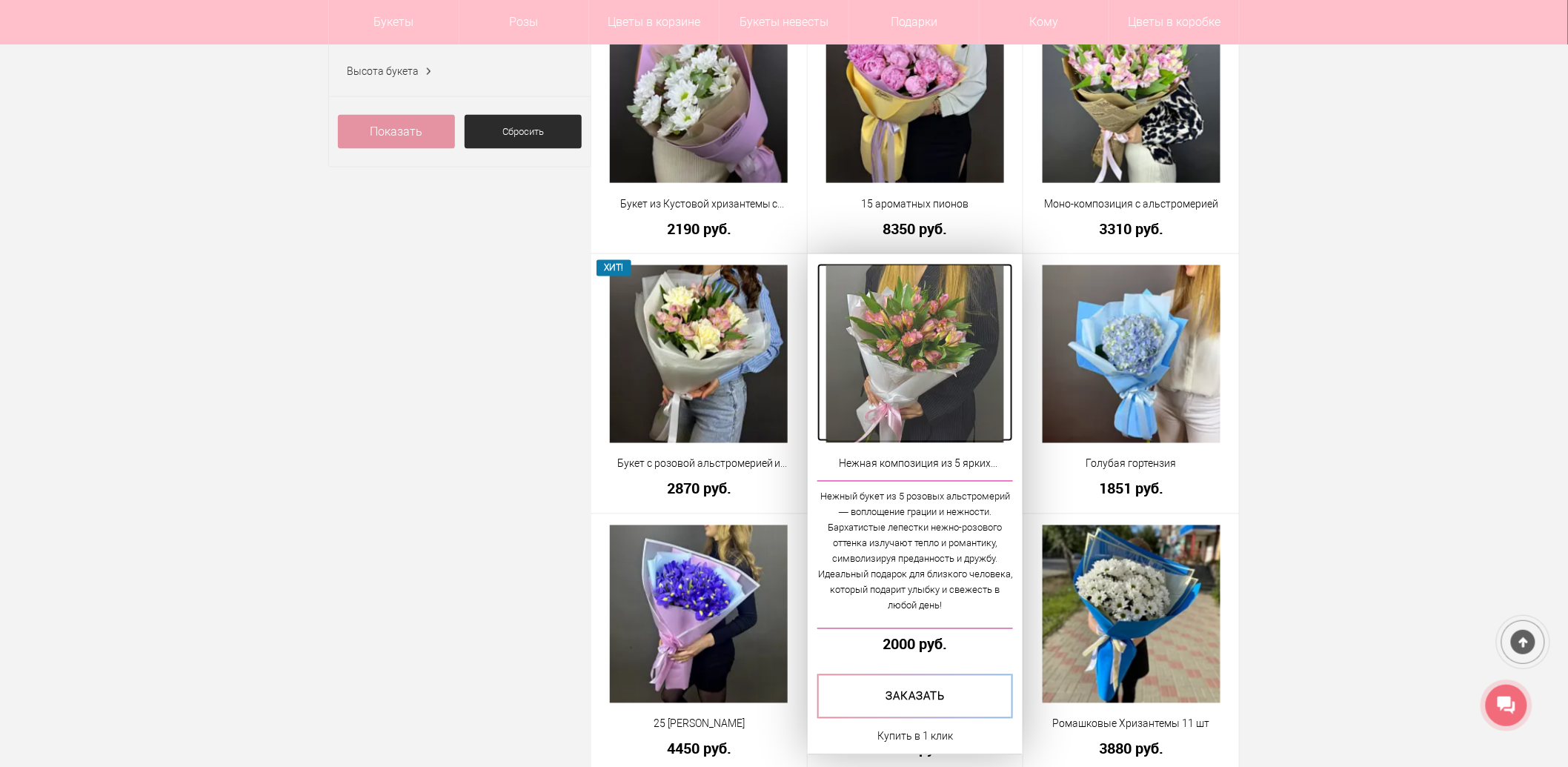
drag, startPoint x: 920, startPoint y: 341, endPoint x: 919, endPoint y: 349, distance: 8.1
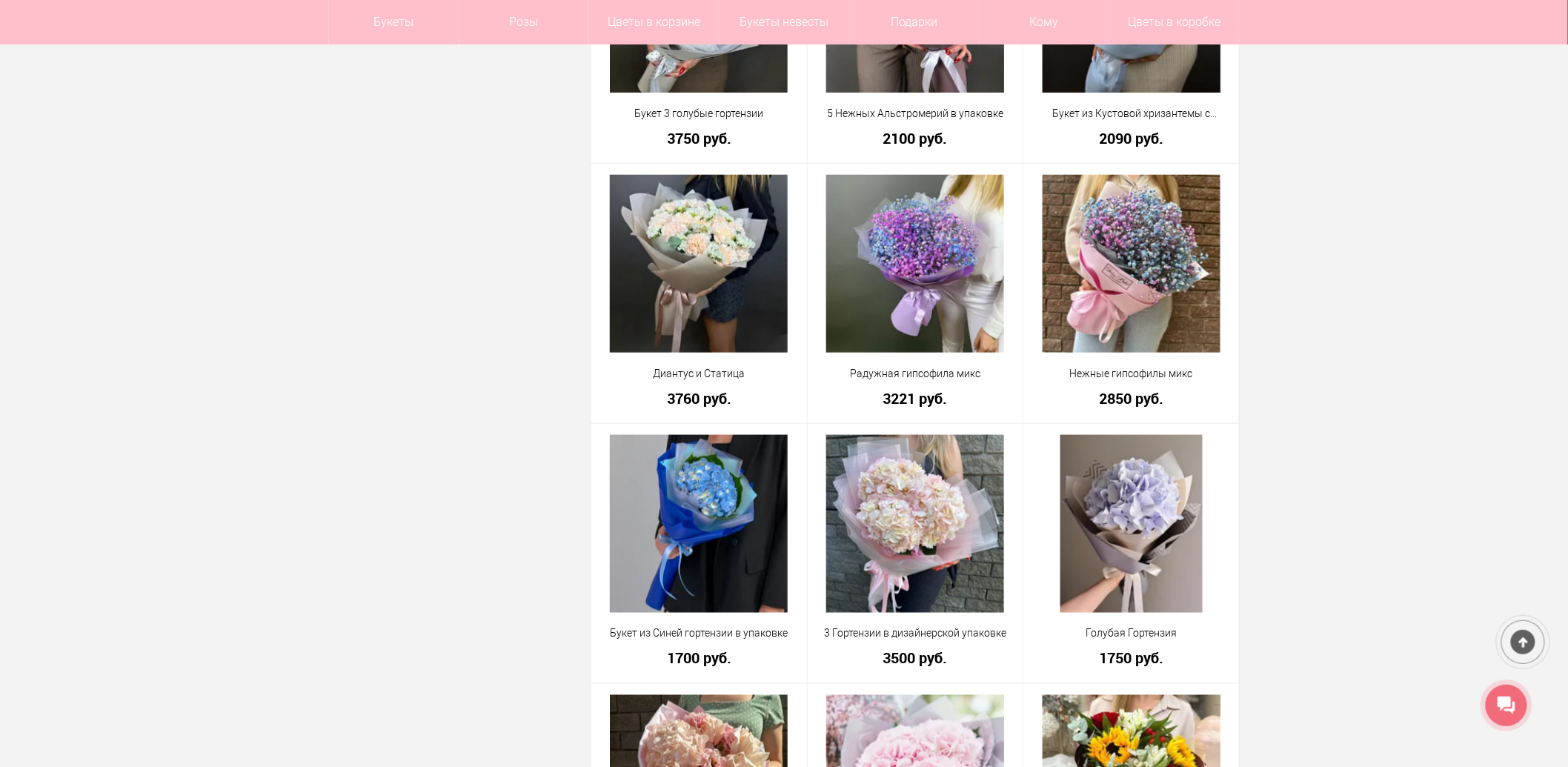
scroll to position [2963, 0]
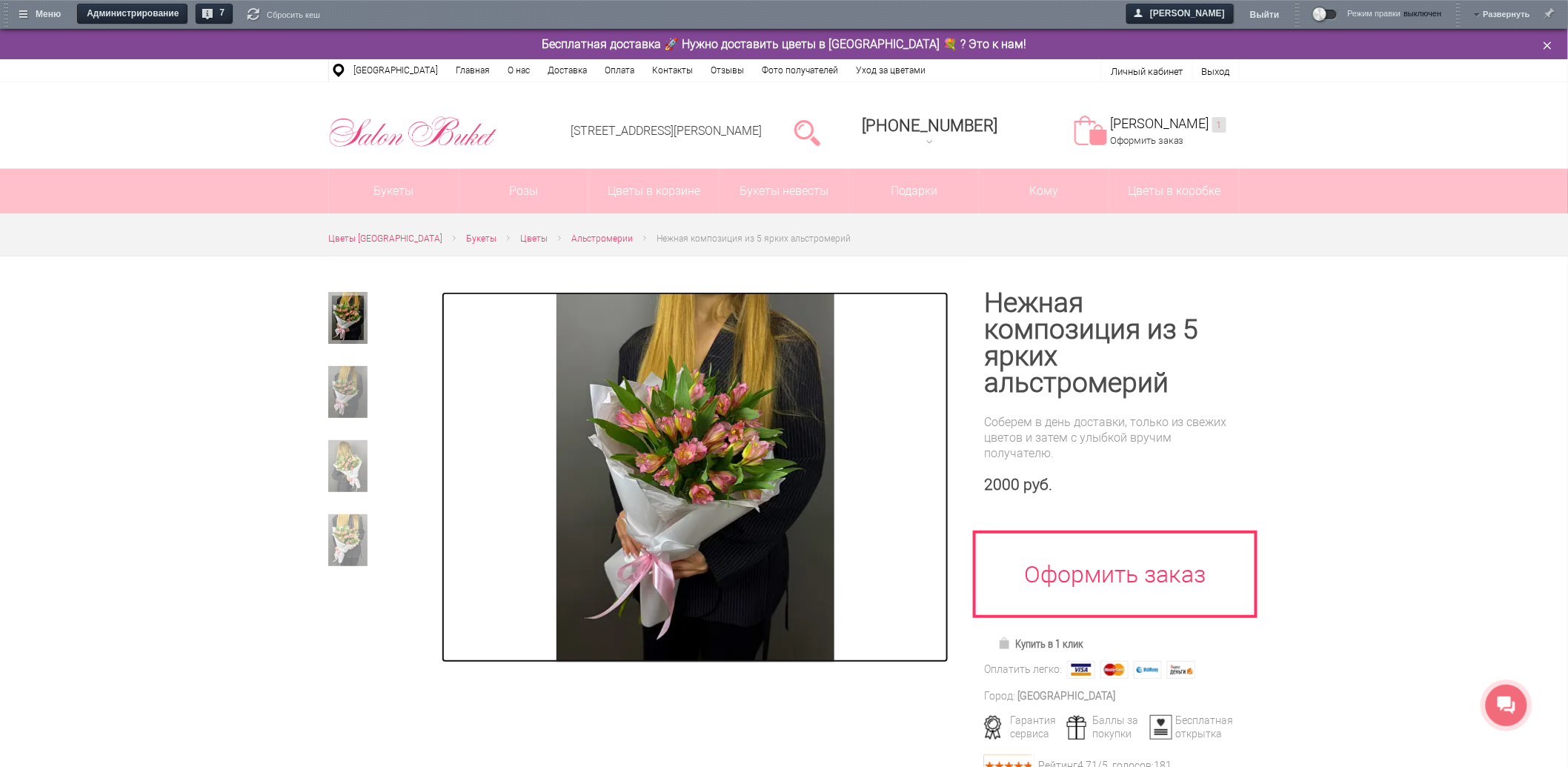
click at [744, 514] on img at bounding box center [695, 478] width 278 height 371
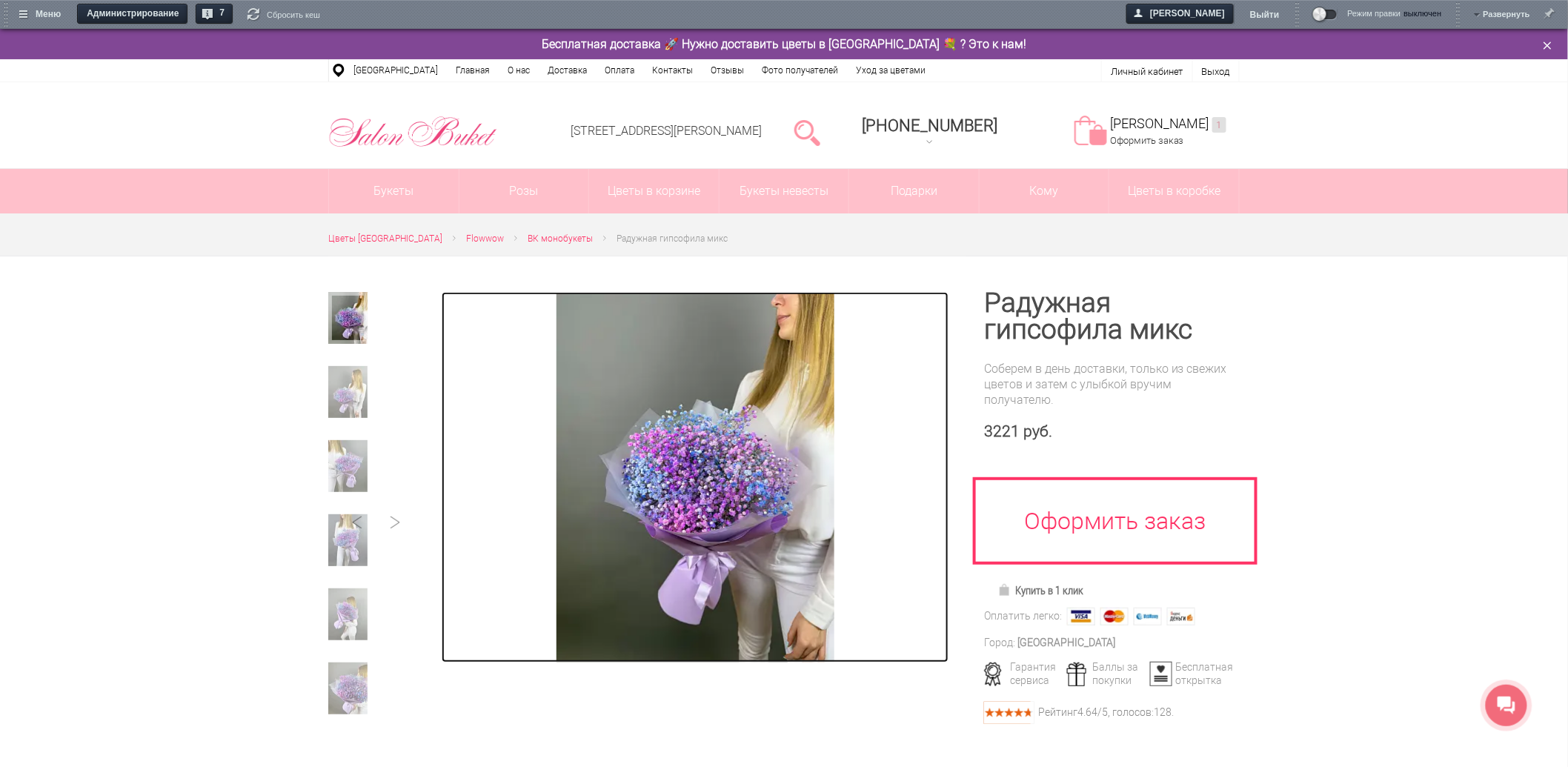
click at [752, 440] on img at bounding box center [695, 478] width 278 height 371
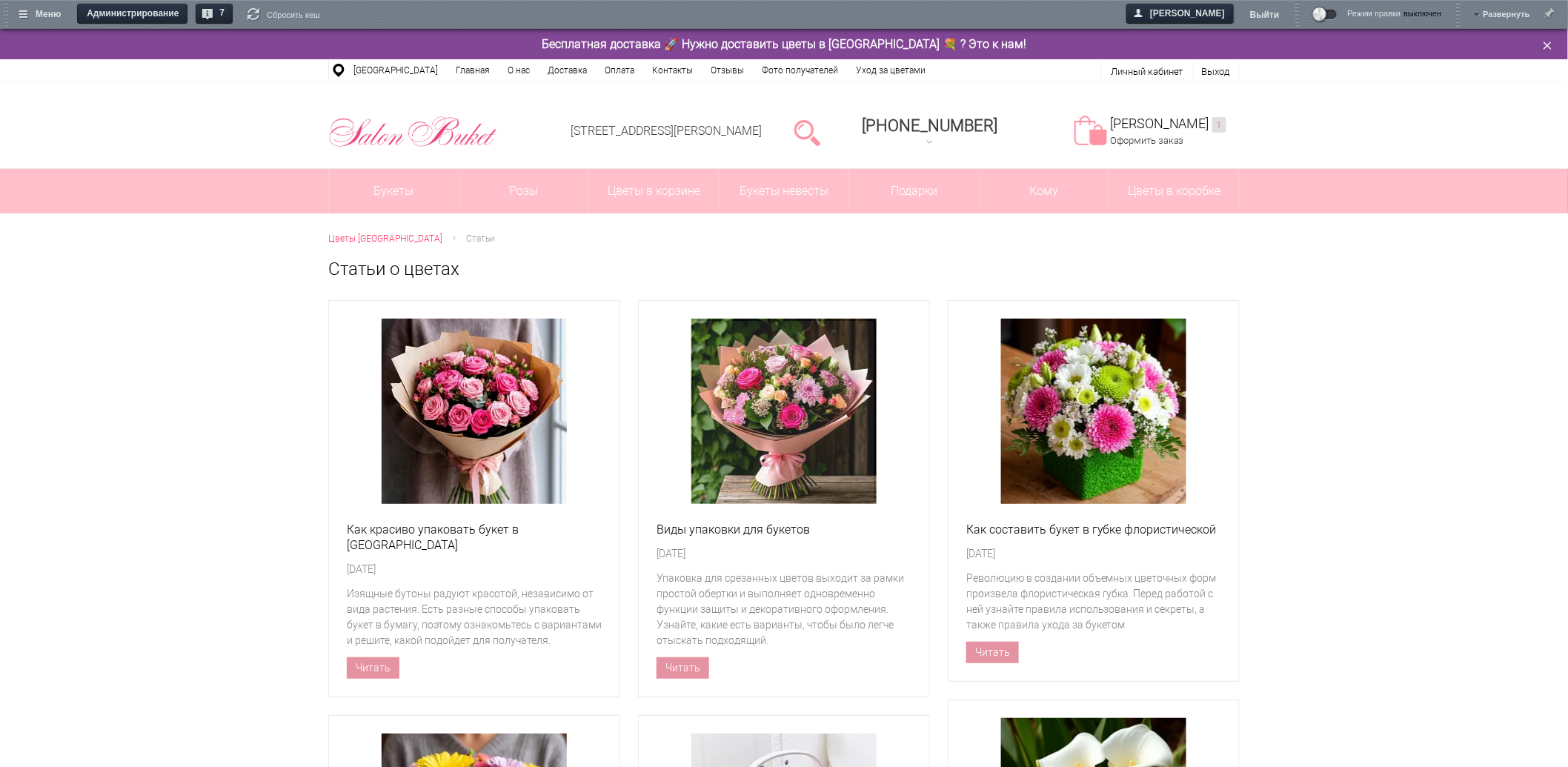
click at [757, 437] on img at bounding box center [784, 411] width 185 height 185
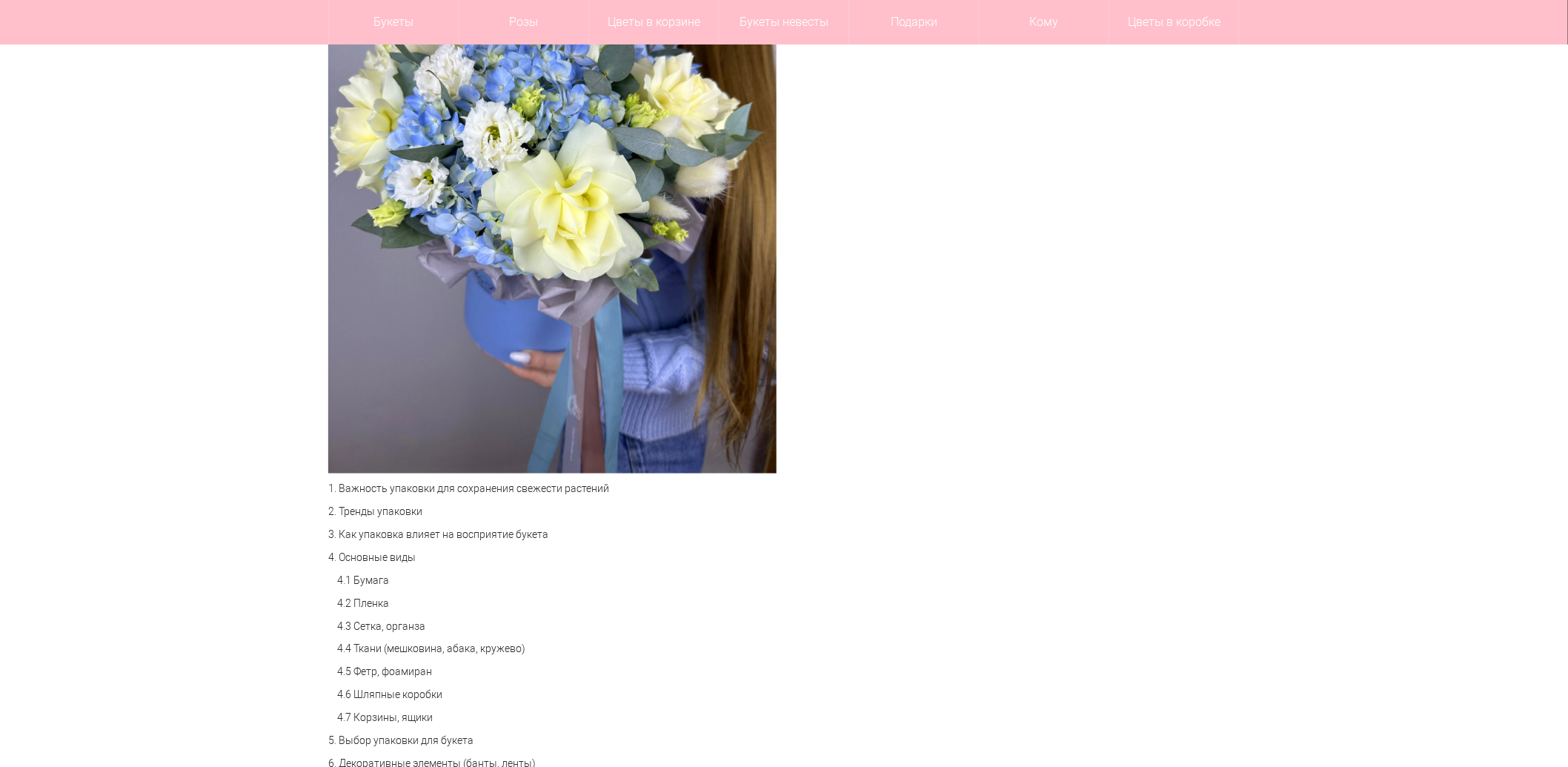
scroll to position [823, 0]
